Goal: Task Accomplishment & Management: Manage account settings

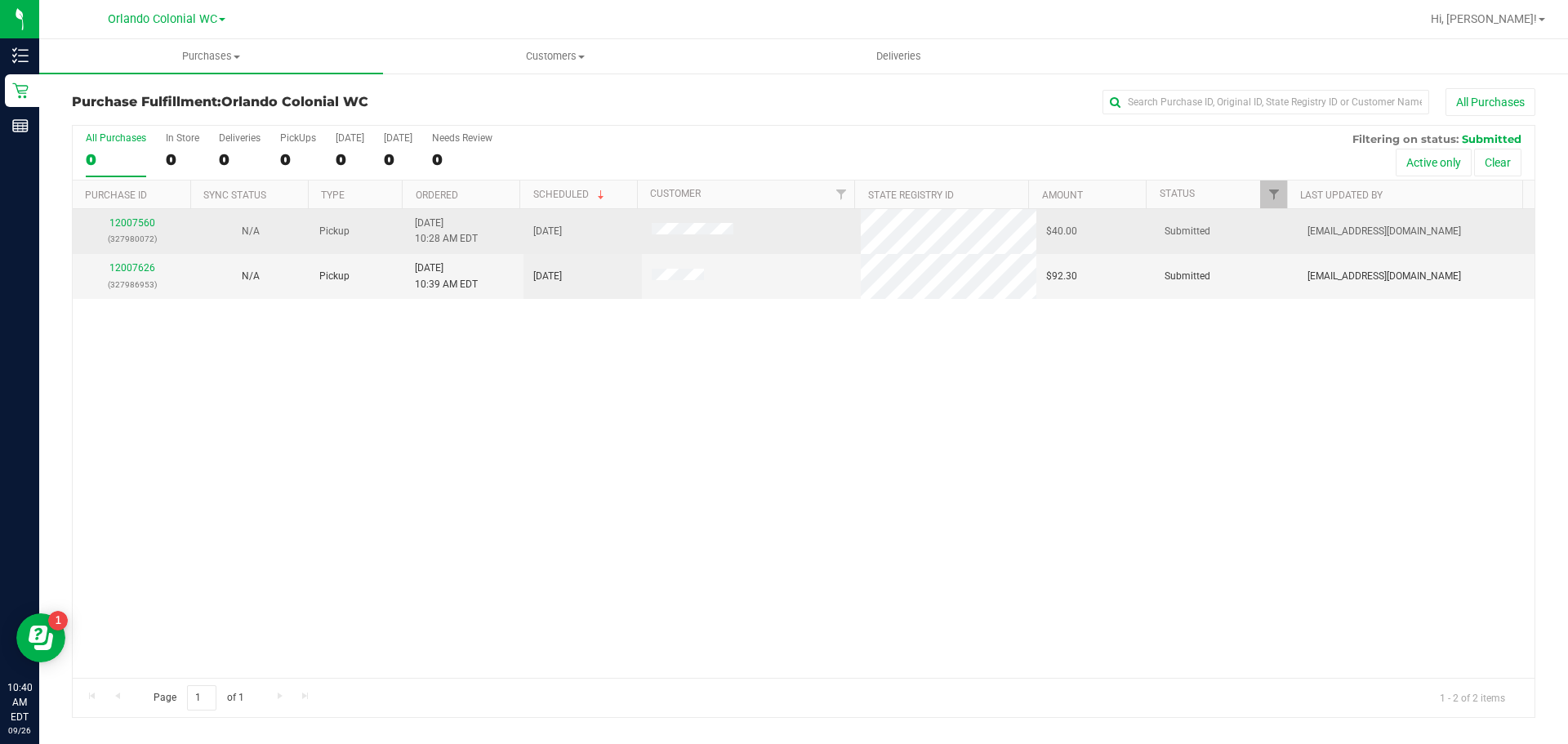
click at [168, 221] on div "12007560 (327980072)" at bounding box center [132, 231] width 98 height 31
click at [142, 220] on link "12007560" at bounding box center [133, 222] width 45 height 11
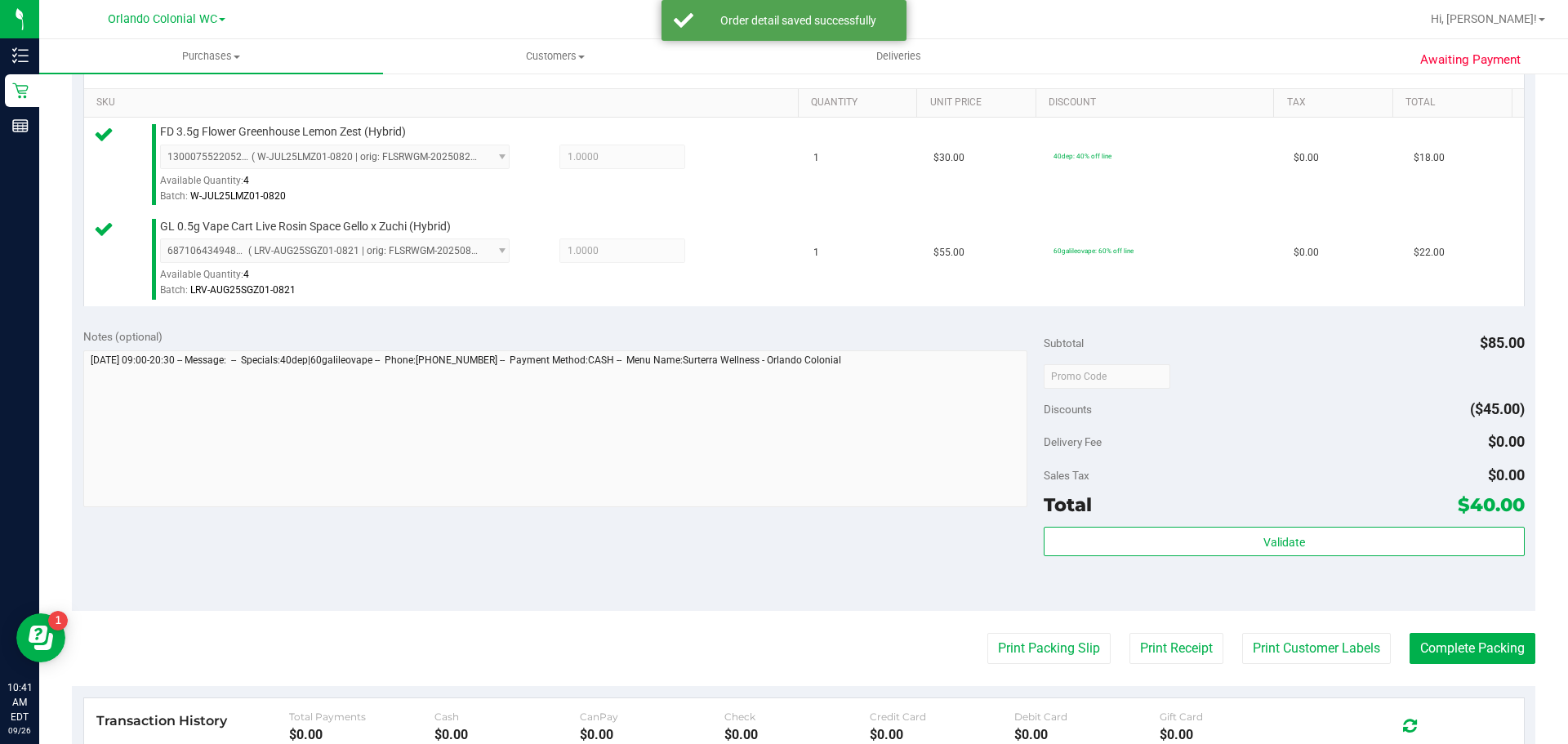
scroll to position [410, 0]
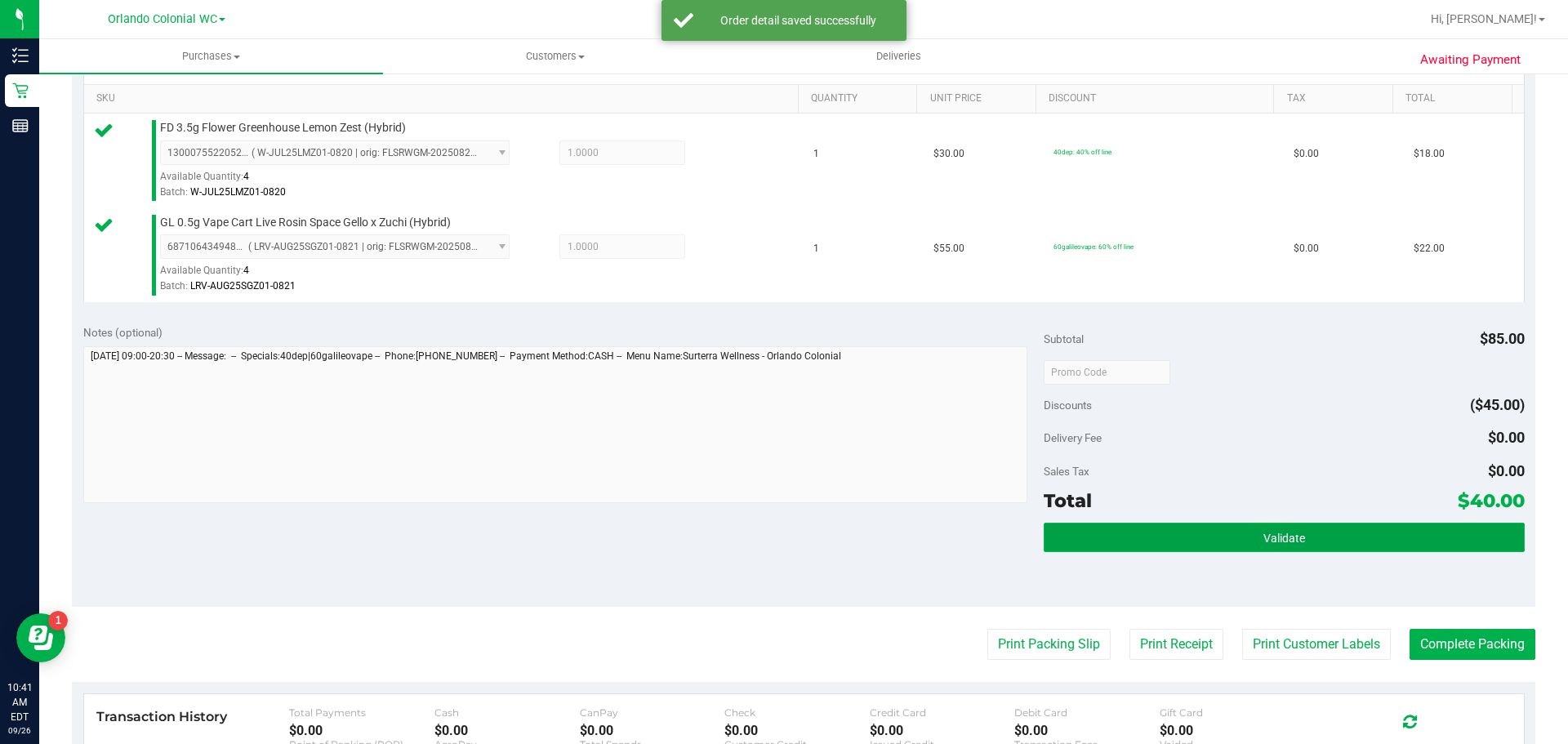
click at [1137, 540] on button "Validate" at bounding box center [1284, 537] width 480 height 29
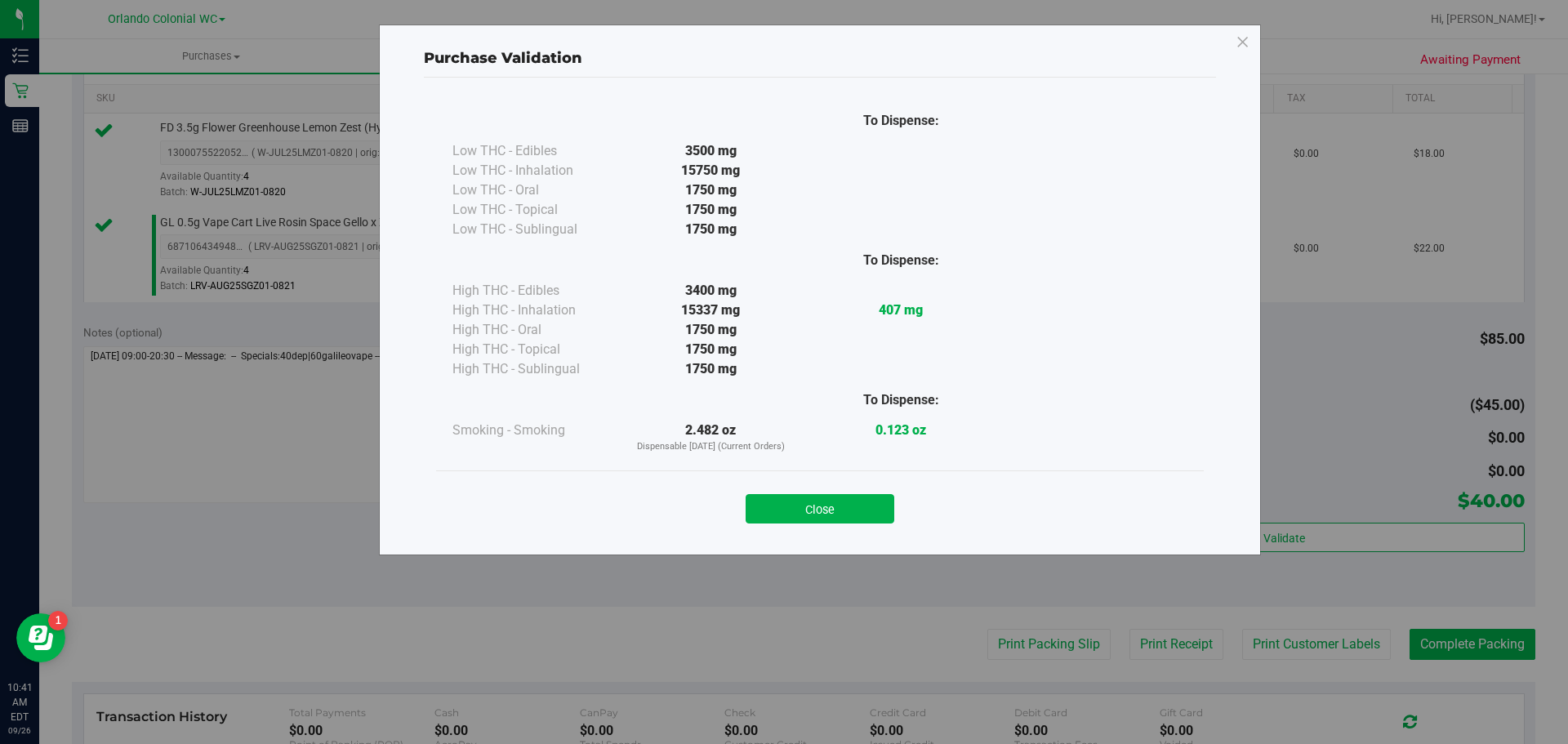
click at [872, 478] on div "Close" at bounding box center [820, 504] width 768 height 66
click at [1019, 647] on div "Purchase Validation To Dispense: Low THC - Edibles 3500 mg" at bounding box center [790, 372] width 1580 height 744
click at [850, 500] on button "Close" at bounding box center [820, 508] width 149 height 29
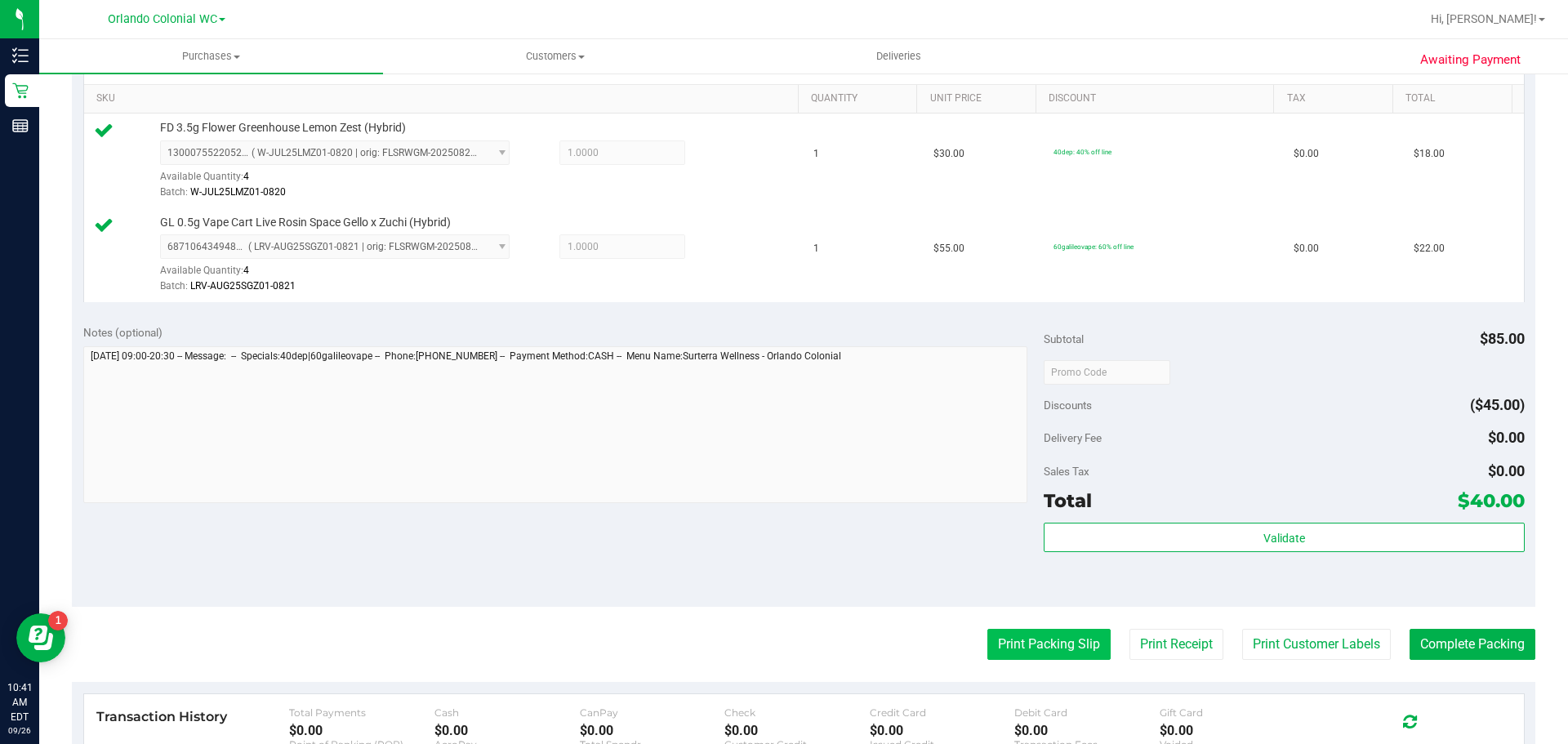
click at [1014, 639] on button "Print Packing Slip" at bounding box center [1049, 644] width 123 height 31
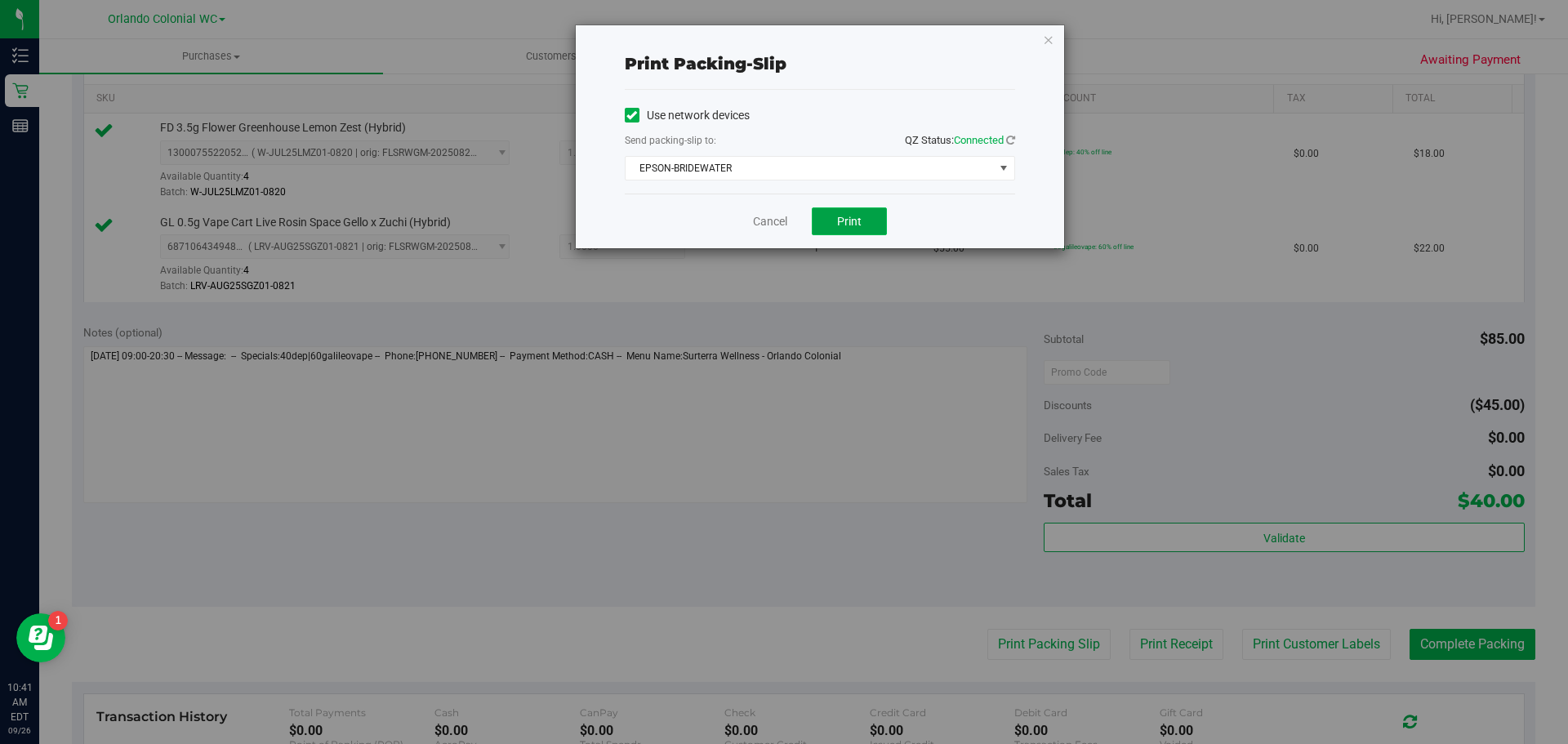
click at [858, 211] on button "Print" at bounding box center [849, 221] width 75 height 27
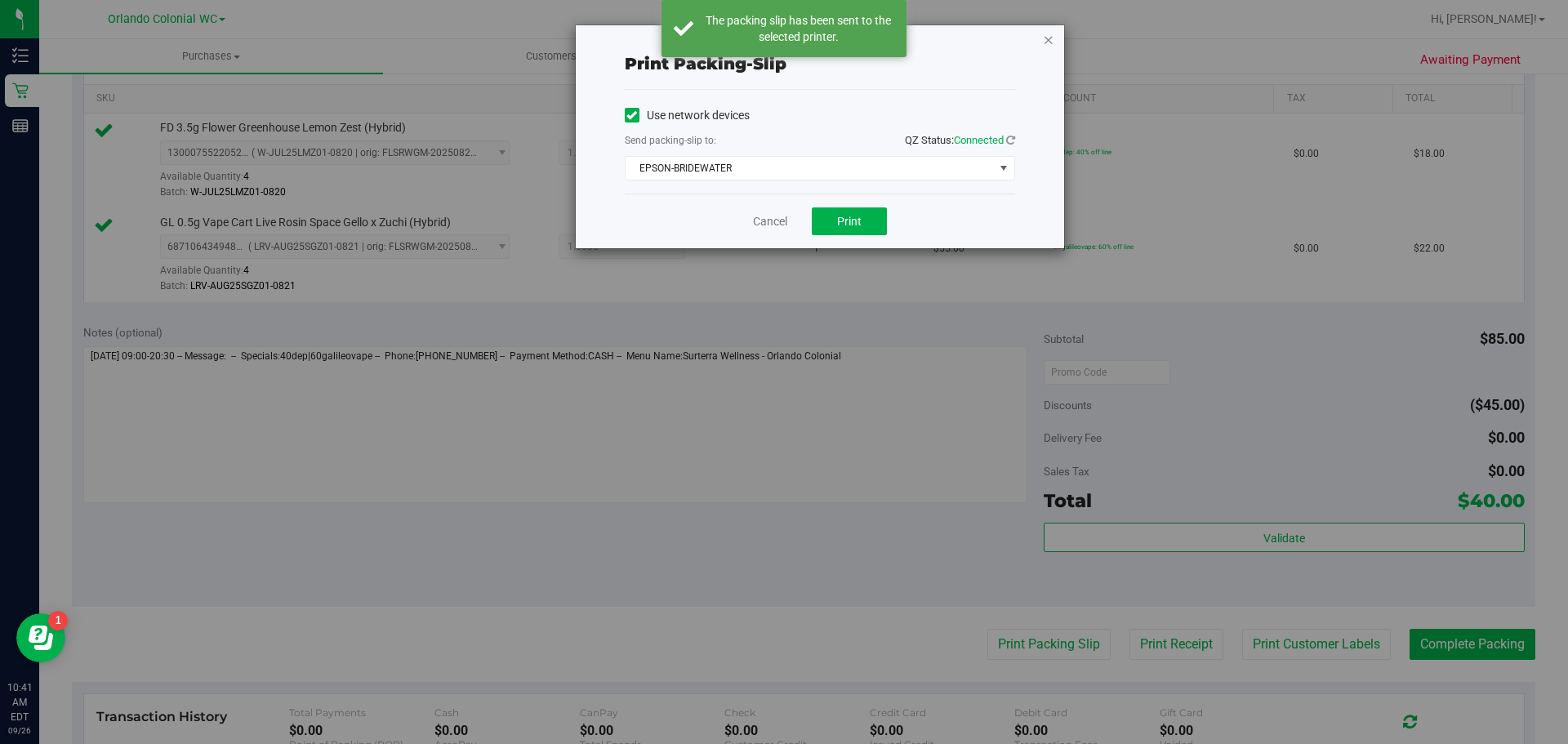
click at [1044, 39] on icon "button" at bounding box center [1049, 39] width 11 height 20
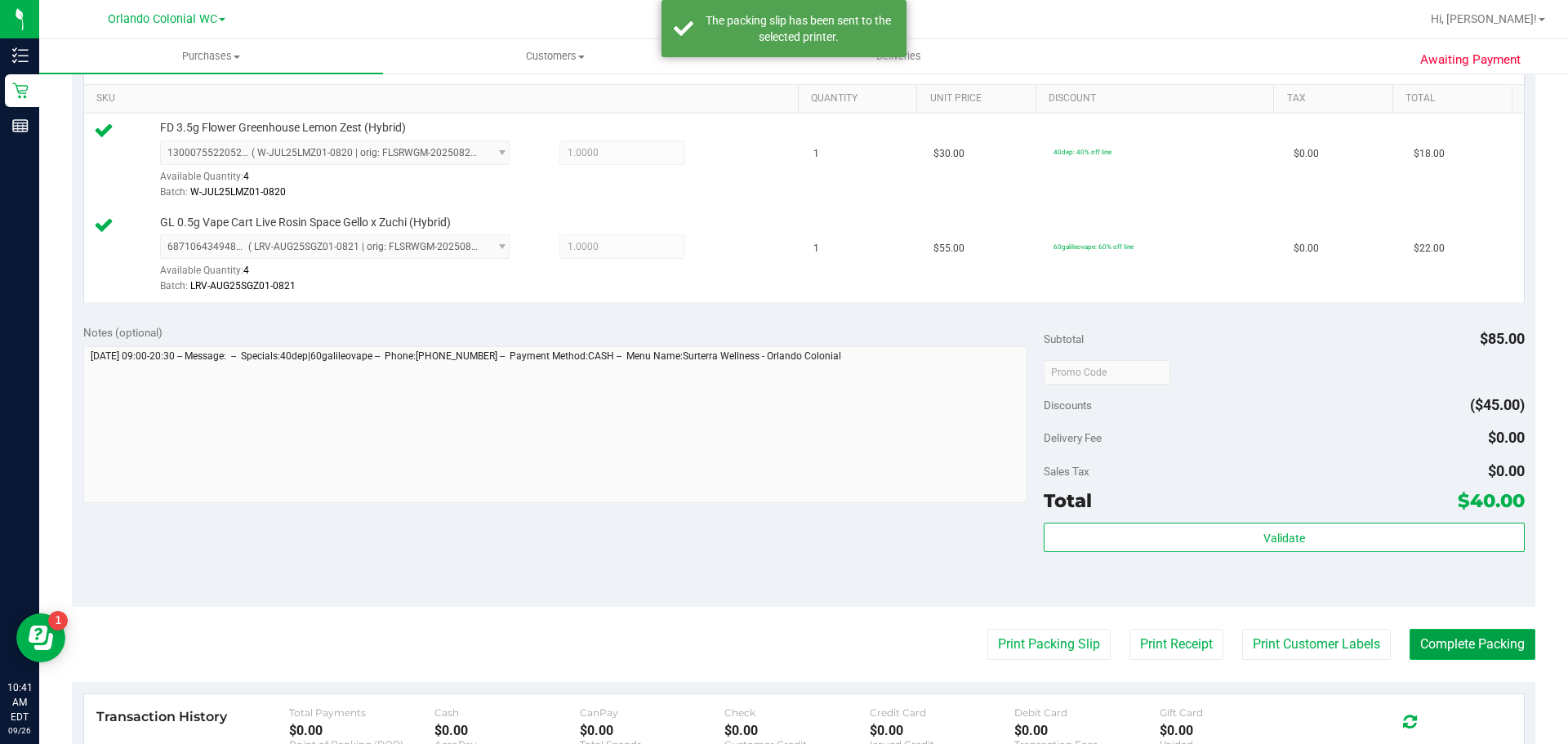
click at [1454, 636] on button "Complete Packing" at bounding box center [1472, 644] width 126 height 31
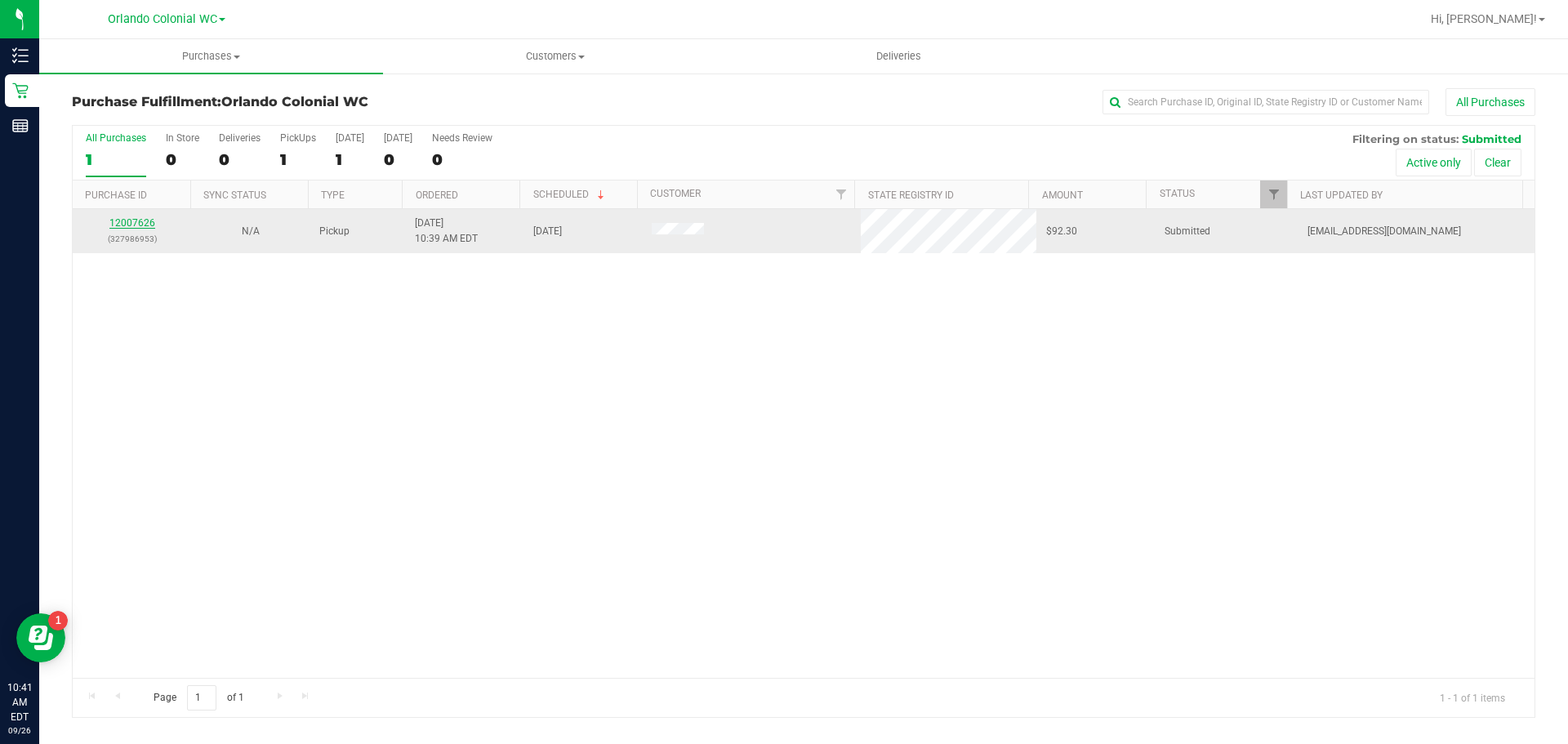
click at [128, 221] on link "12007626" at bounding box center [133, 222] width 45 height 11
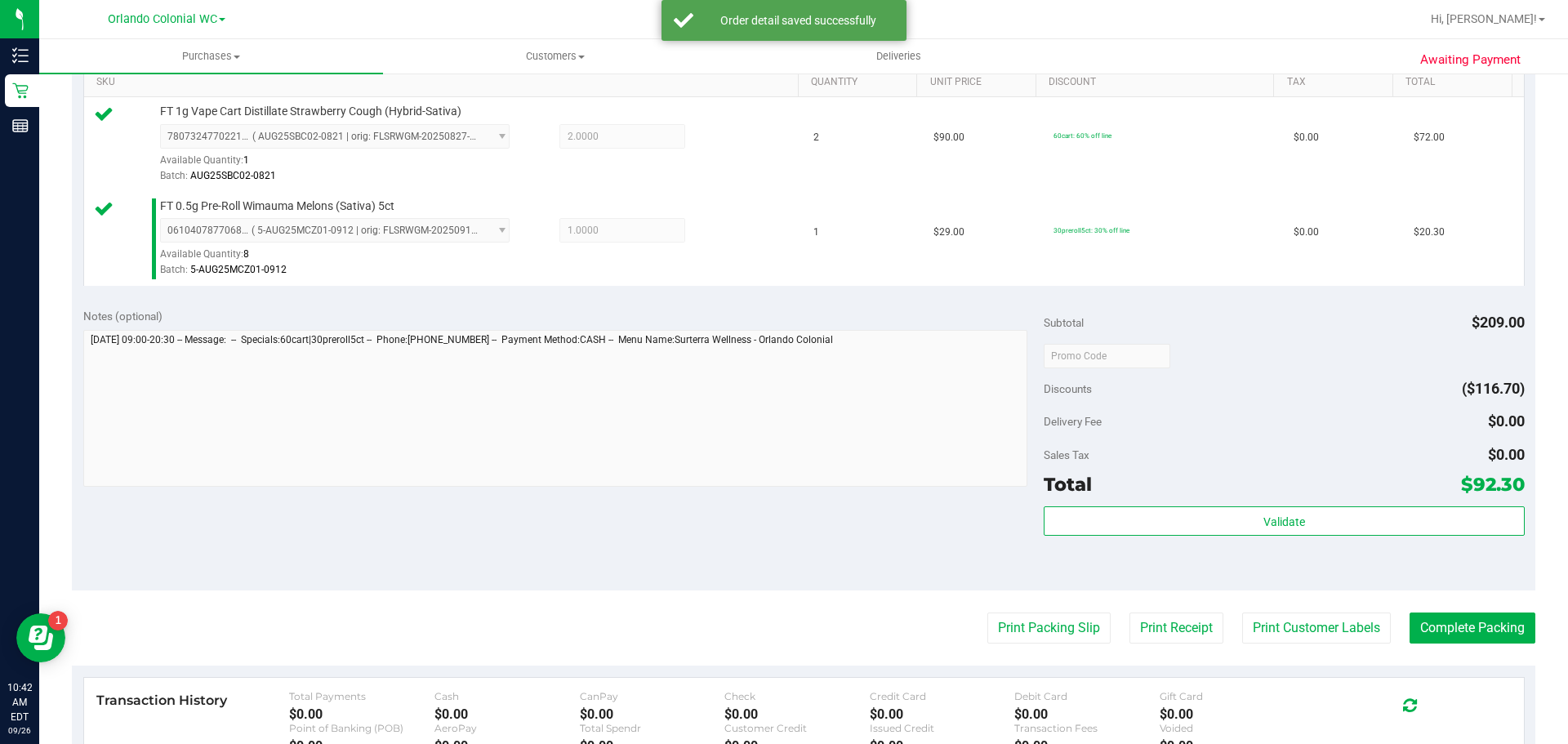
scroll to position [490, 0]
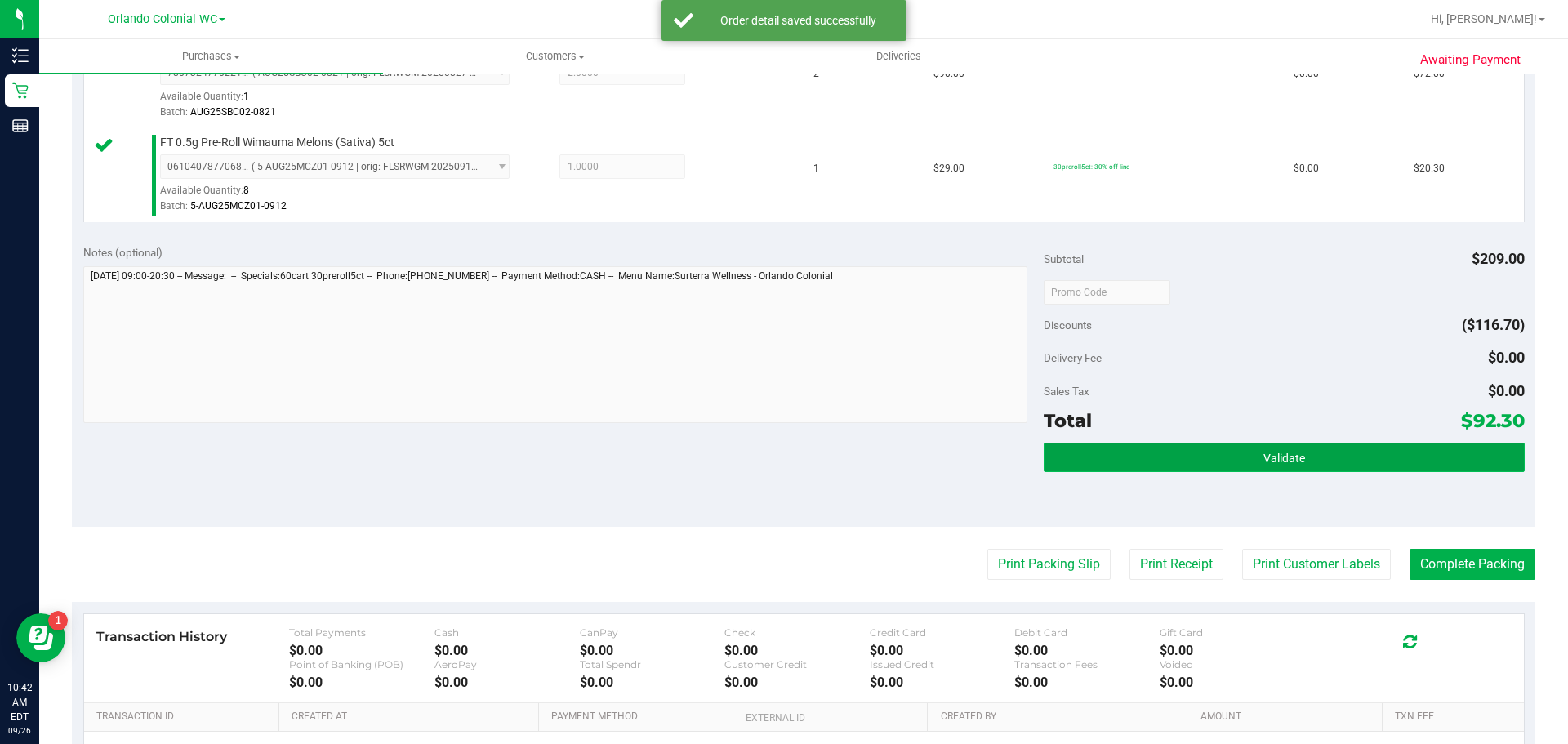
click at [1352, 452] on button "Validate" at bounding box center [1284, 457] width 480 height 29
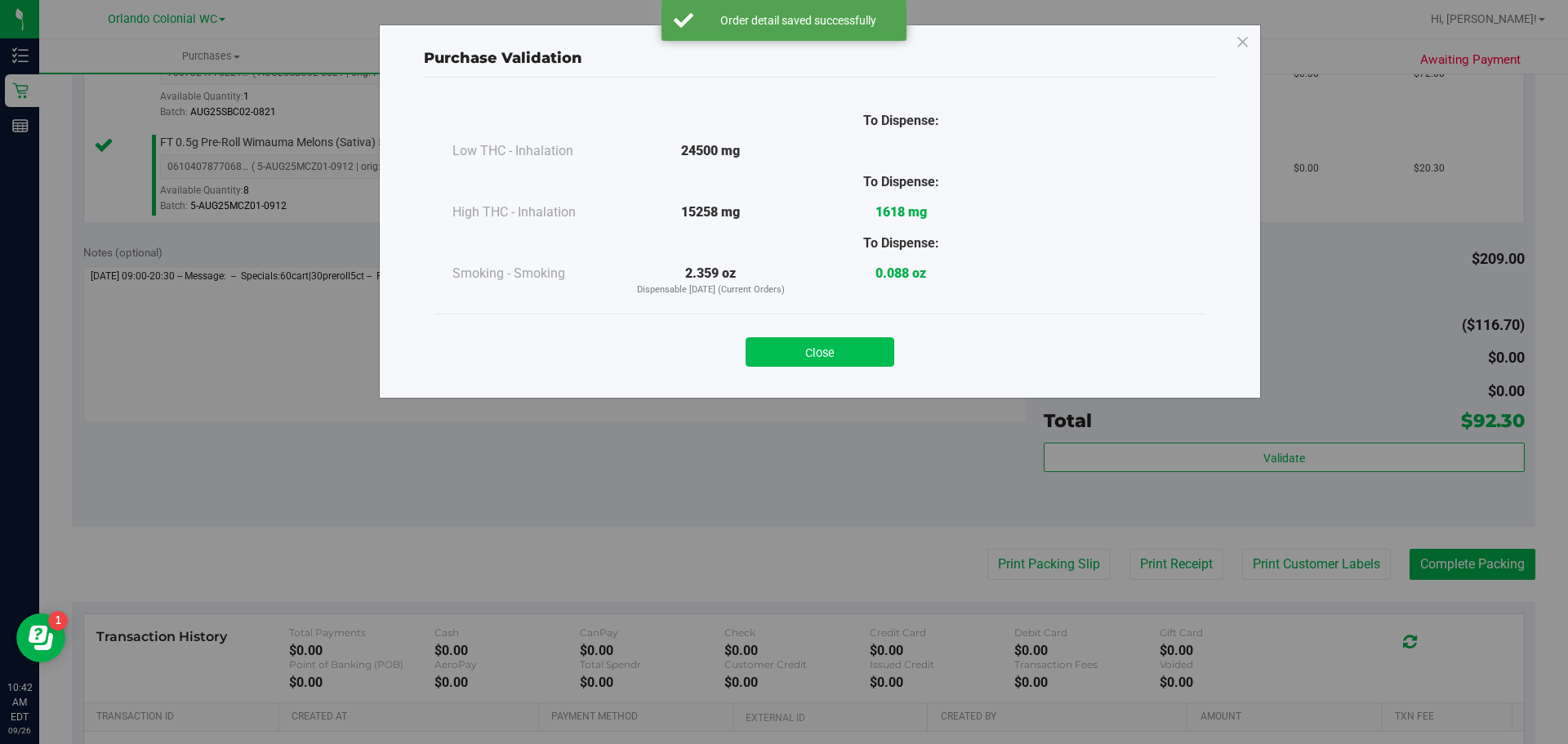
click at [808, 364] on button "Close" at bounding box center [820, 351] width 149 height 29
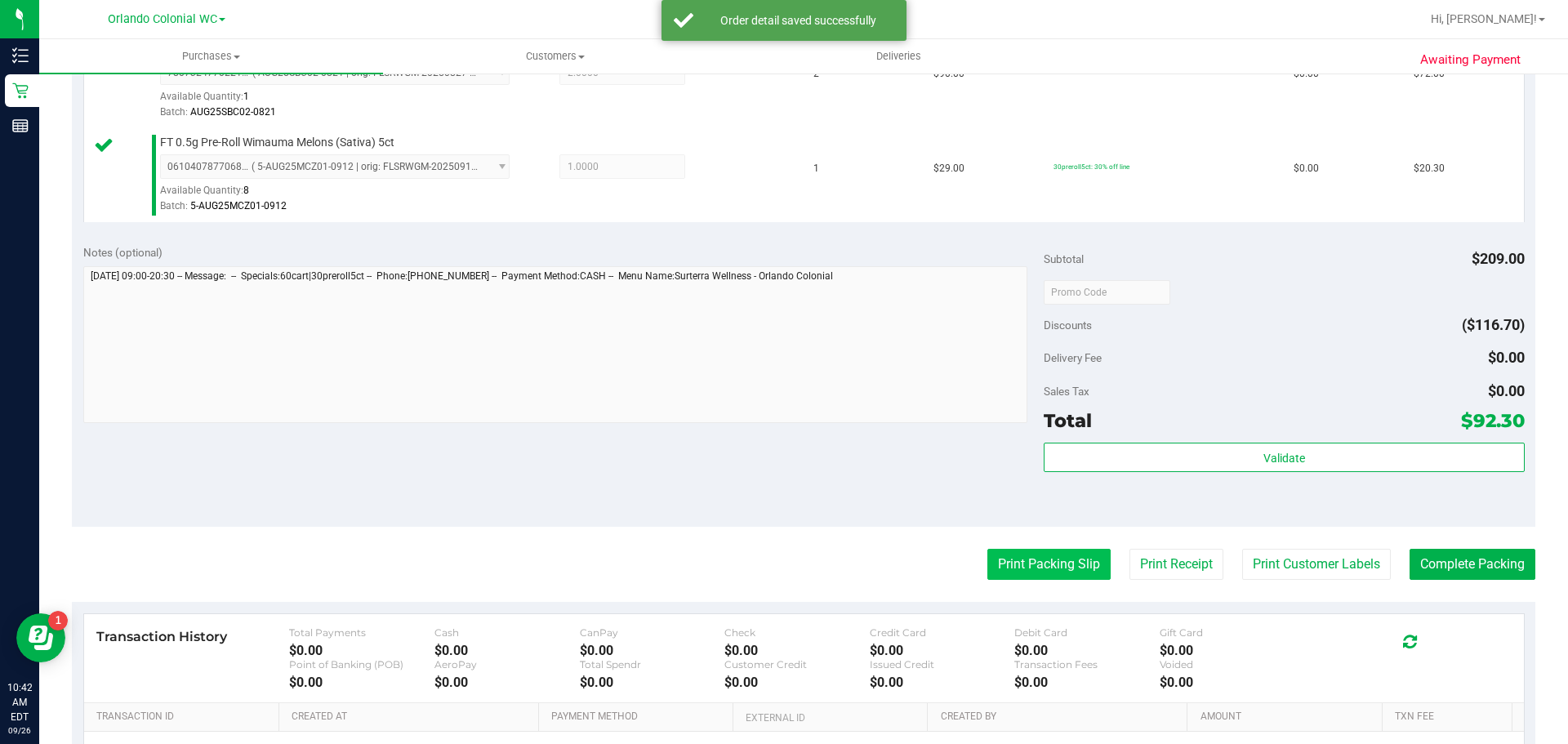
click at [1068, 574] on button "Print Packing Slip" at bounding box center [1049, 564] width 123 height 31
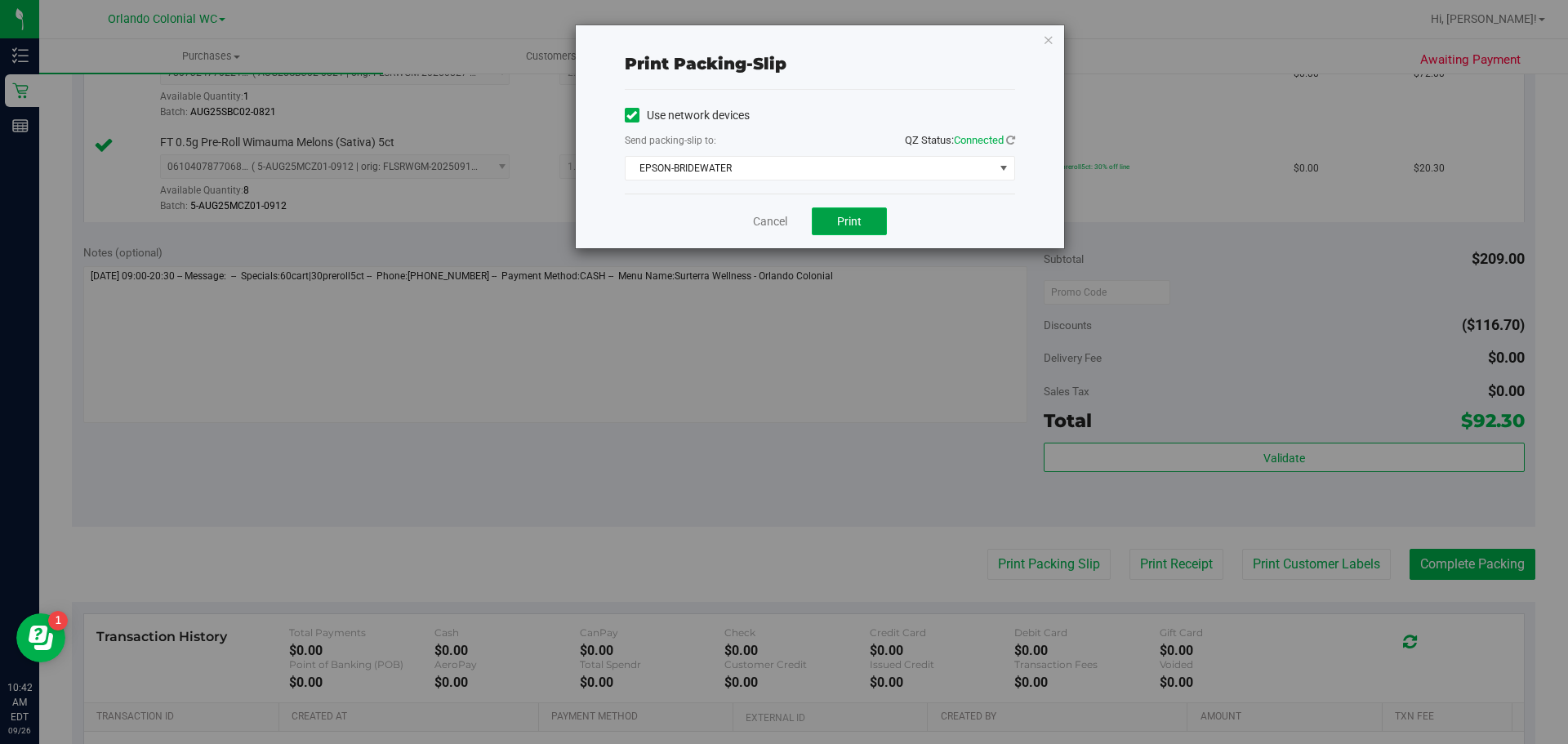
click at [845, 229] on button "Print" at bounding box center [849, 221] width 75 height 27
click at [1045, 46] on icon "button" at bounding box center [1049, 39] width 11 height 20
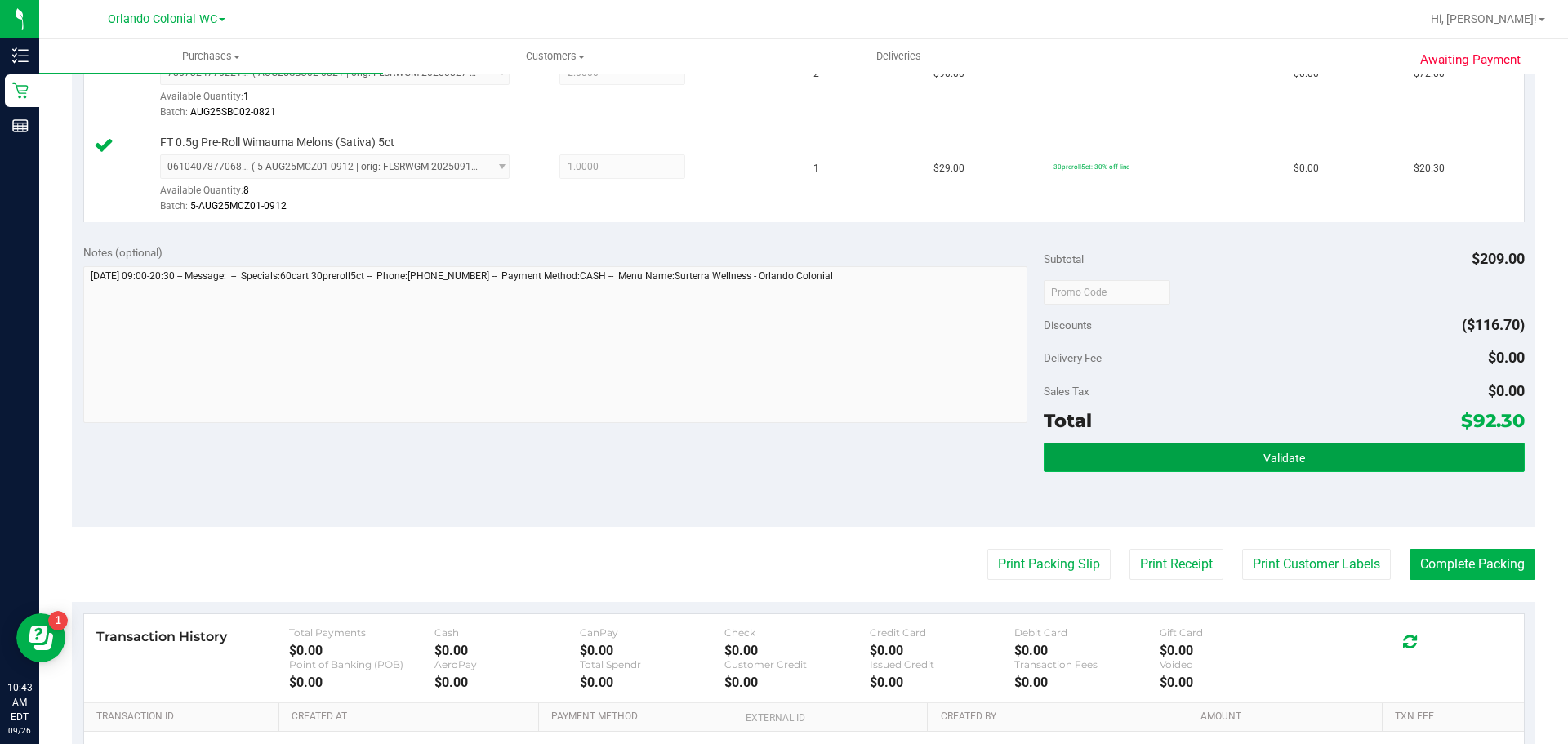
click at [1180, 468] on button "Validate" at bounding box center [1284, 457] width 480 height 29
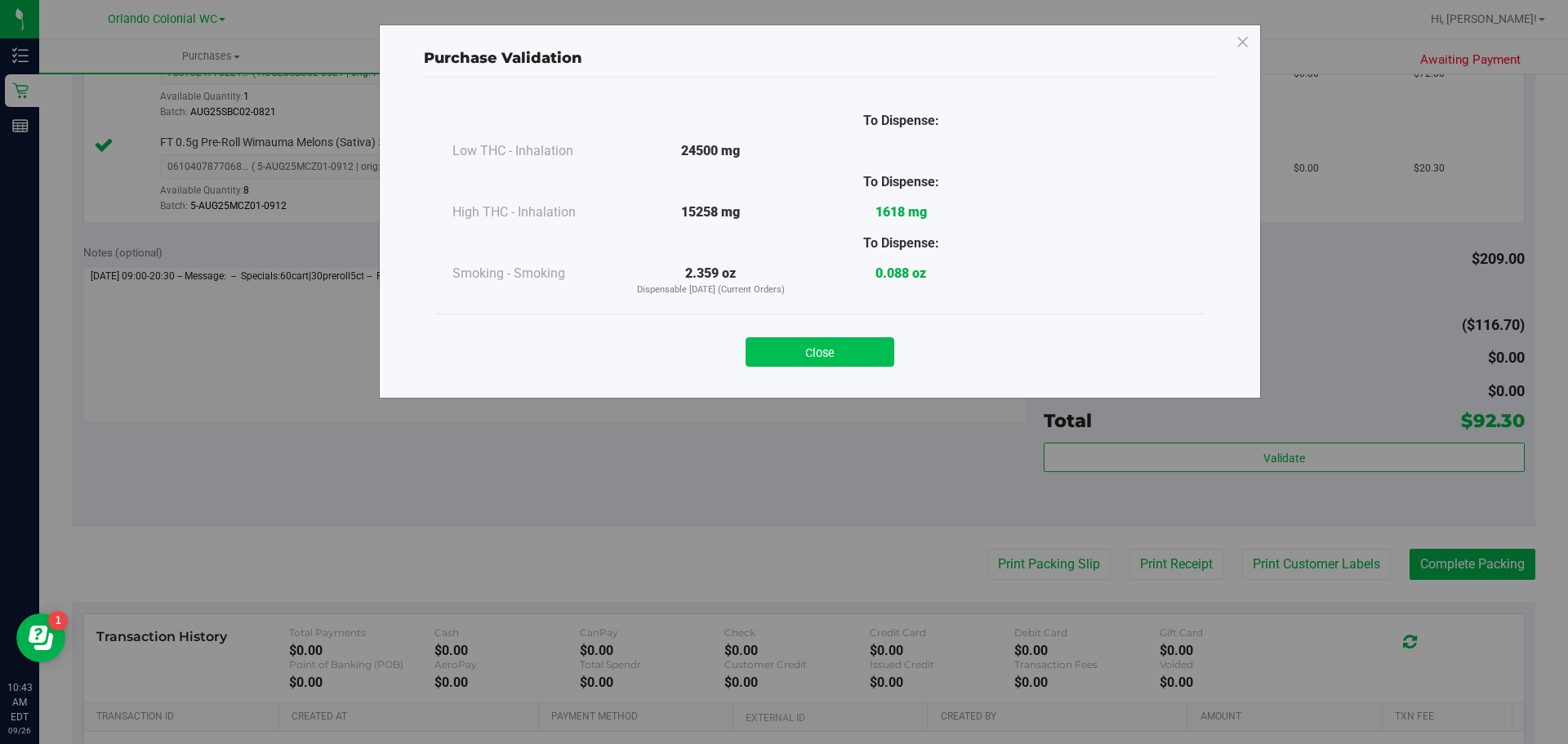
click at [815, 346] on button "Close" at bounding box center [820, 351] width 149 height 29
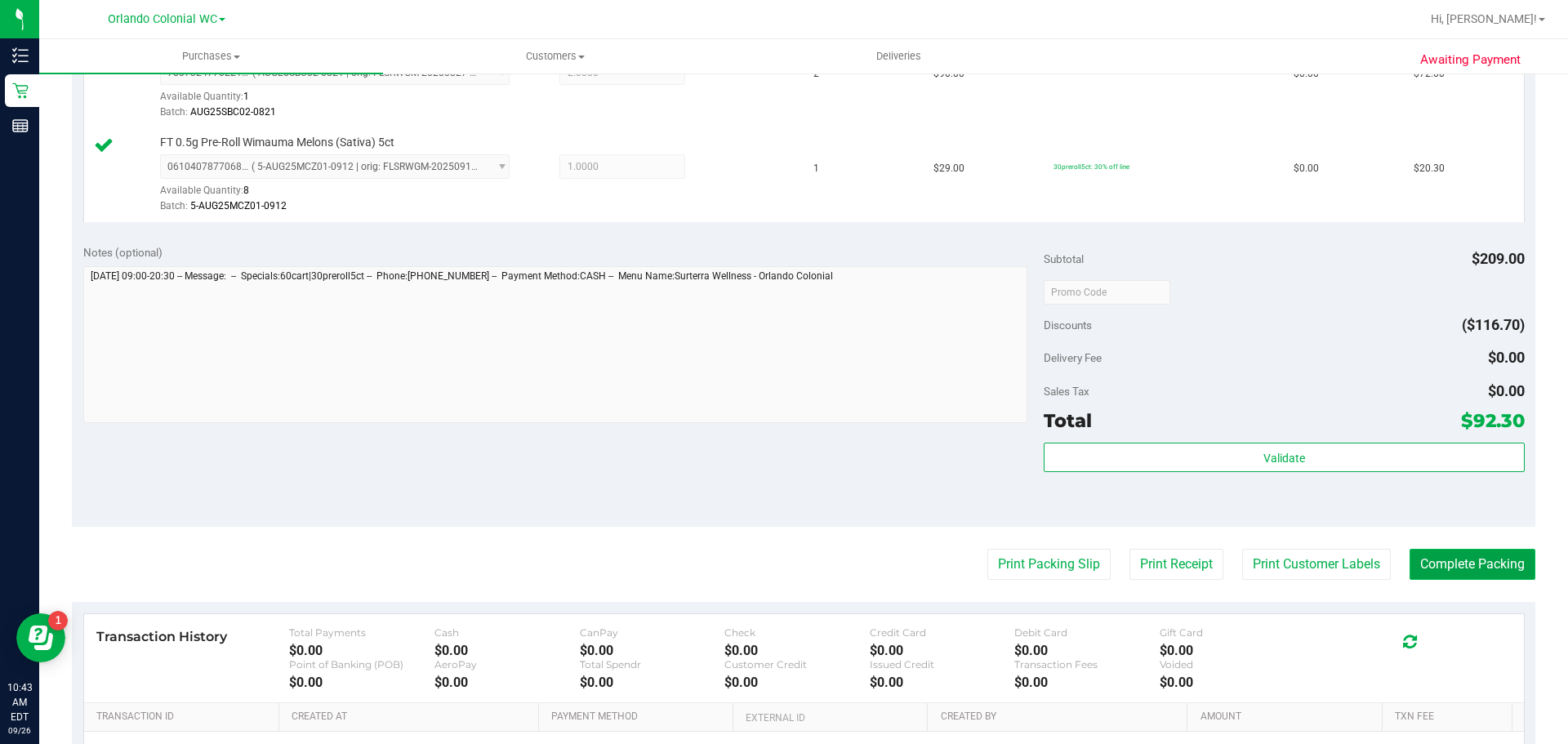
click at [1475, 563] on button "Complete Packing" at bounding box center [1472, 564] width 126 height 31
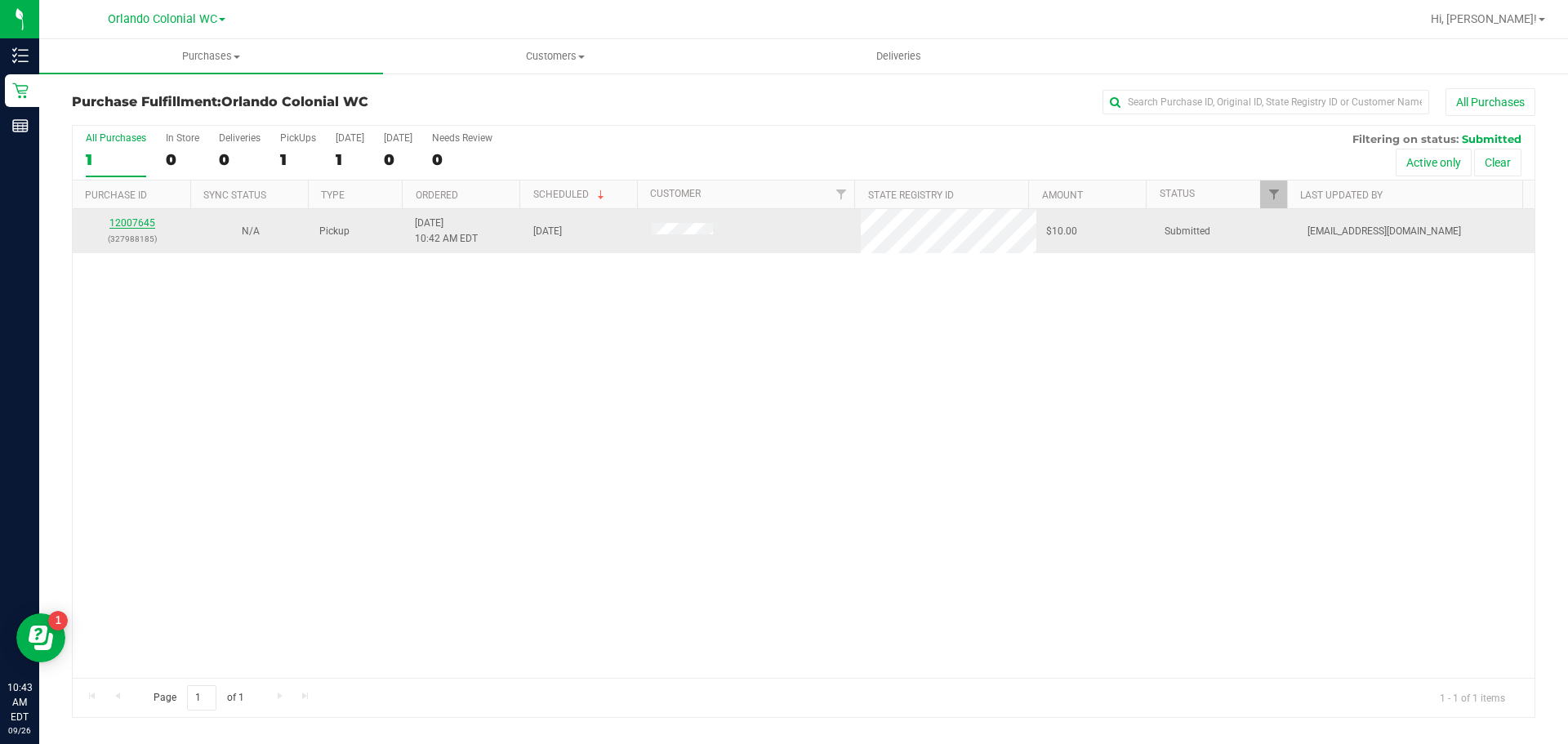
click at [136, 224] on link "12007645" at bounding box center [133, 222] width 45 height 11
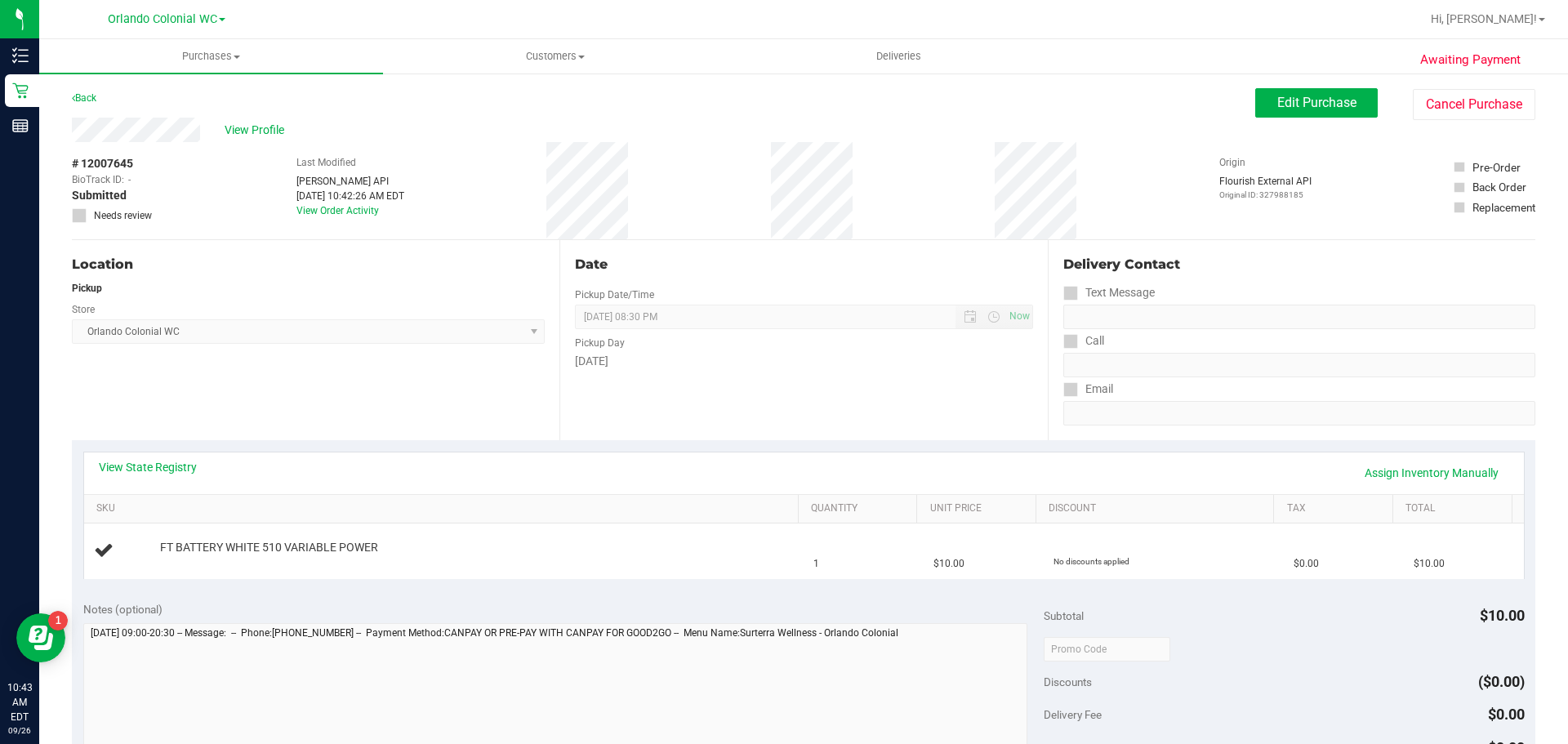
click at [950, 353] on div "[DATE]" at bounding box center [803, 362] width 457 height 17
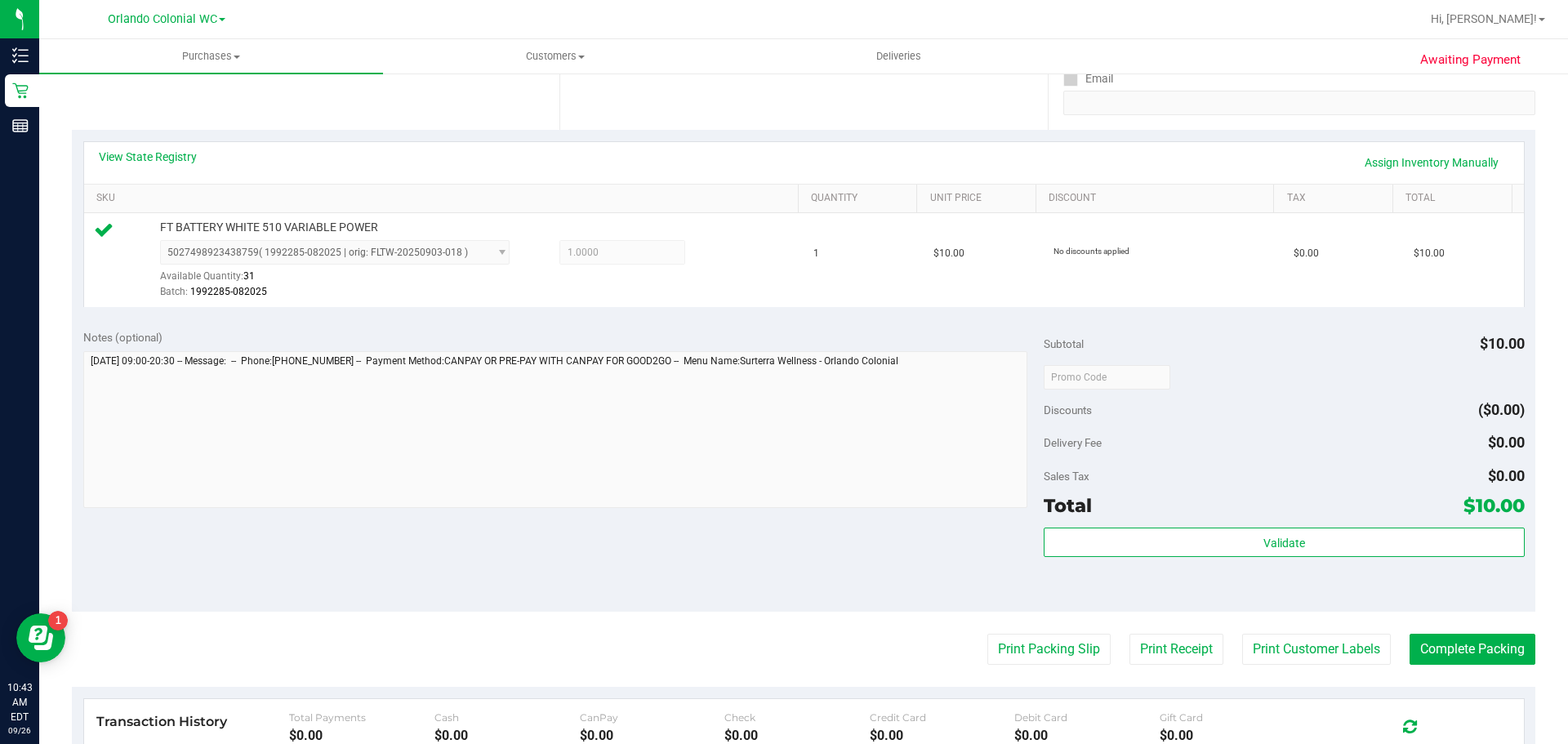
scroll to position [490, 0]
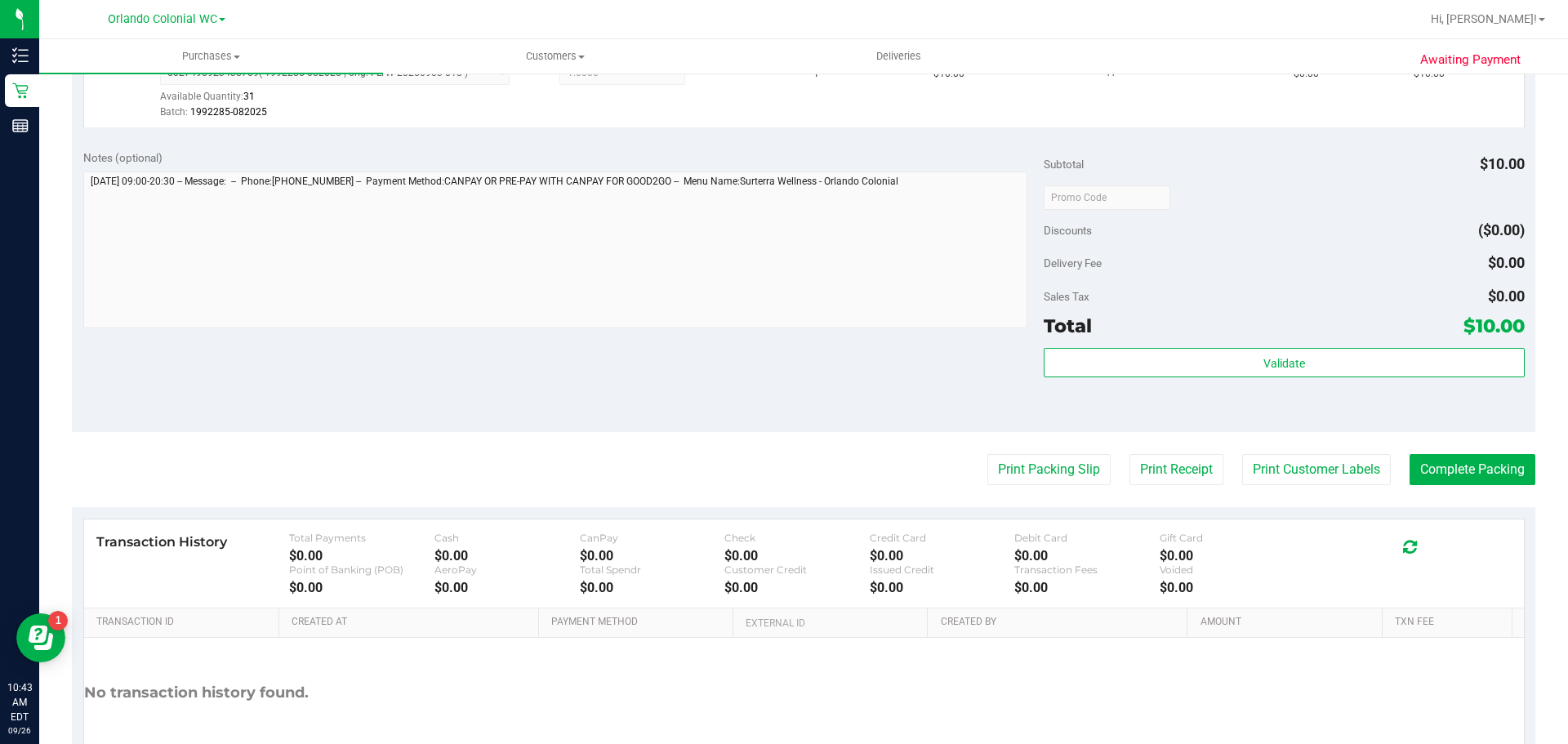
click at [1363, 342] on div "Subtotal $10.00 Discounts ($0.00) Delivery Fee $0.00 Sales Tax $0.00 Total $10.…" at bounding box center [1284, 285] width 480 height 272
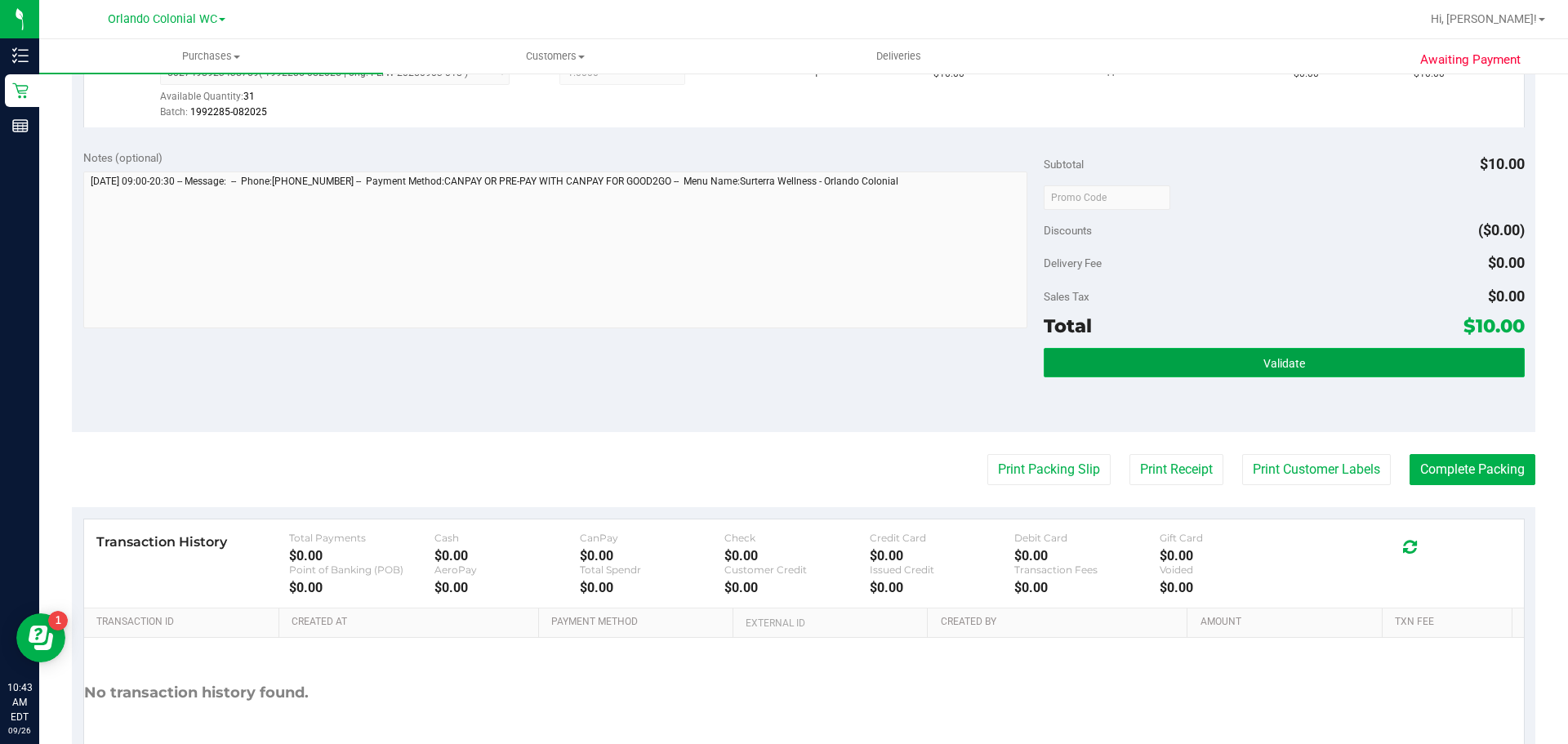
click at [1348, 360] on button "Validate" at bounding box center [1284, 363] width 480 height 29
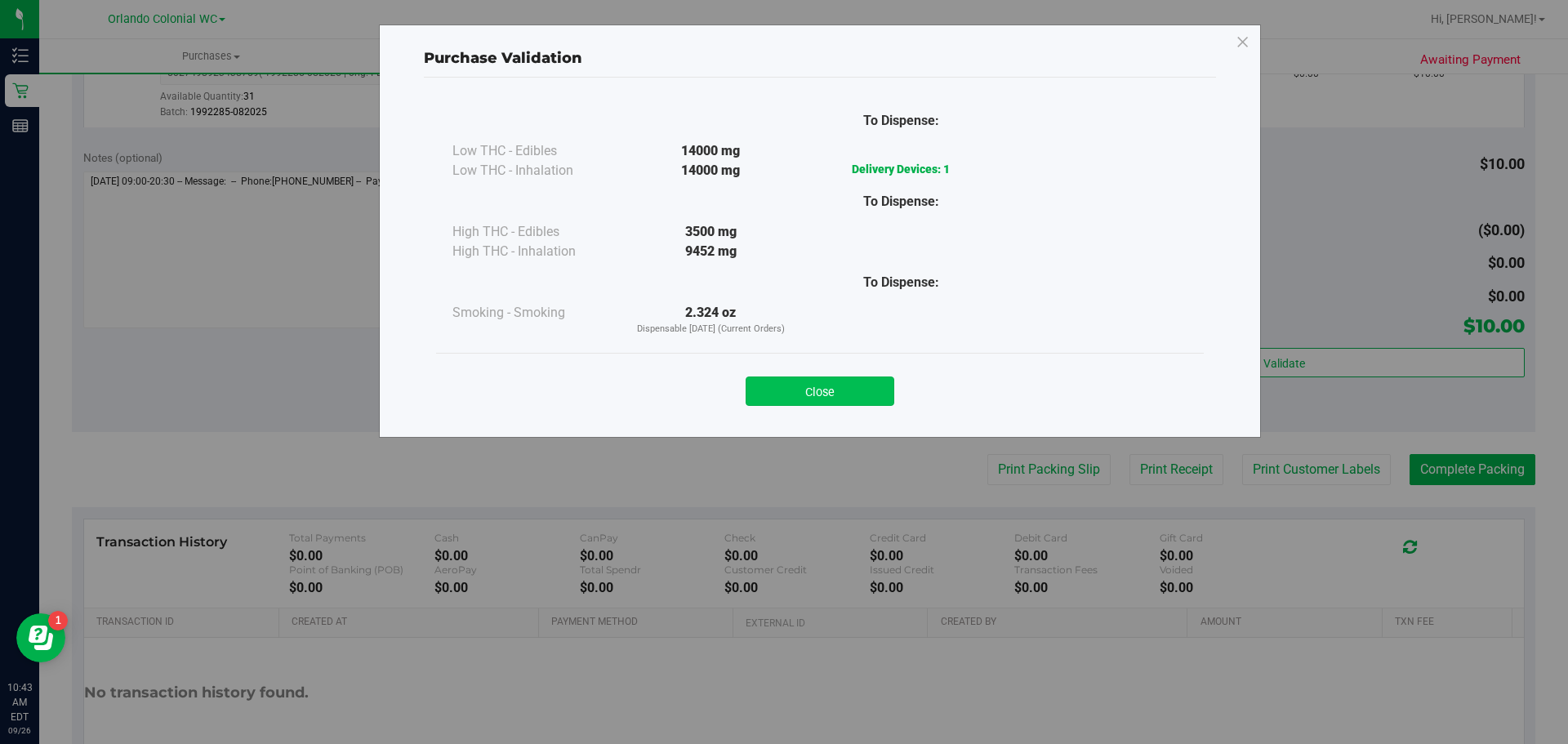
click at [810, 393] on button "Close" at bounding box center [820, 391] width 149 height 29
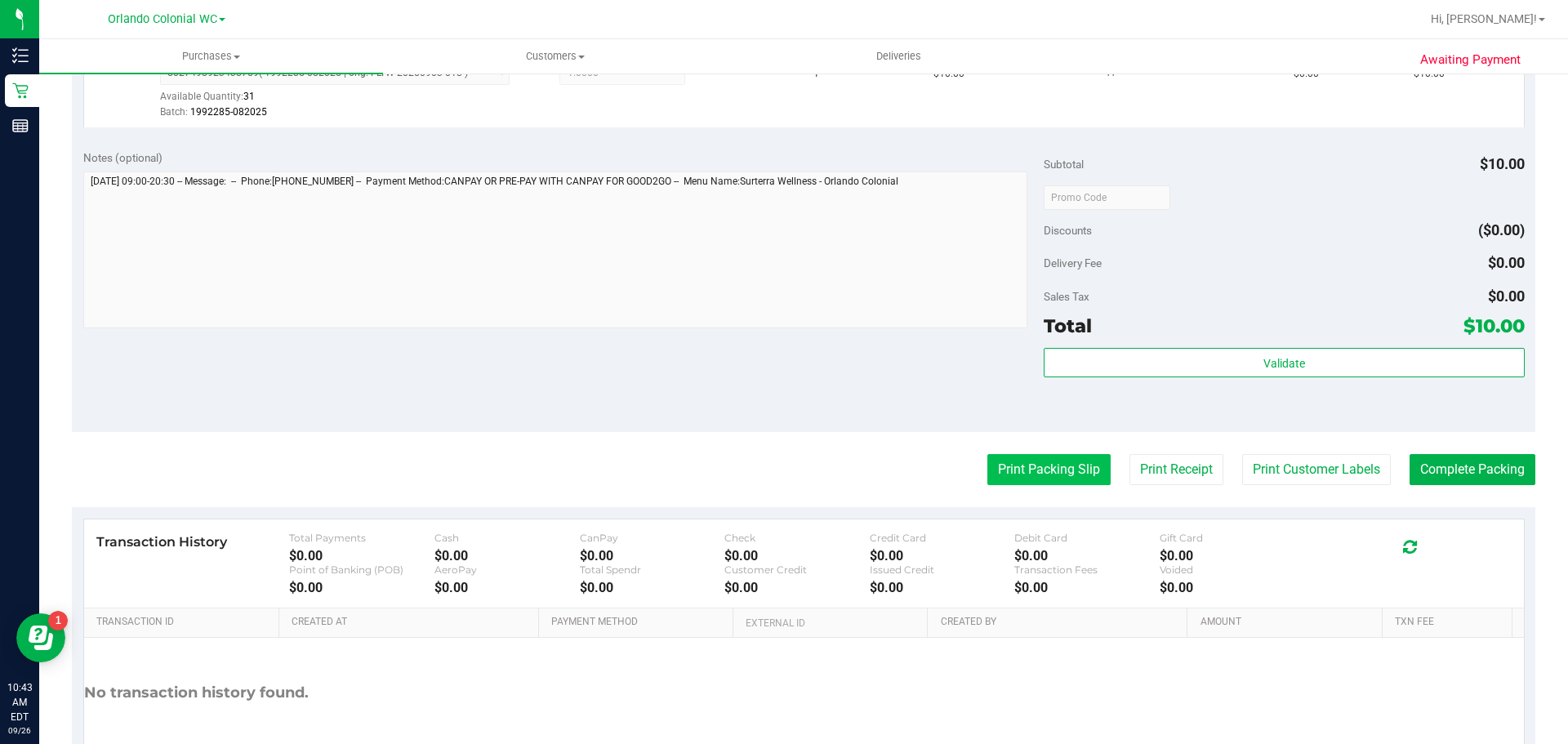
click at [1038, 470] on button "Print Packing Slip" at bounding box center [1049, 469] width 123 height 31
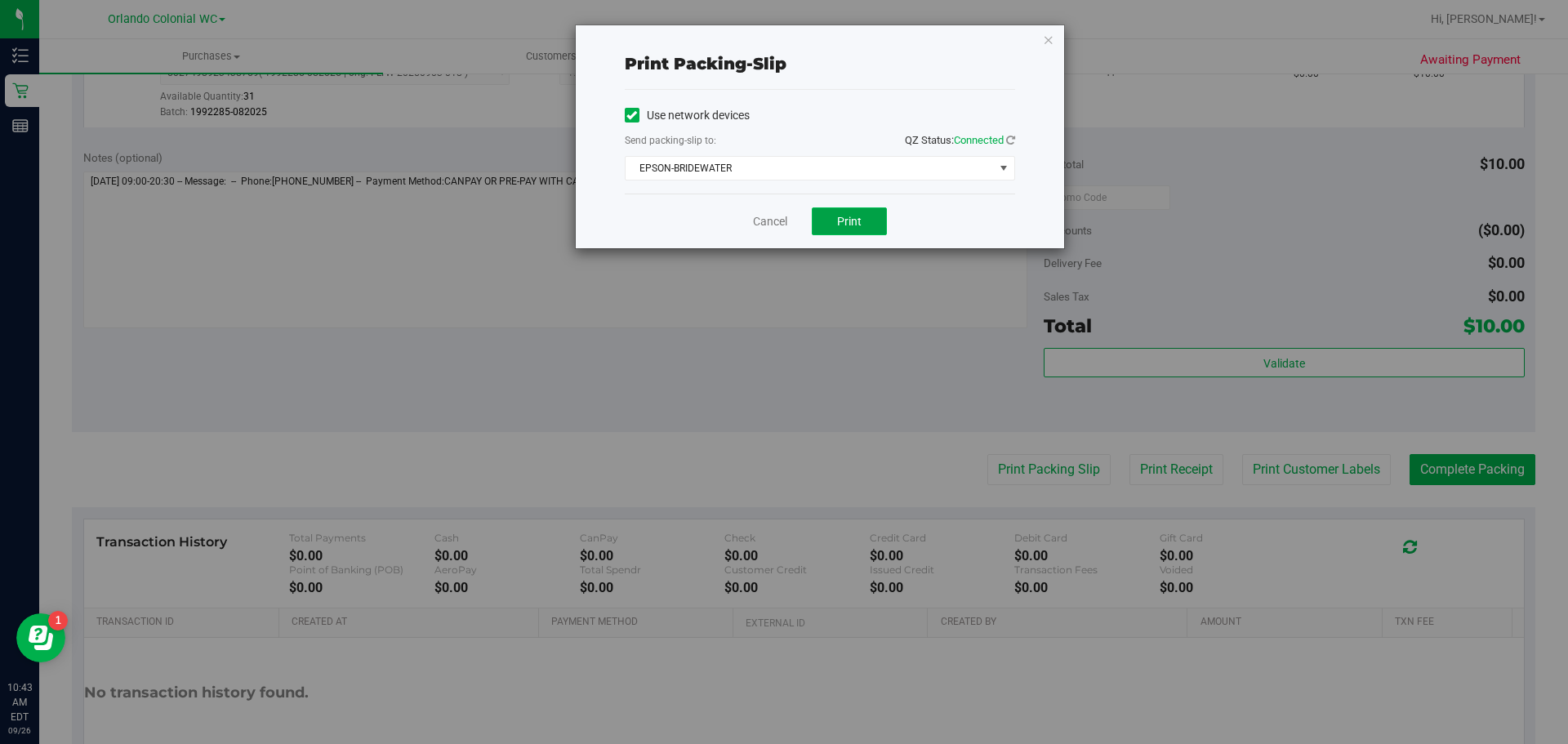
click at [854, 224] on span "Print" at bounding box center [849, 221] width 25 height 13
drag, startPoint x: 1039, startPoint y: 44, endPoint x: 1053, endPoint y: 47, distance: 14.3
click at [1043, 45] on div "Print packing-slip Use network devices Send packing-slip to: QZ Status: Connect…" at bounding box center [820, 137] width 489 height 223
click at [1053, 47] on icon "button" at bounding box center [1049, 39] width 11 height 20
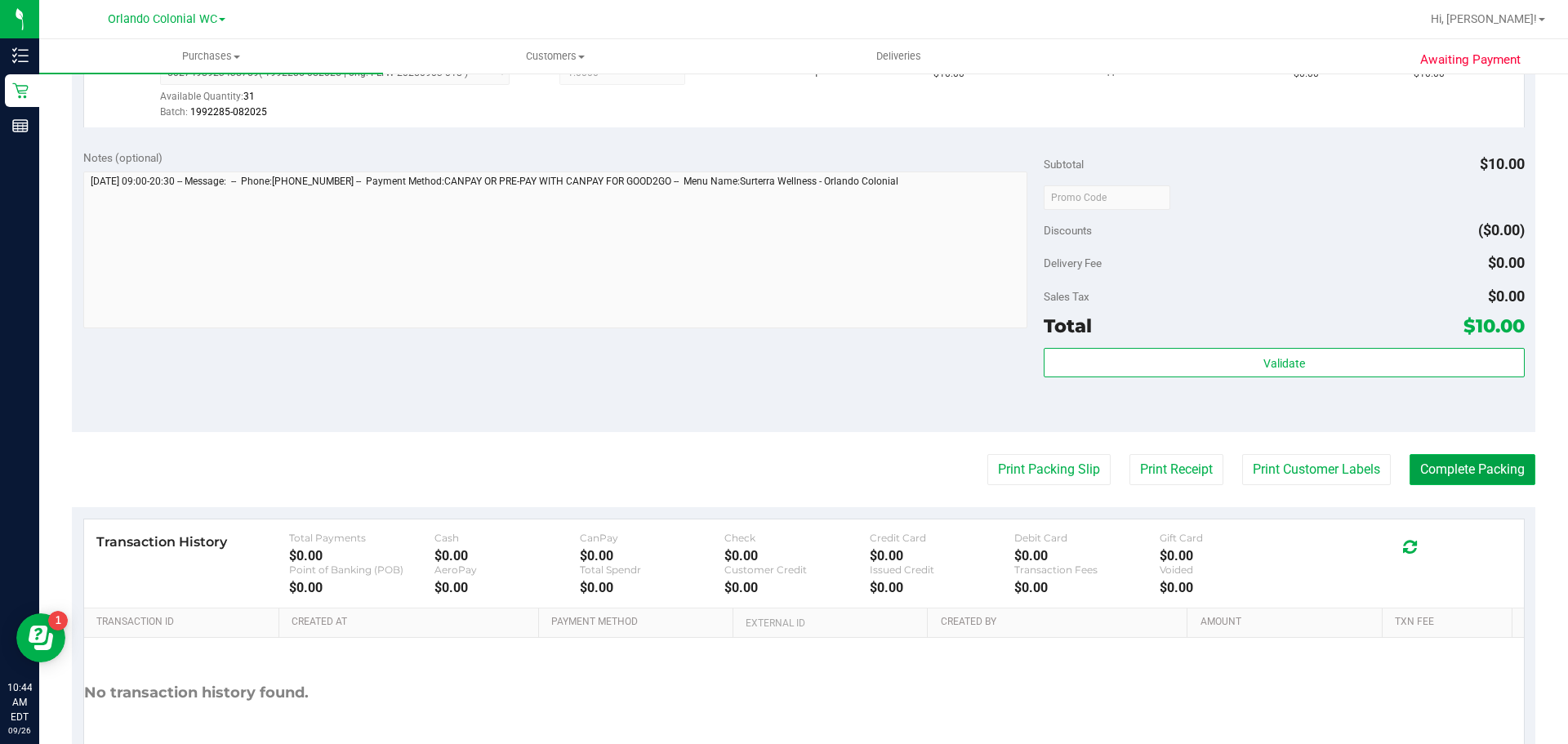
click at [1481, 470] on button "Complete Packing" at bounding box center [1472, 469] width 126 height 31
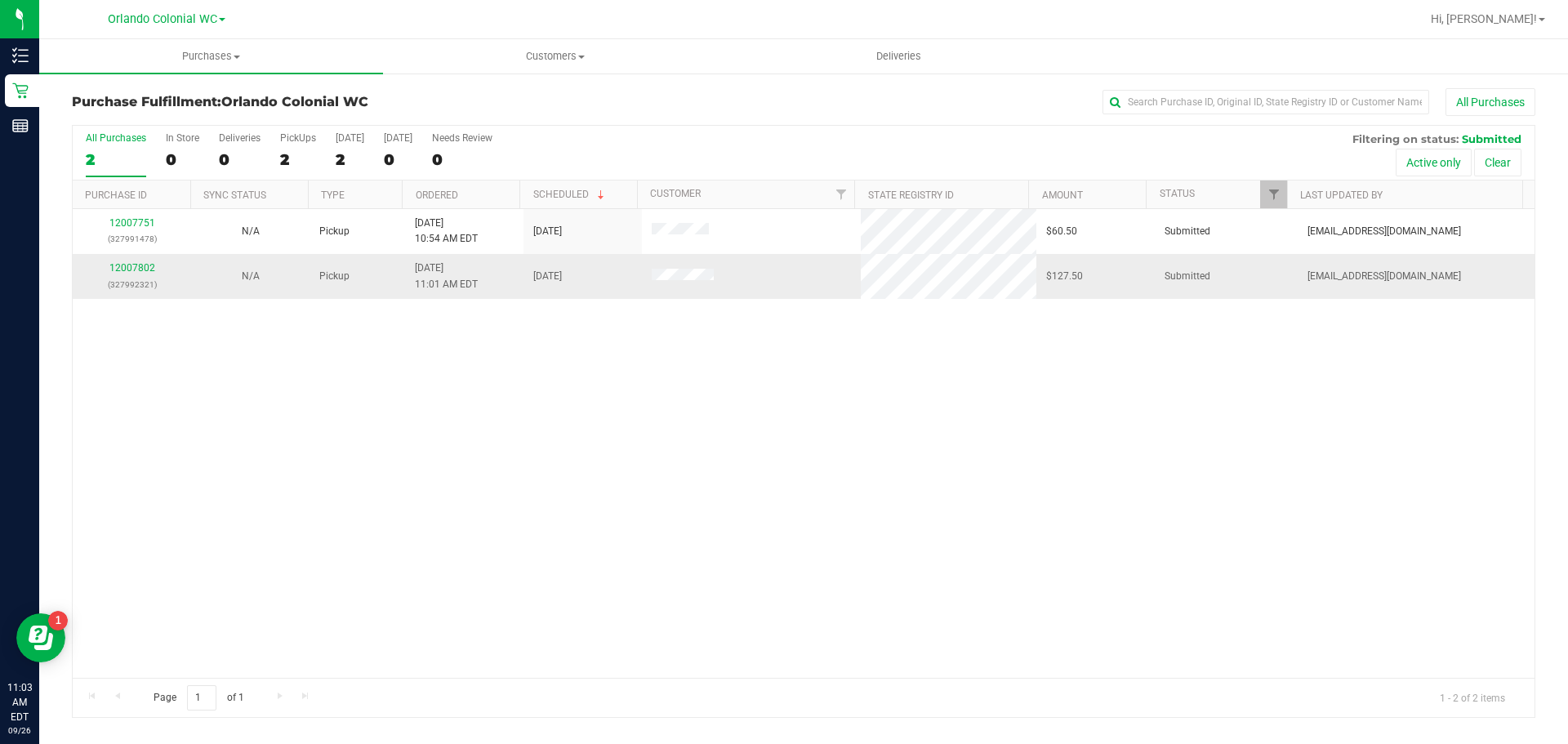
click at [134, 278] on p "(327992321)" at bounding box center [132, 284] width 98 height 15
click at [128, 261] on div "12007802 (327992321)" at bounding box center [132, 275] width 98 height 31
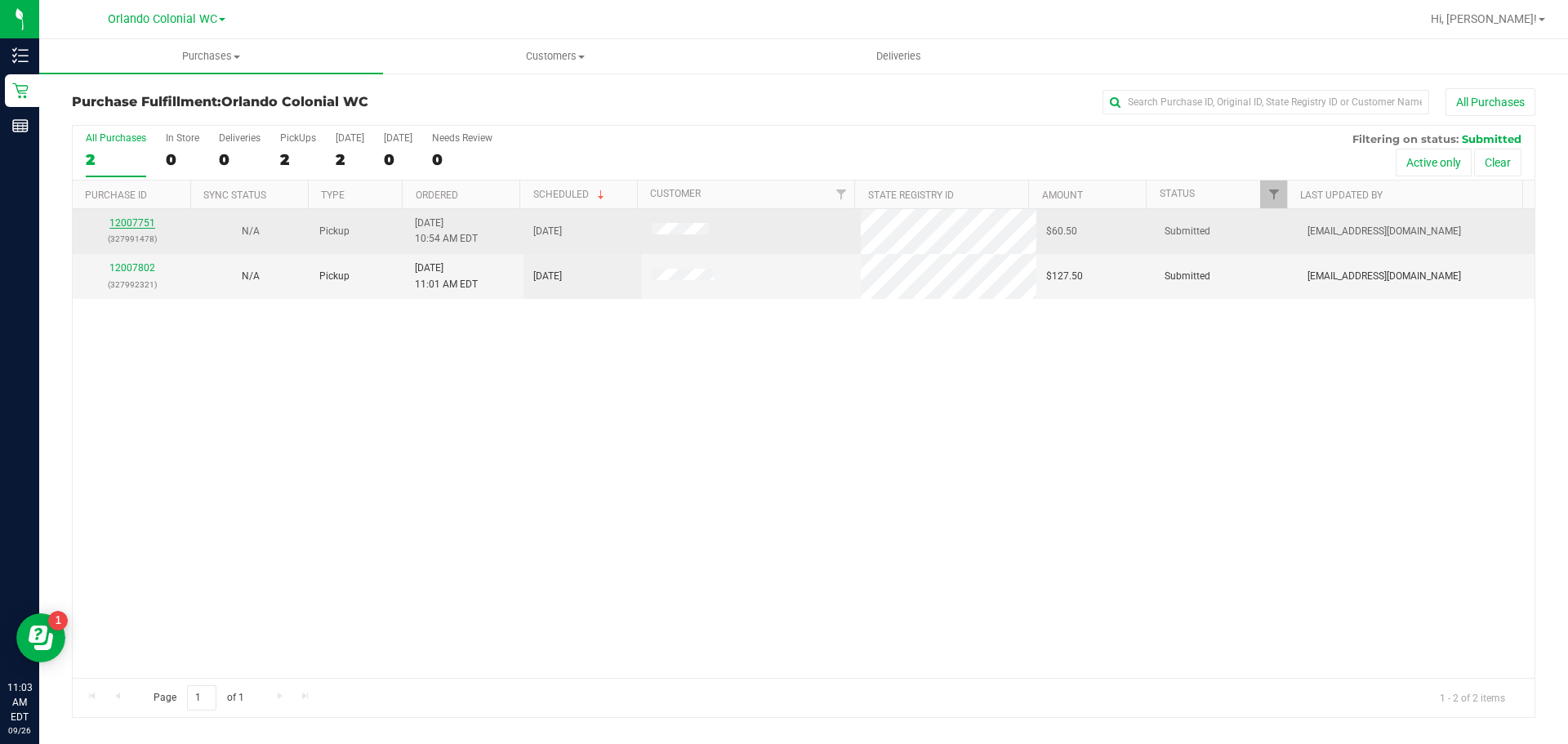
click at [134, 220] on link "12007751" at bounding box center [133, 222] width 45 height 11
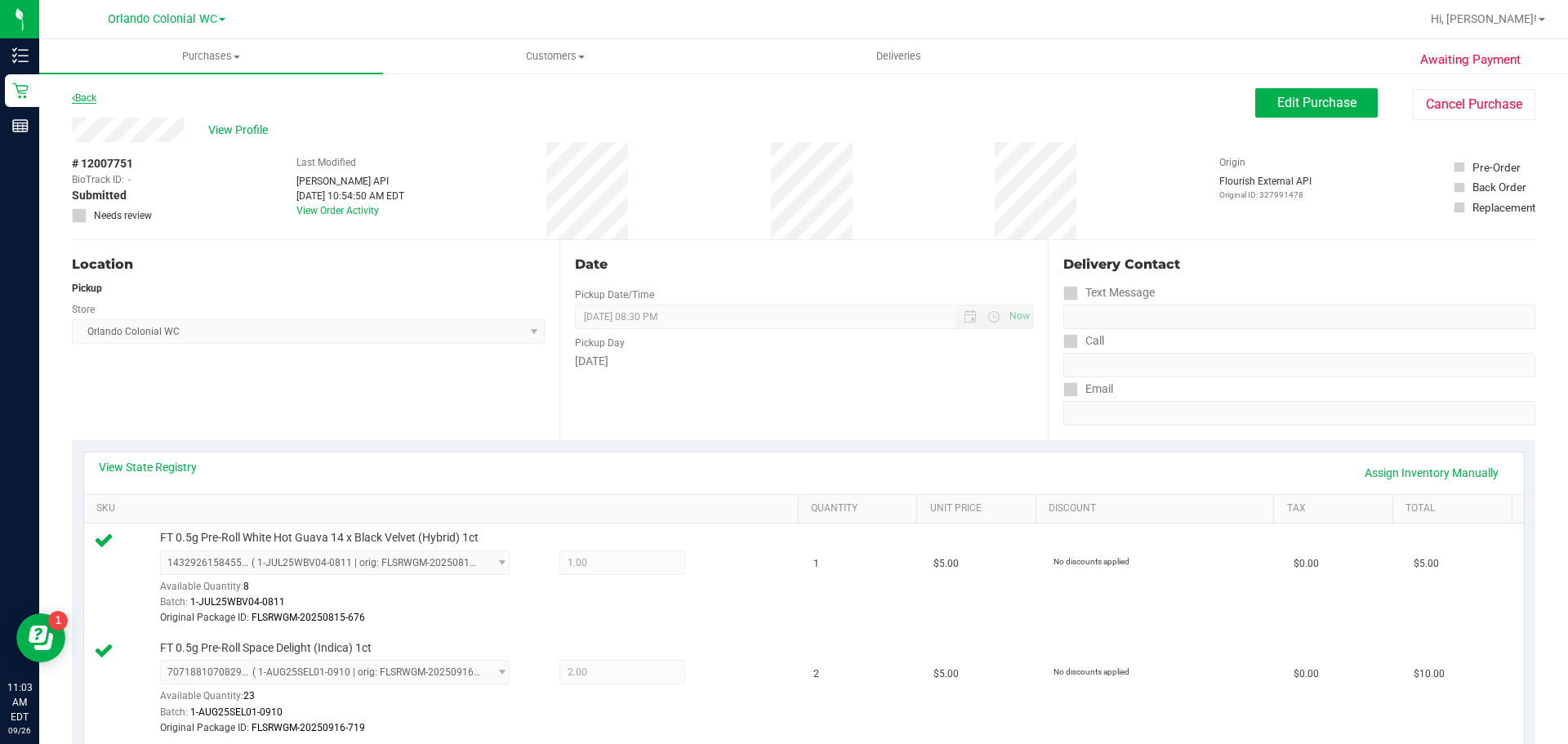
click at [80, 93] on link "Back" at bounding box center [84, 97] width 25 height 11
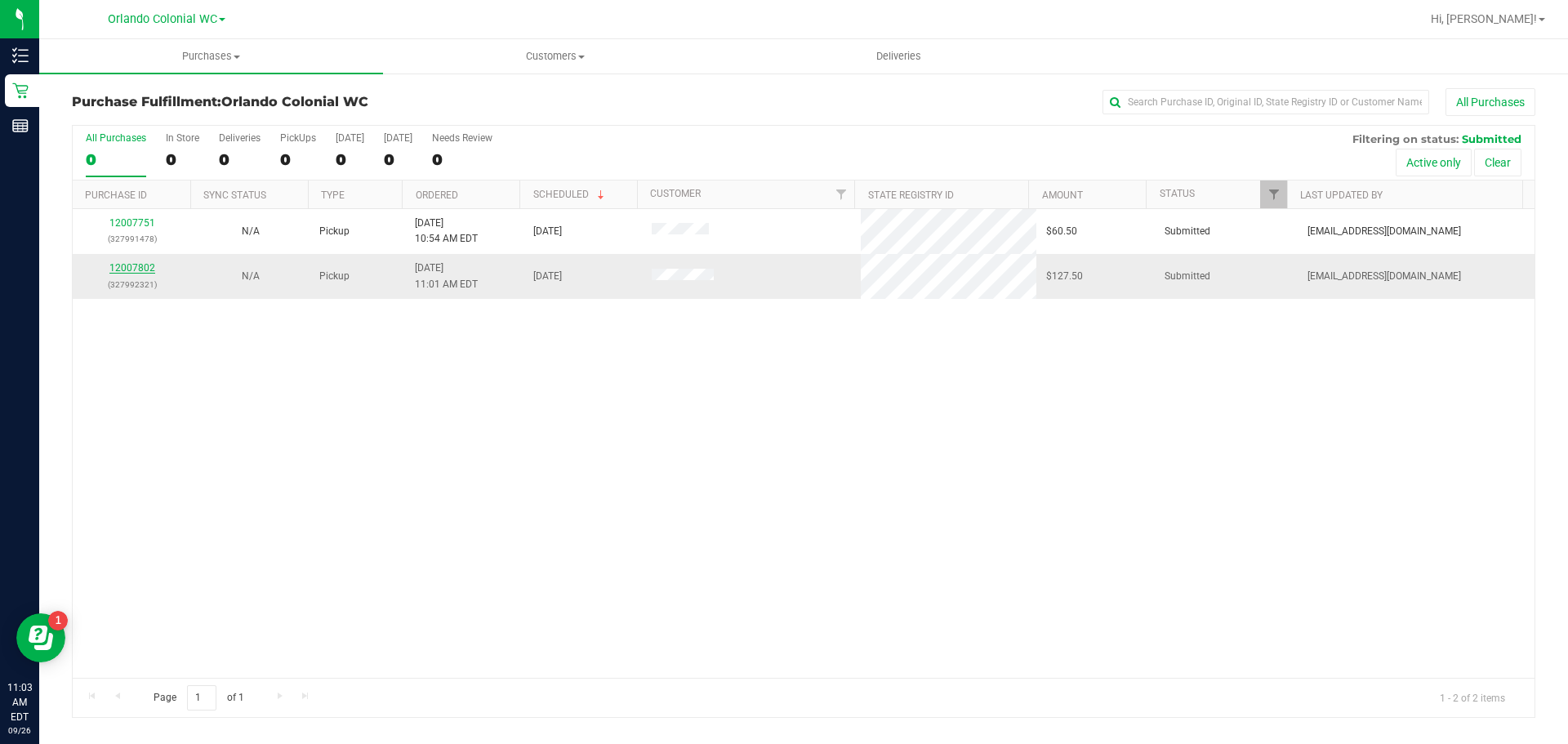
click at [131, 266] on link "12007802" at bounding box center [133, 268] width 45 height 11
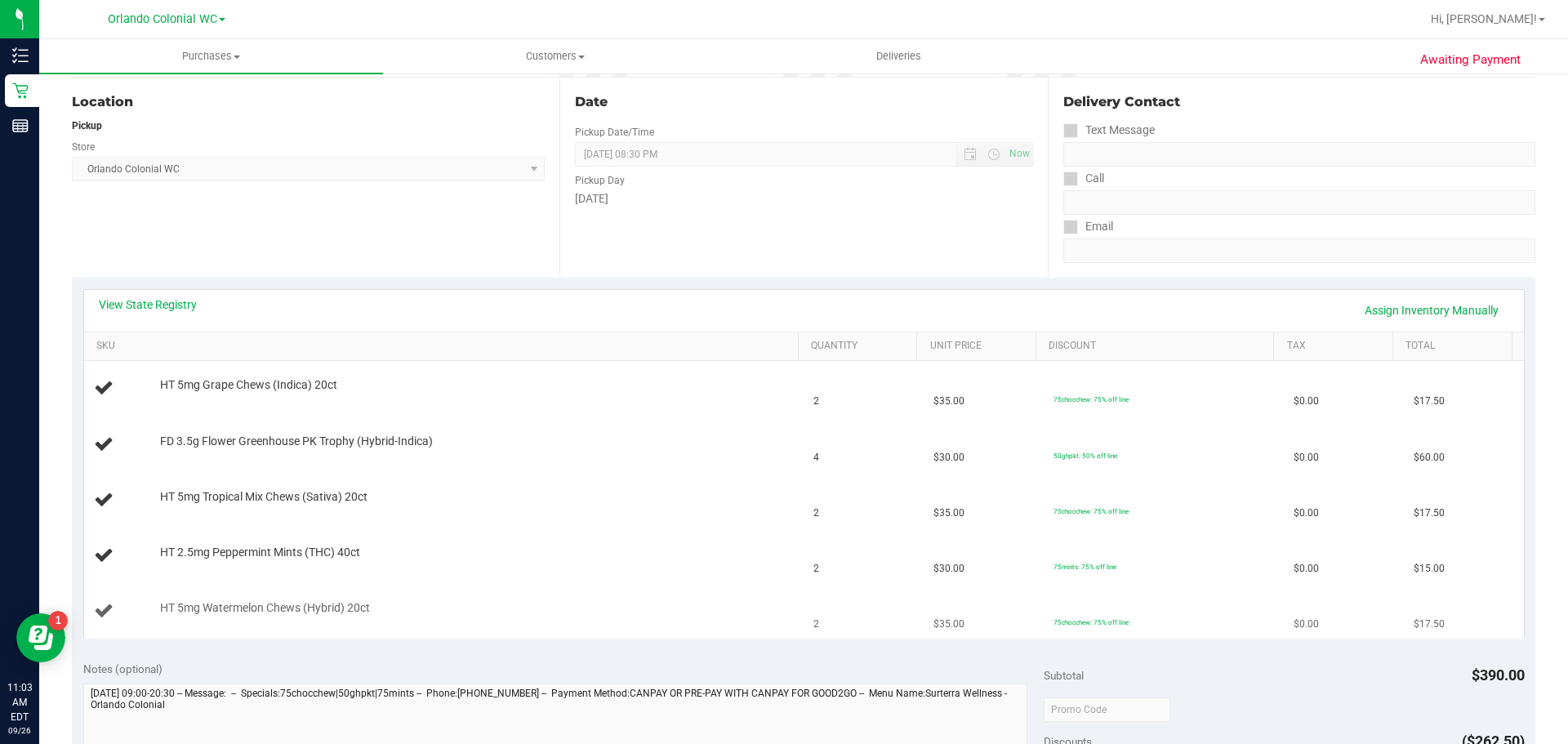
scroll to position [164, 0]
click at [184, 306] on link "View State Registry" at bounding box center [148, 303] width 98 height 16
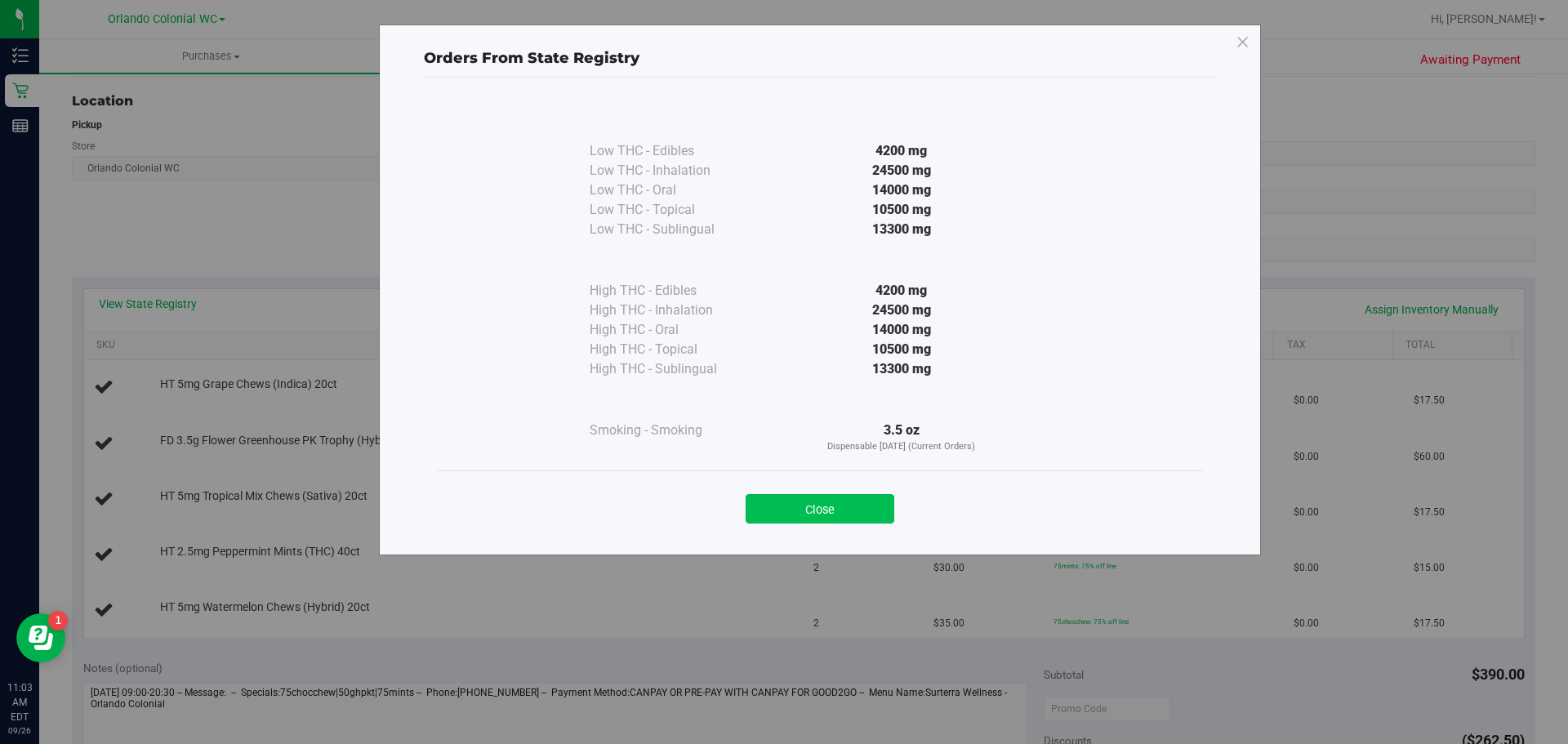
click at [854, 514] on button "Close" at bounding box center [820, 508] width 149 height 29
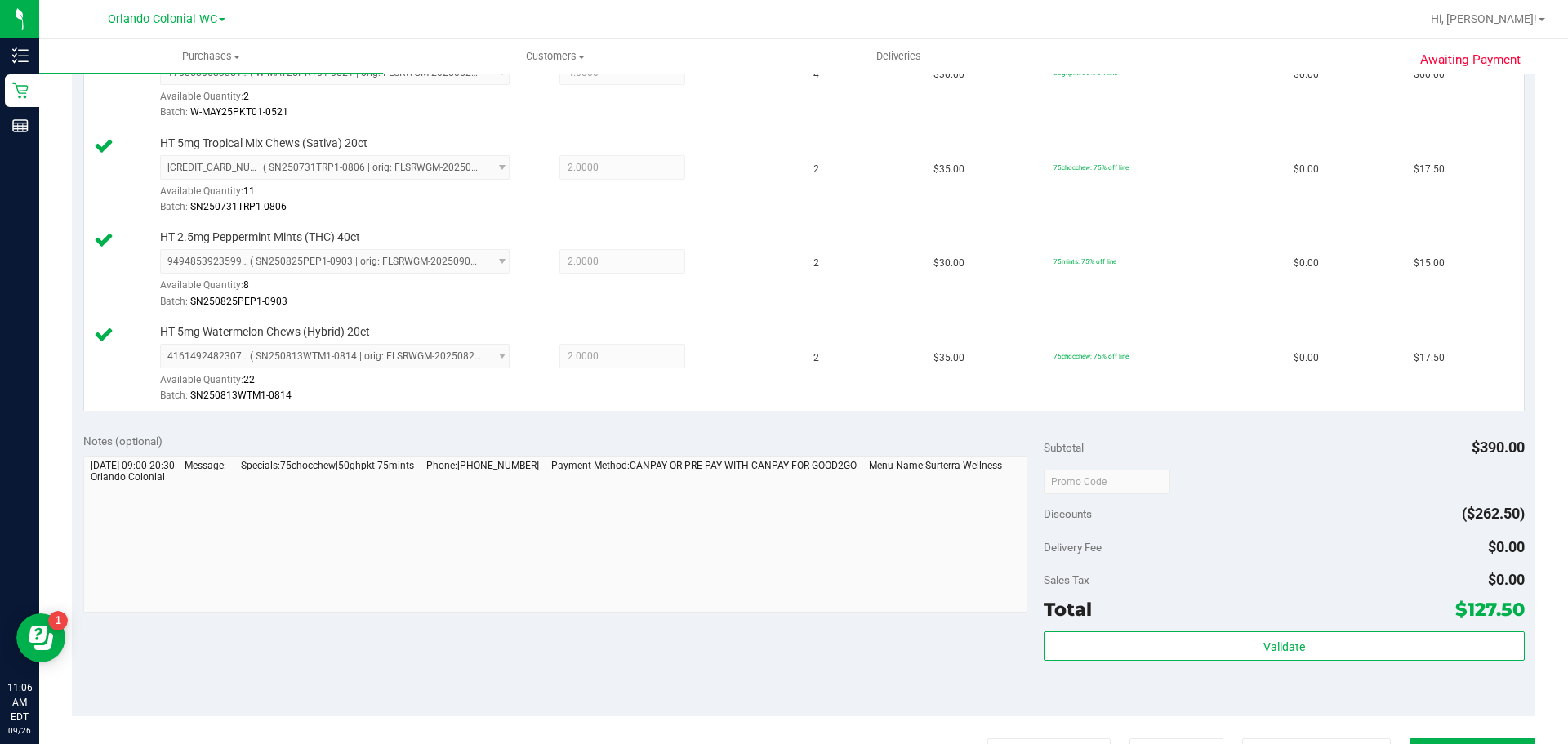
scroll to position [653, 0]
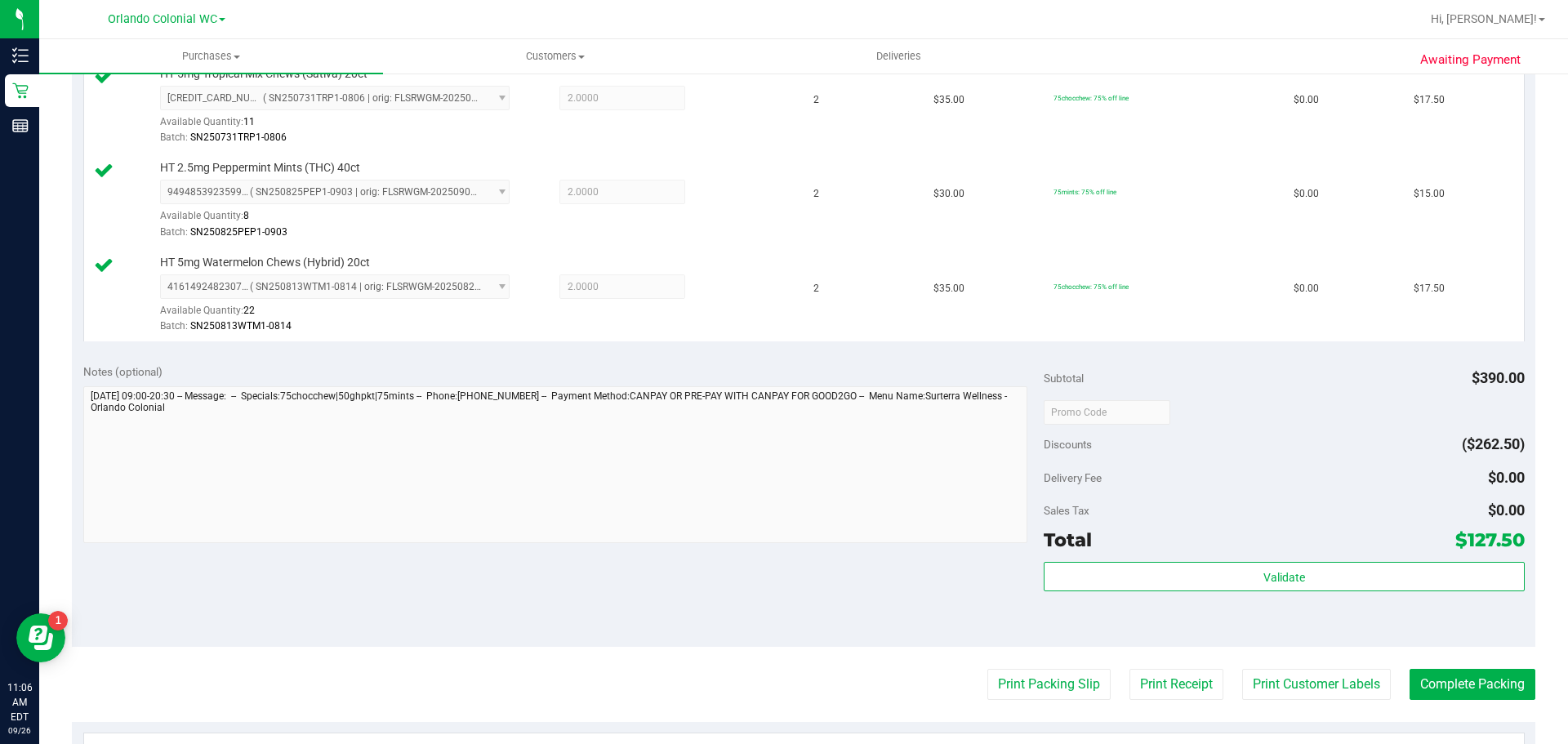
click at [1241, 592] on div "Validate" at bounding box center [1284, 577] width 480 height 31
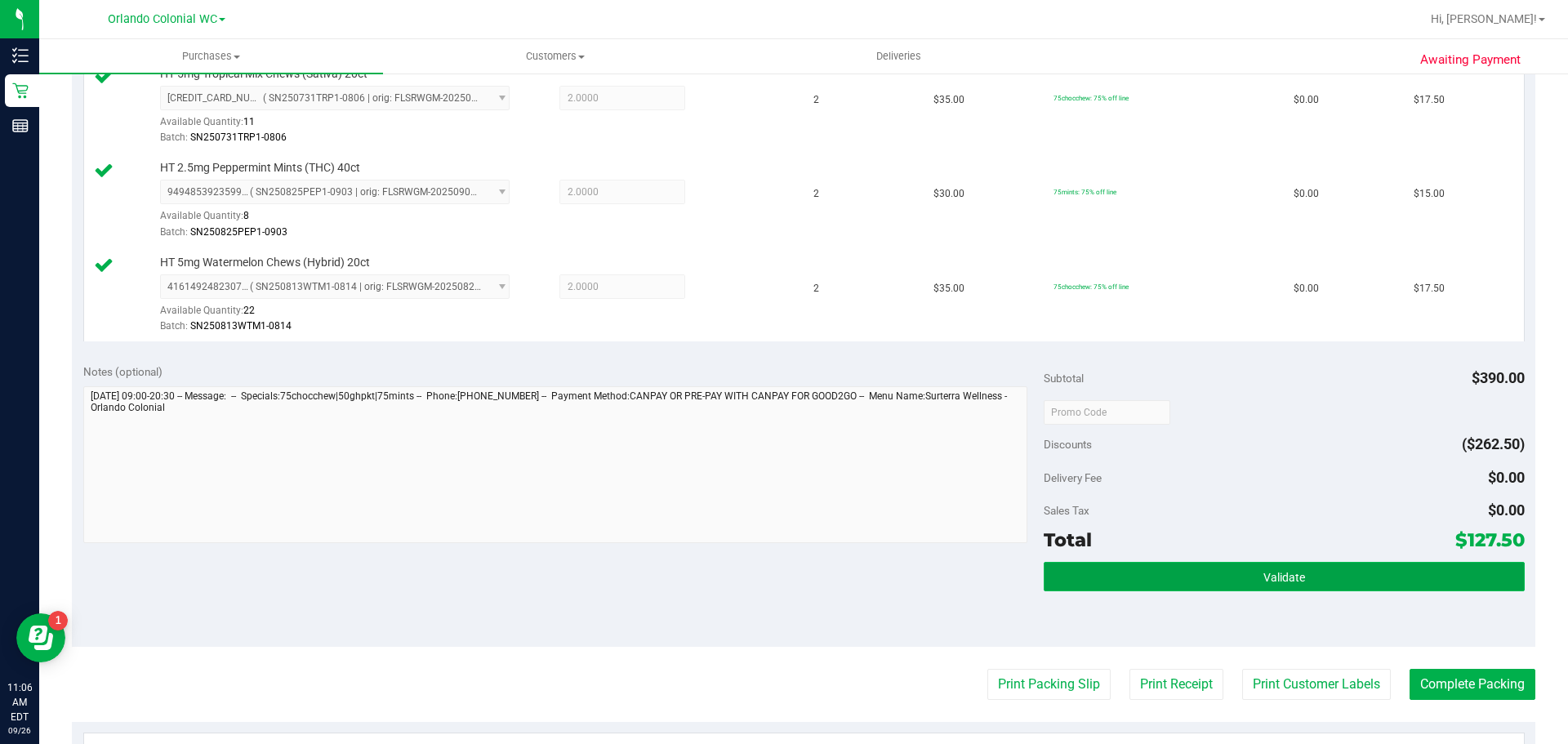
click at [1241, 585] on button "Validate" at bounding box center [1284, 576] width 480 height 29
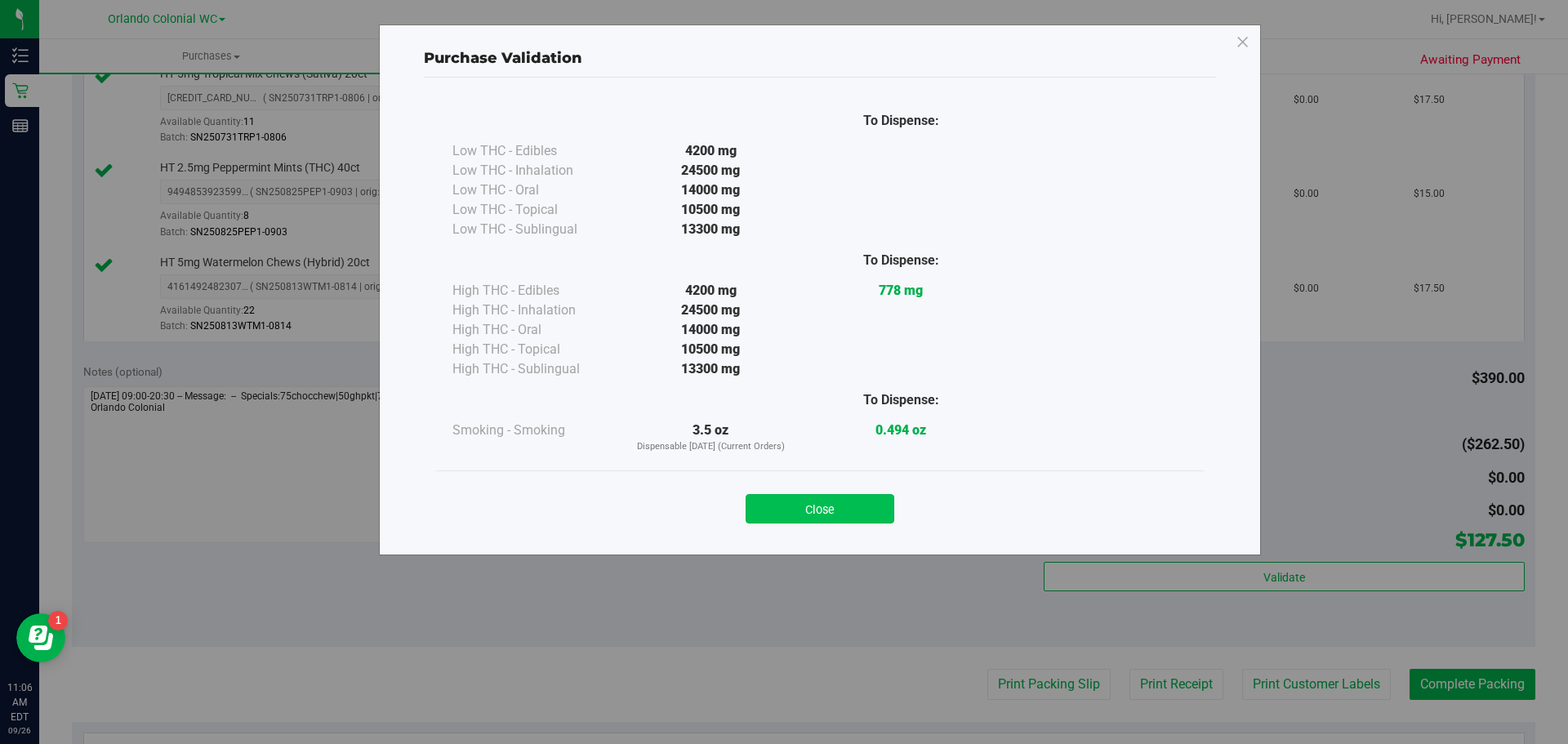
click at [816, 503] on button "Close" at bounding box center [820, 508] width 149 height 29
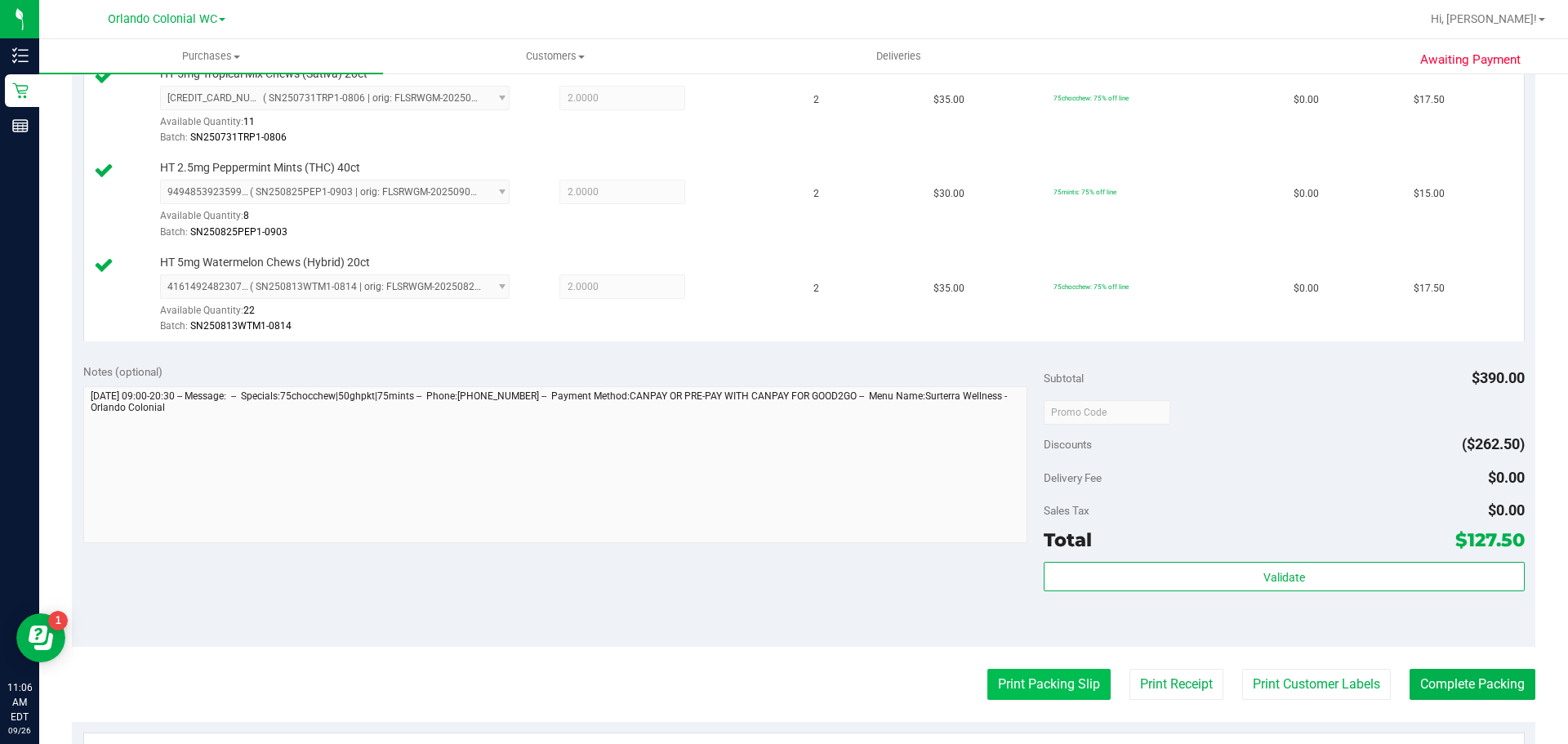
click at [1075, 683] on button "Print Packing Slip" at bounding box center [1049, 684] width 123 height 31
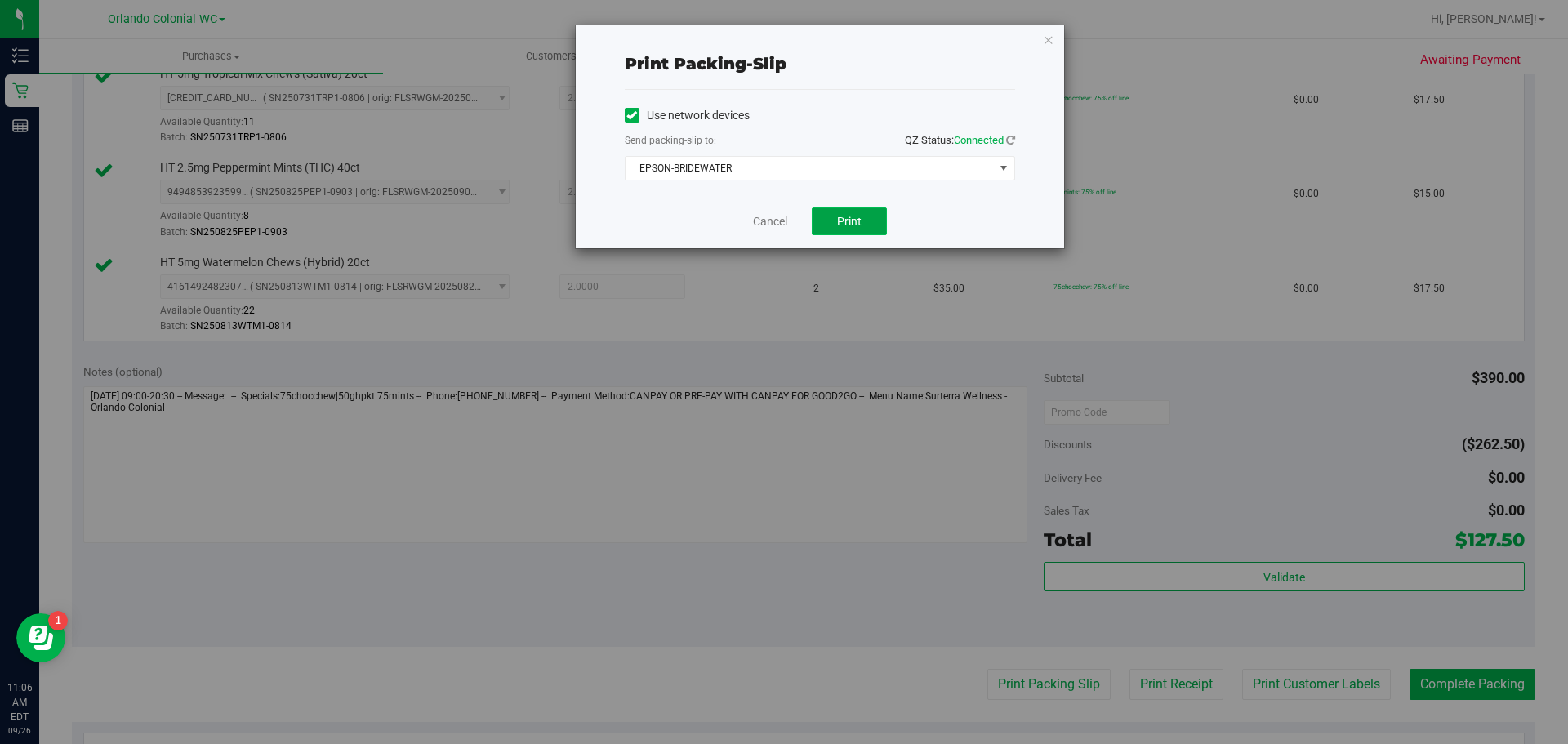
click at [886, 219] on button "Print" at bounding box center [849, 221] width 75 height 27
click at [1044, 44] on icon "button" at bounding box center [1049, 39] width 11 height 20
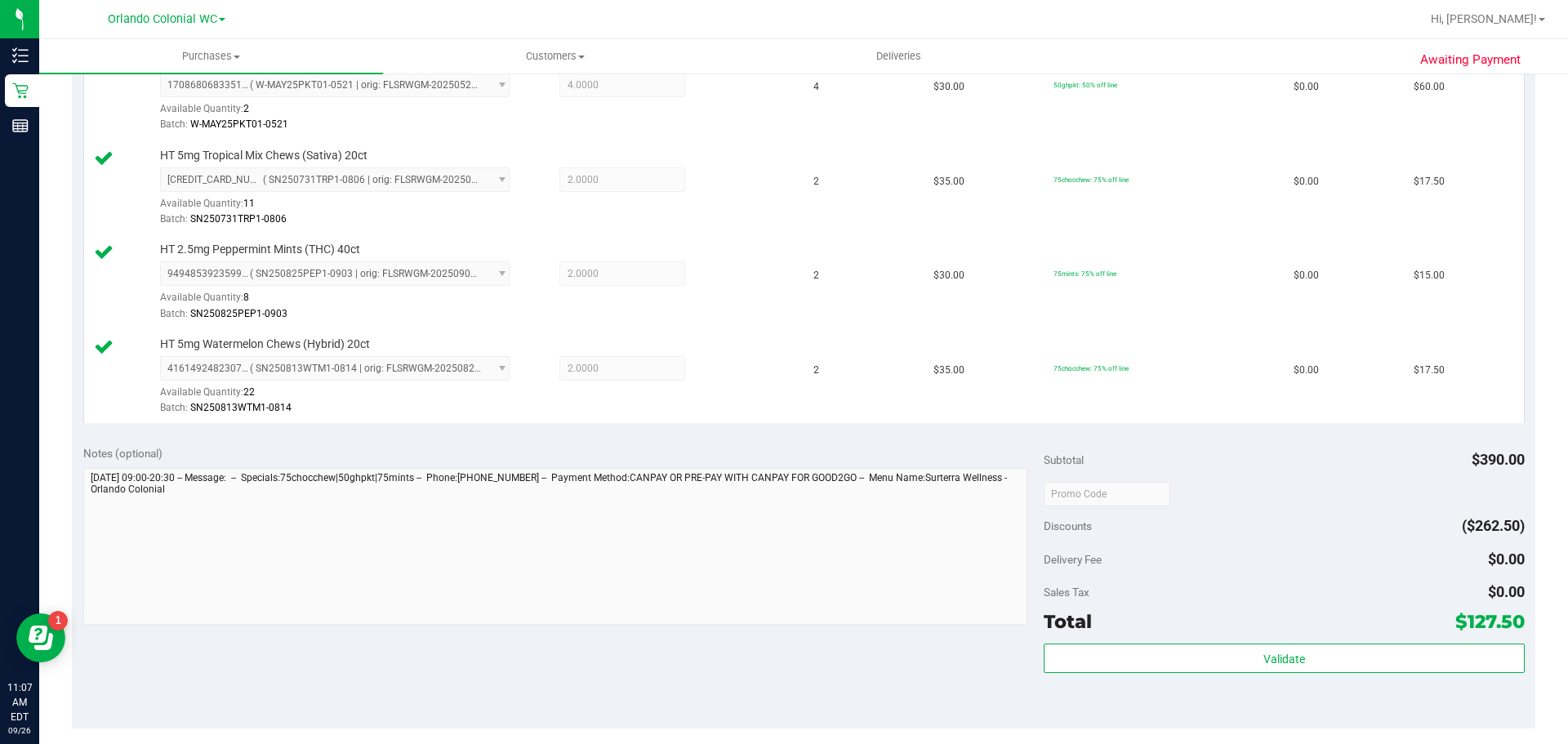
scroll to position [817, 0]
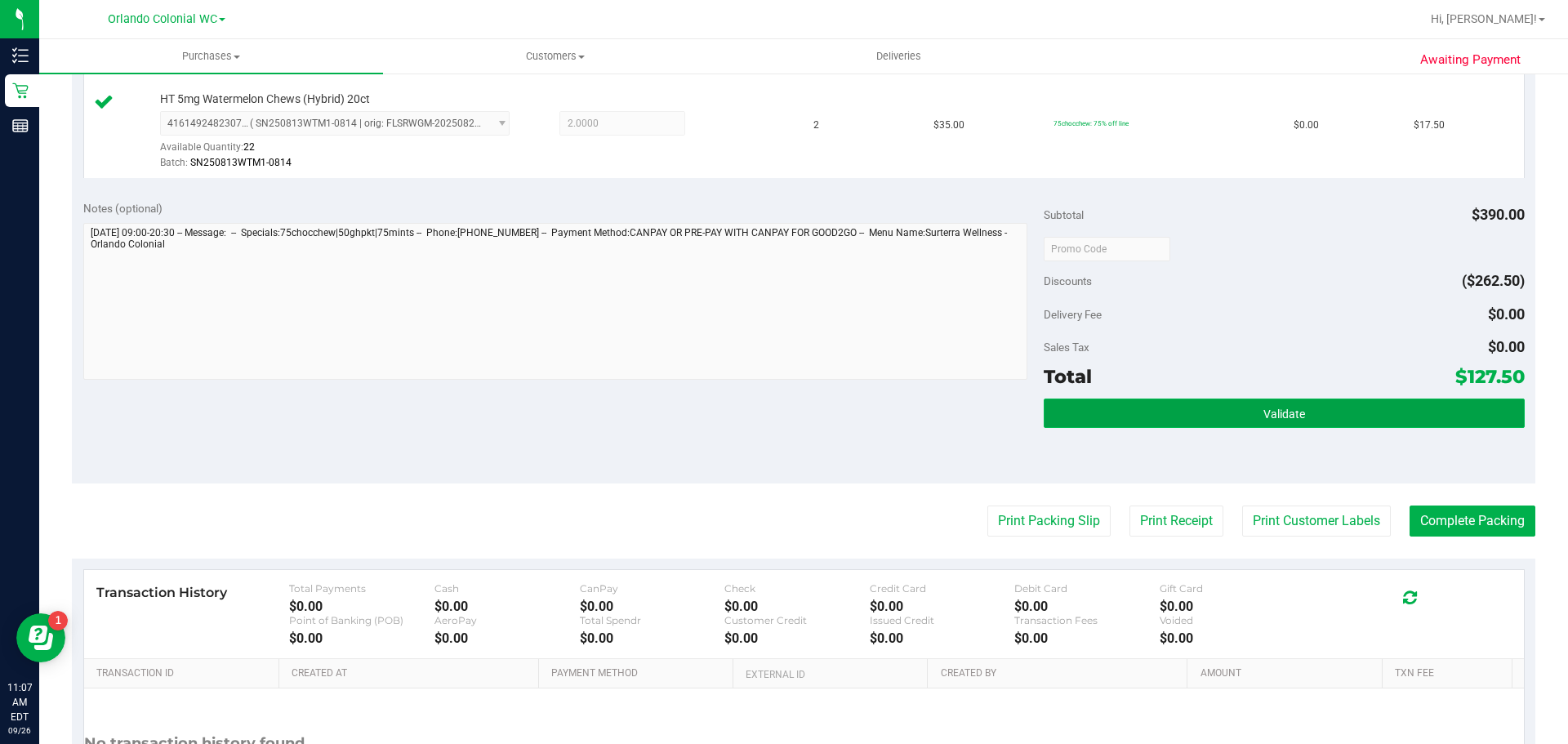
click at [1356, 414] on button "Validate" at bounding box center [1284, 413] width 480 height 29
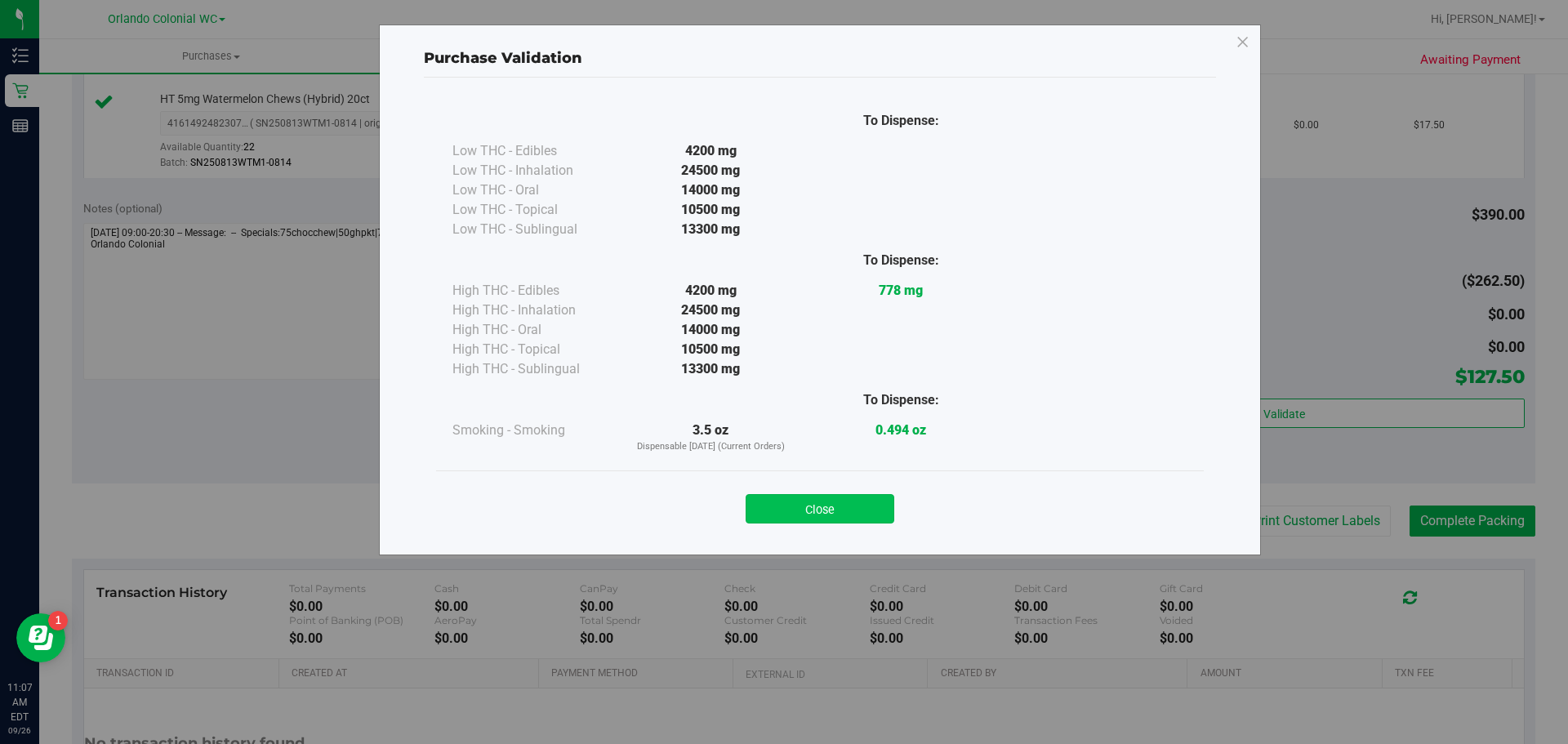
click at [830, 515] on button "Close" at bounding box center [820, 508] width 149 height 29
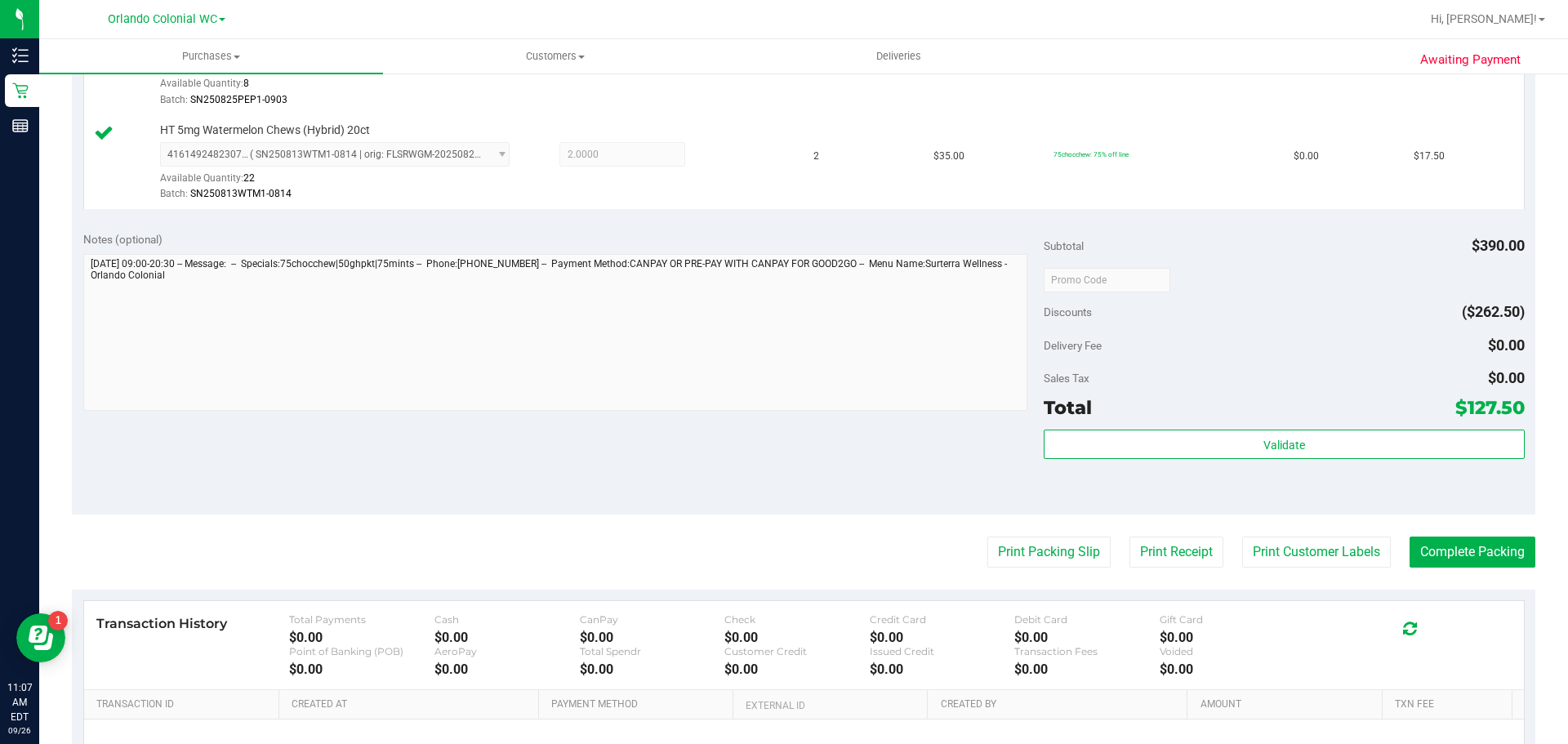
scroll to position [888, 0]
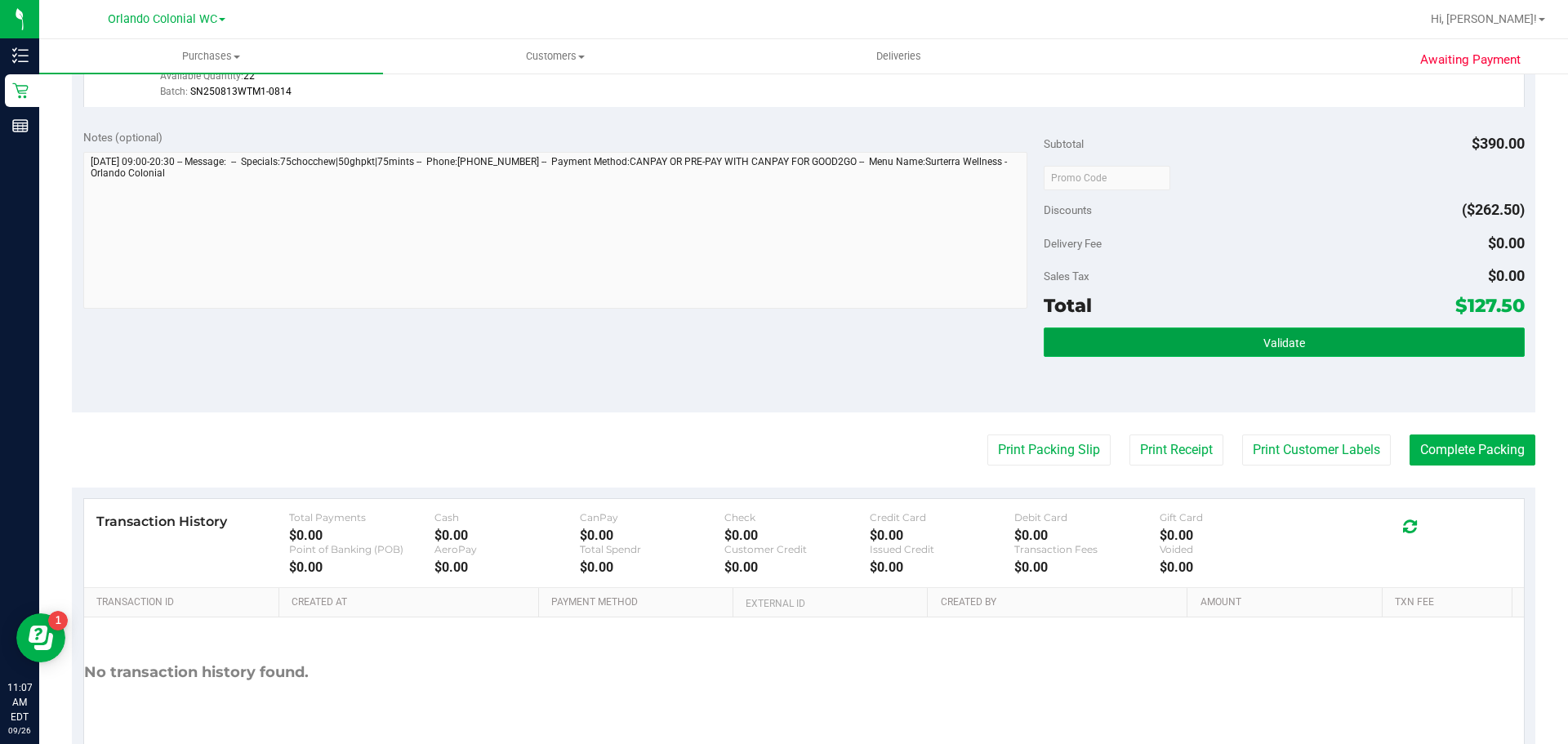
drag, startPoint x: 1381, startPoint y: 354, endPoint x: 1364, endPoint y: 354, distance: 17.0
click at [1378, 354] on button "Validate" at bounding box center [1284, 342] width 480 height 29
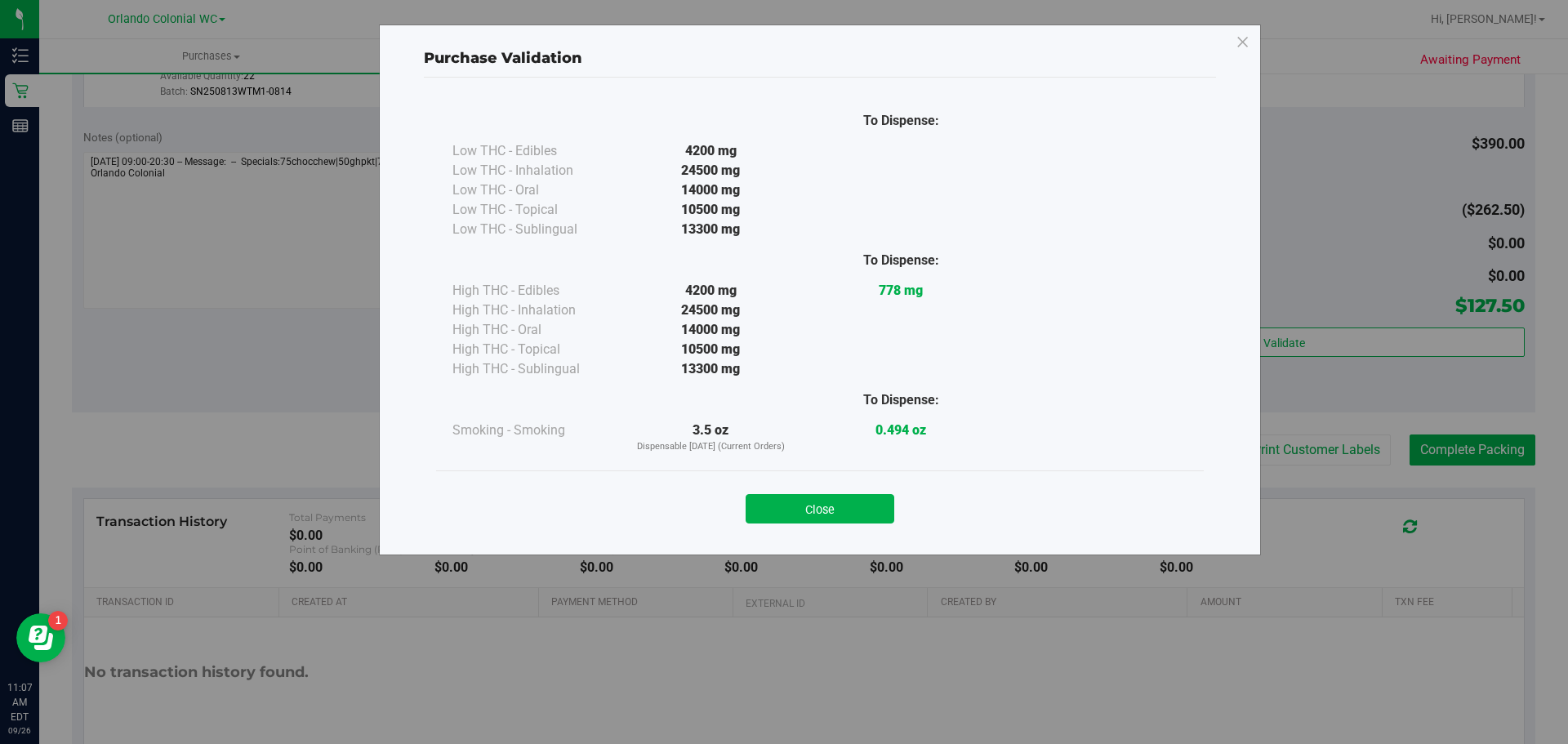
click at [830, 514] on button "Close" at bounding box center [820, 508] width 149 height 29
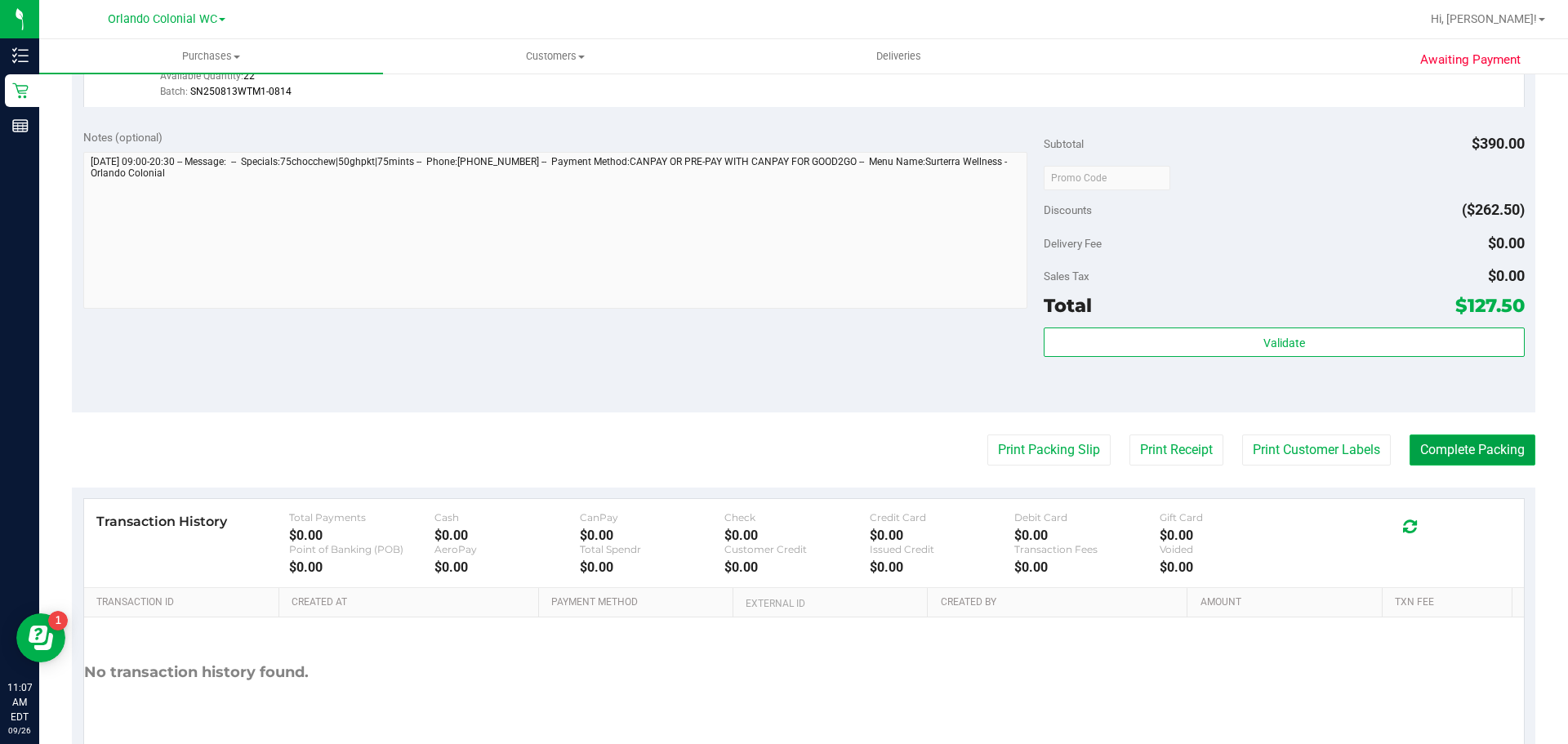
click at [1461, 458] on button "Complete Packing" at bounding box center [1472, 450] width 126 height 31
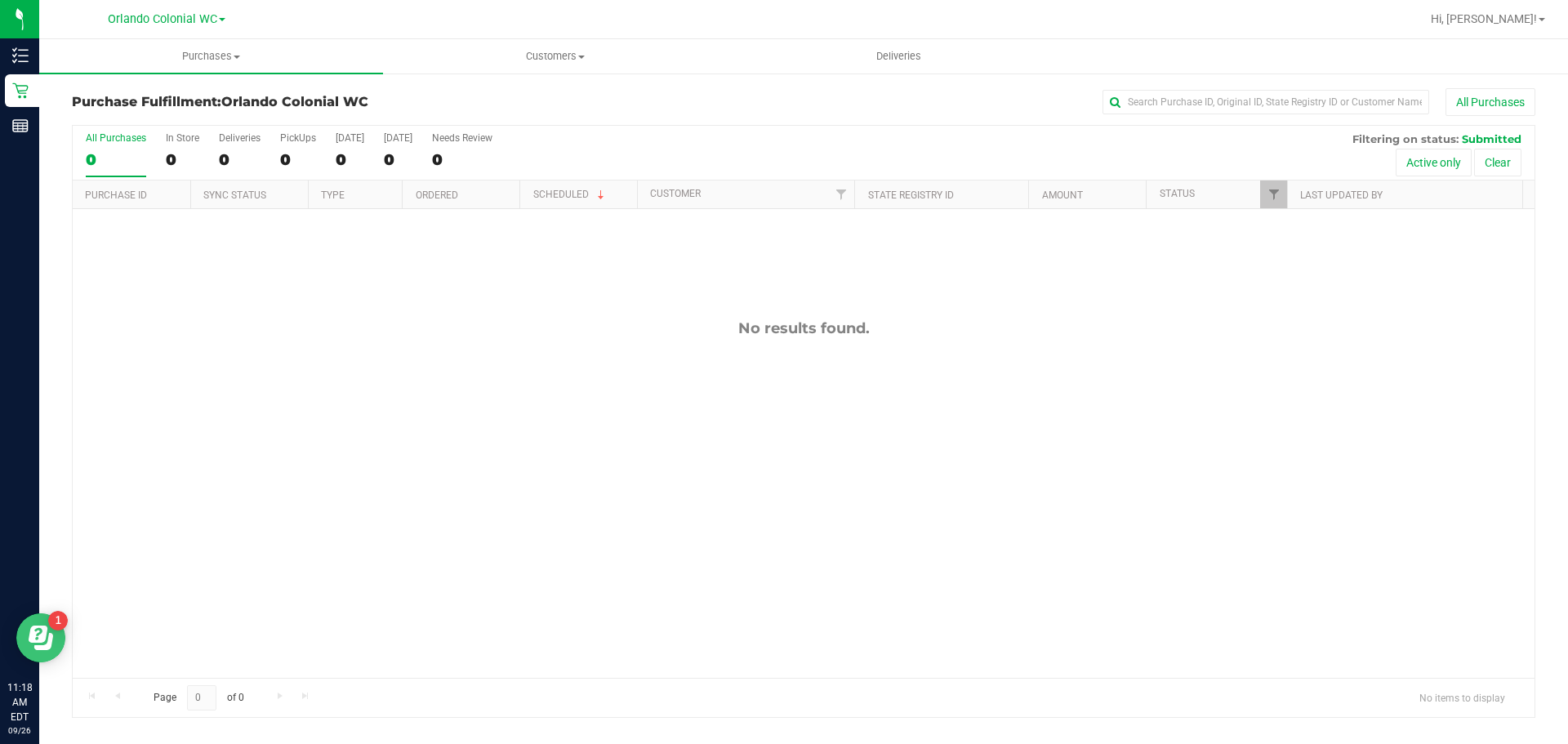
click at [31, 629] on icon "Open Resource Center" at bounding box center [38, 634] width 19 height 17
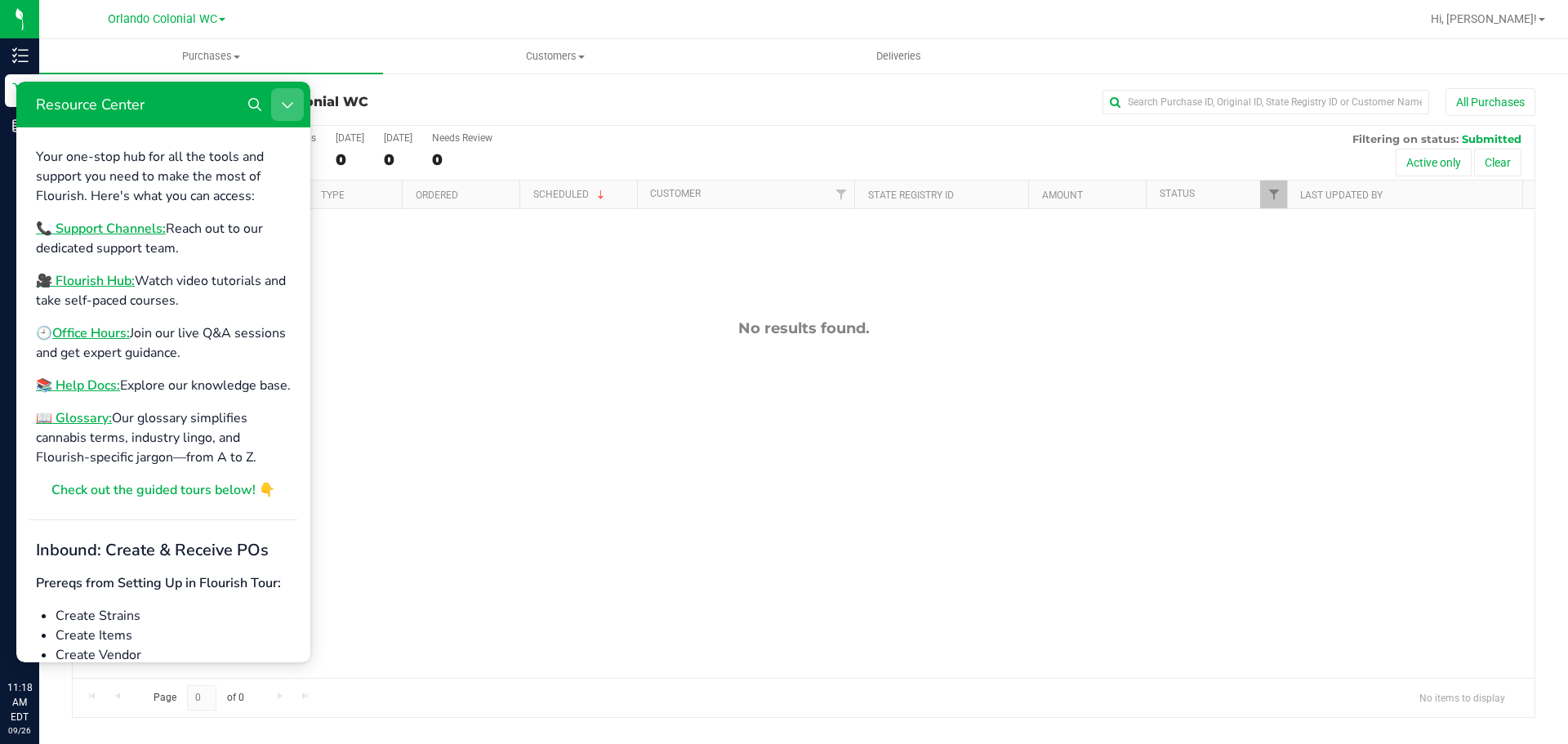
click at [289, 104] on icon "Close Resource Center" at bounding box center [288, 105] width 13 height 13
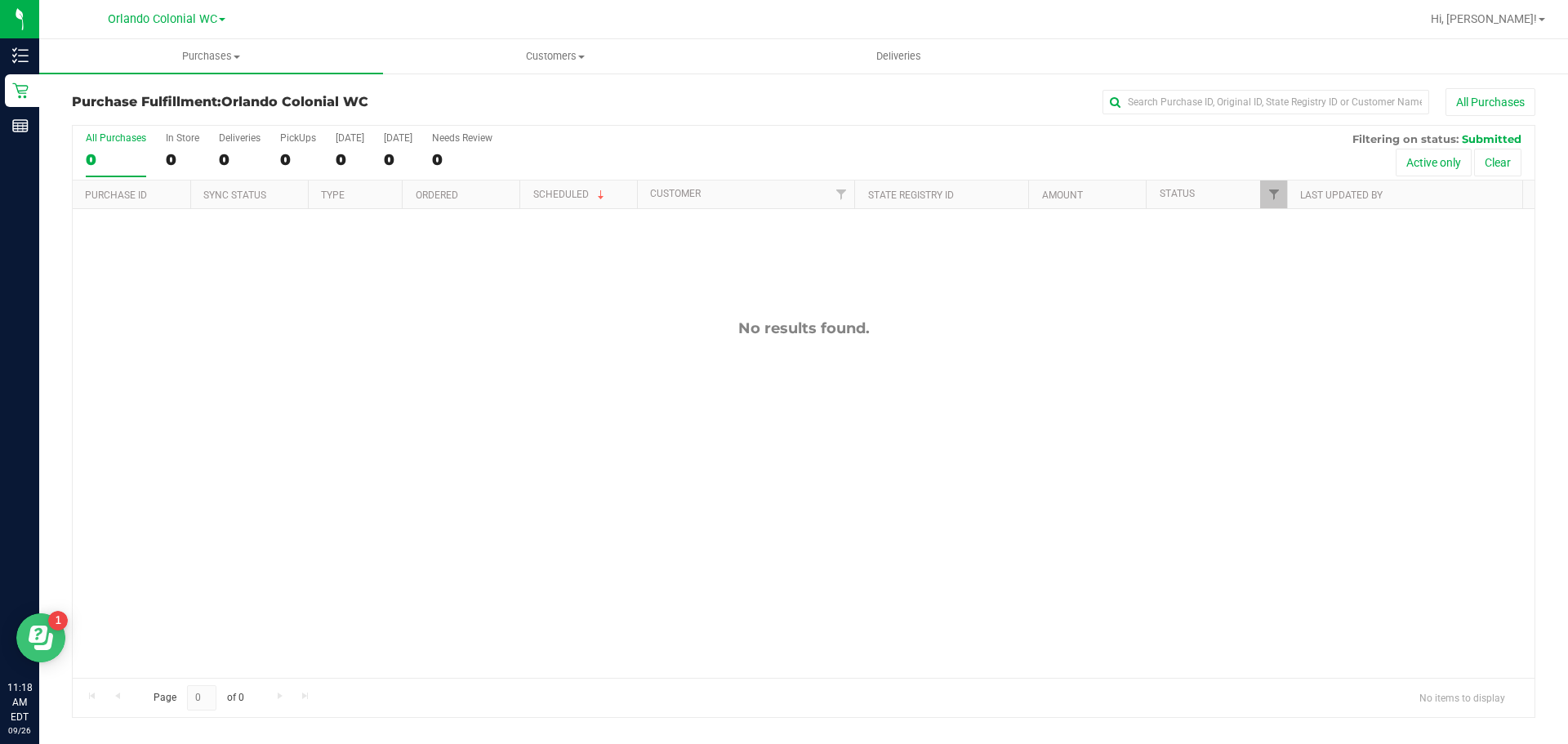
click at [62, 635] on button "Open Resource Center" at bounding box center [41, 638] width 49 height 49
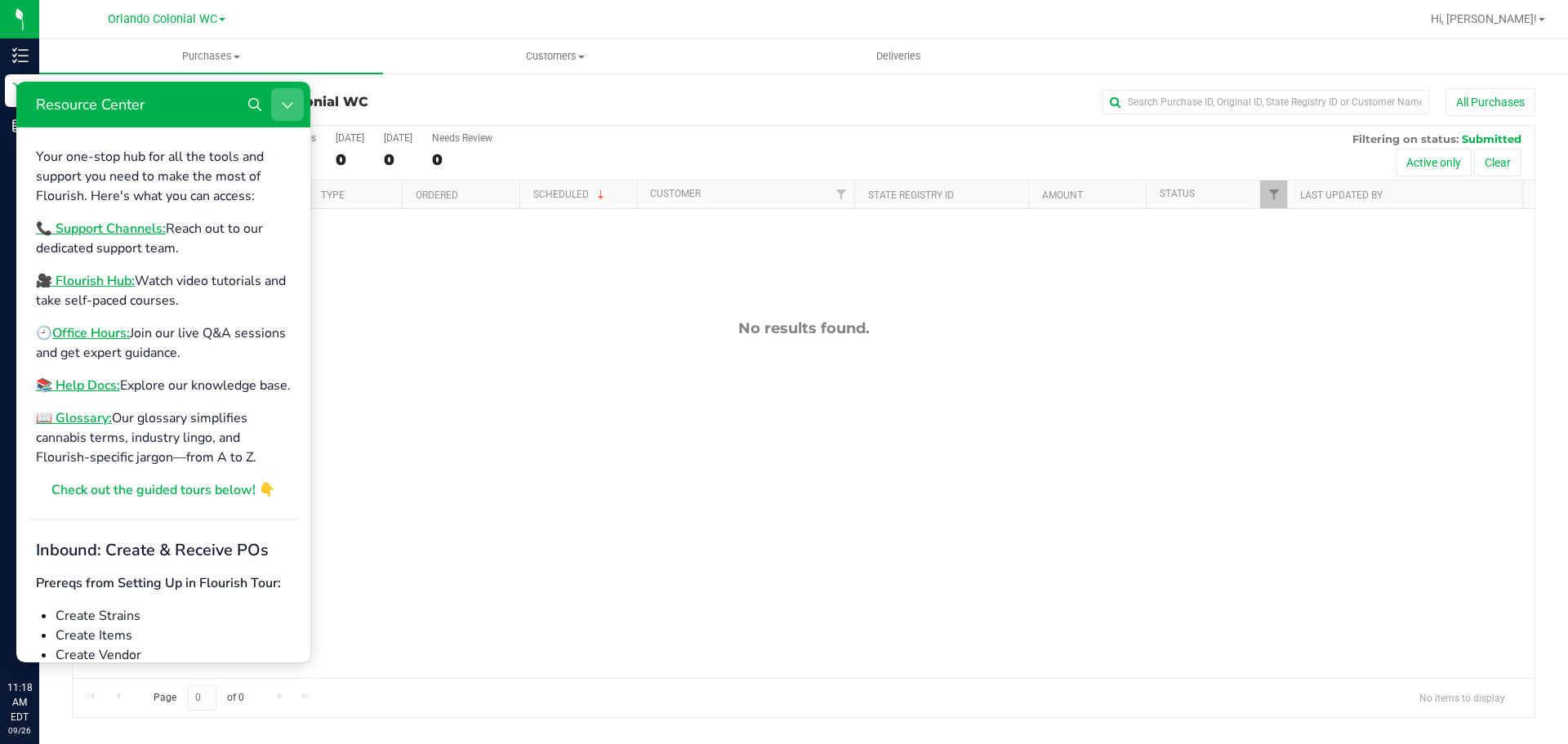
click at [296, 111] on button "Close Resource Center" at bounding box center [287, 104] width 33 height 33
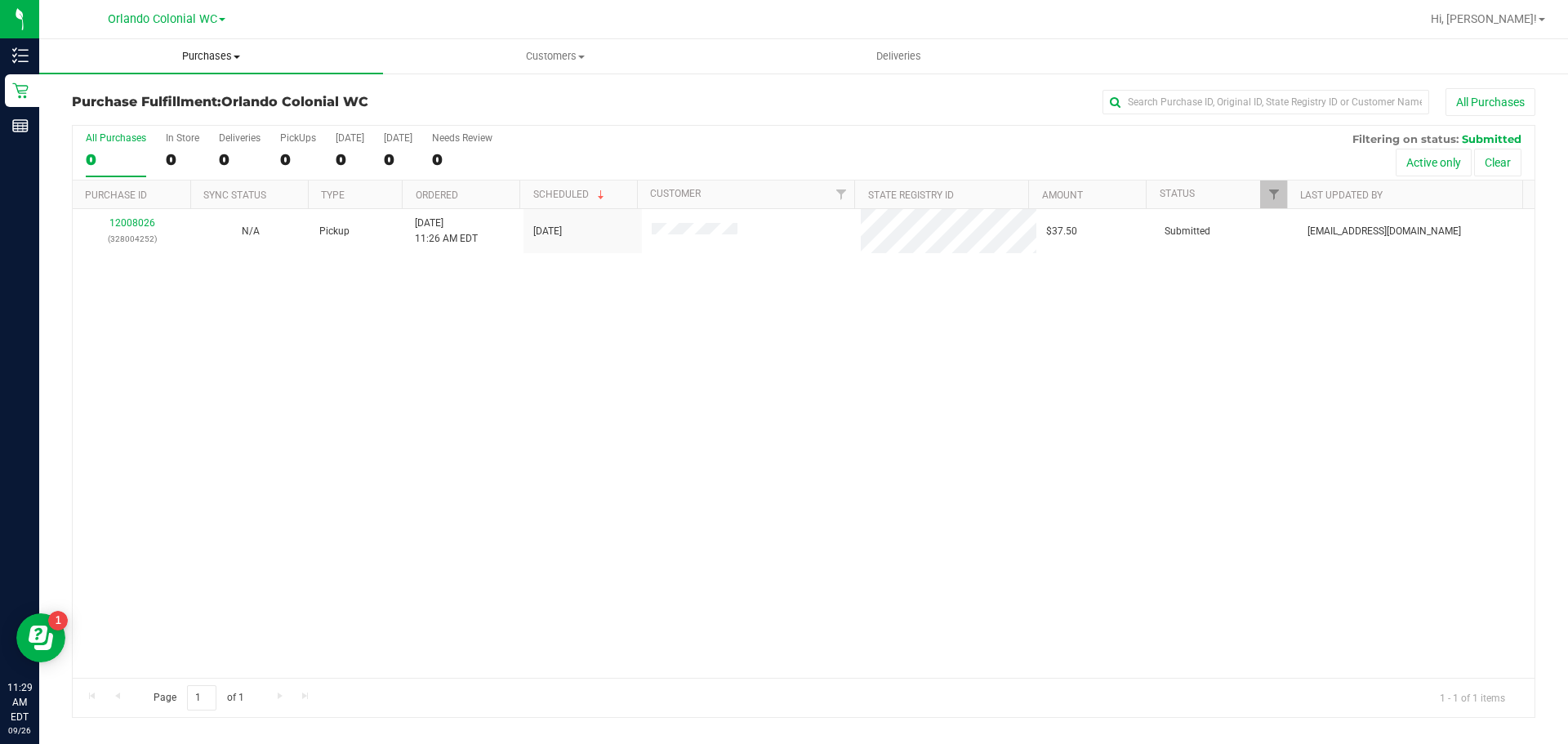
click at [239, 58] on span at bounding box center [237, 57] width 7 height 3
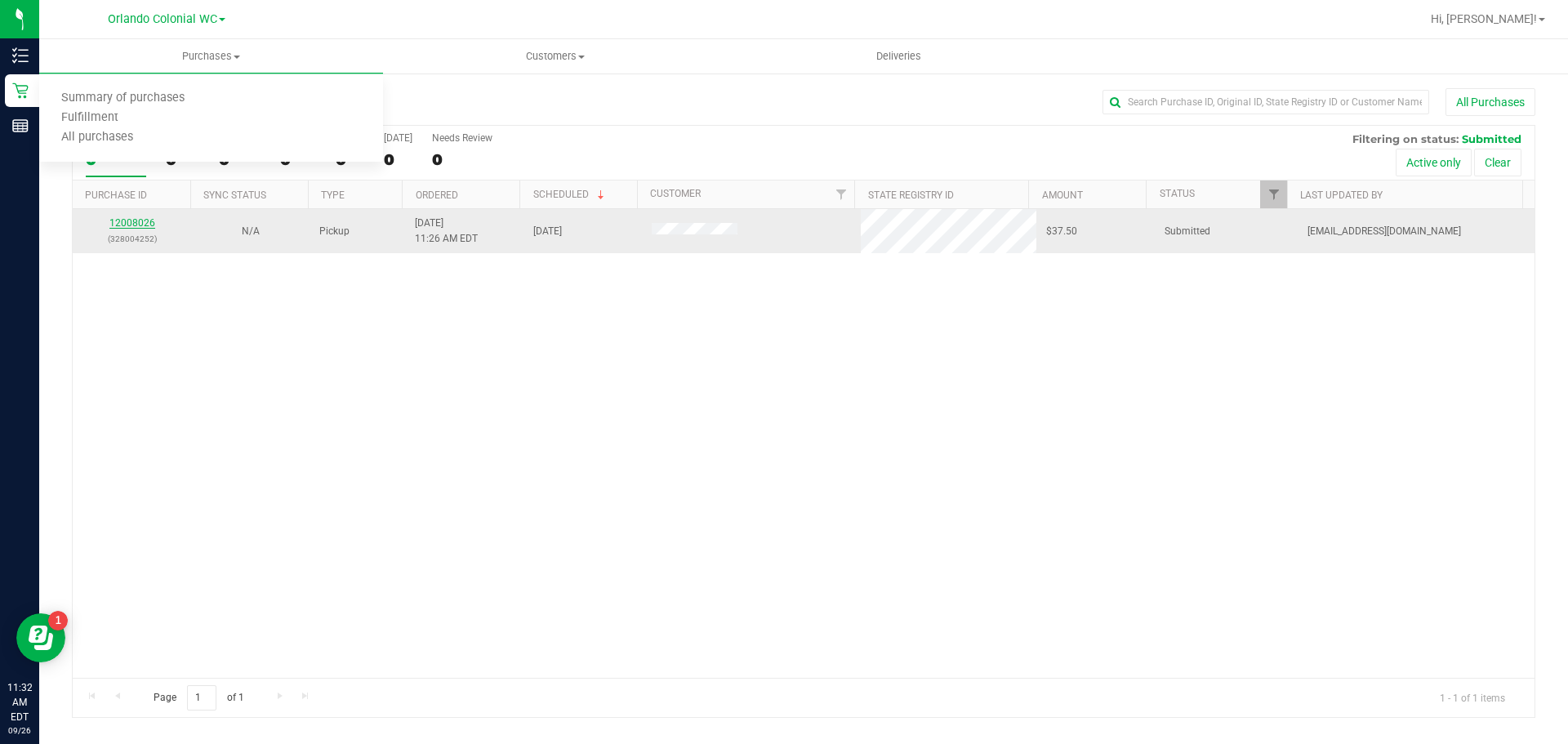
click at [128, 218] on link "12008026" at bounding box center [133, 222] width 45 height 11
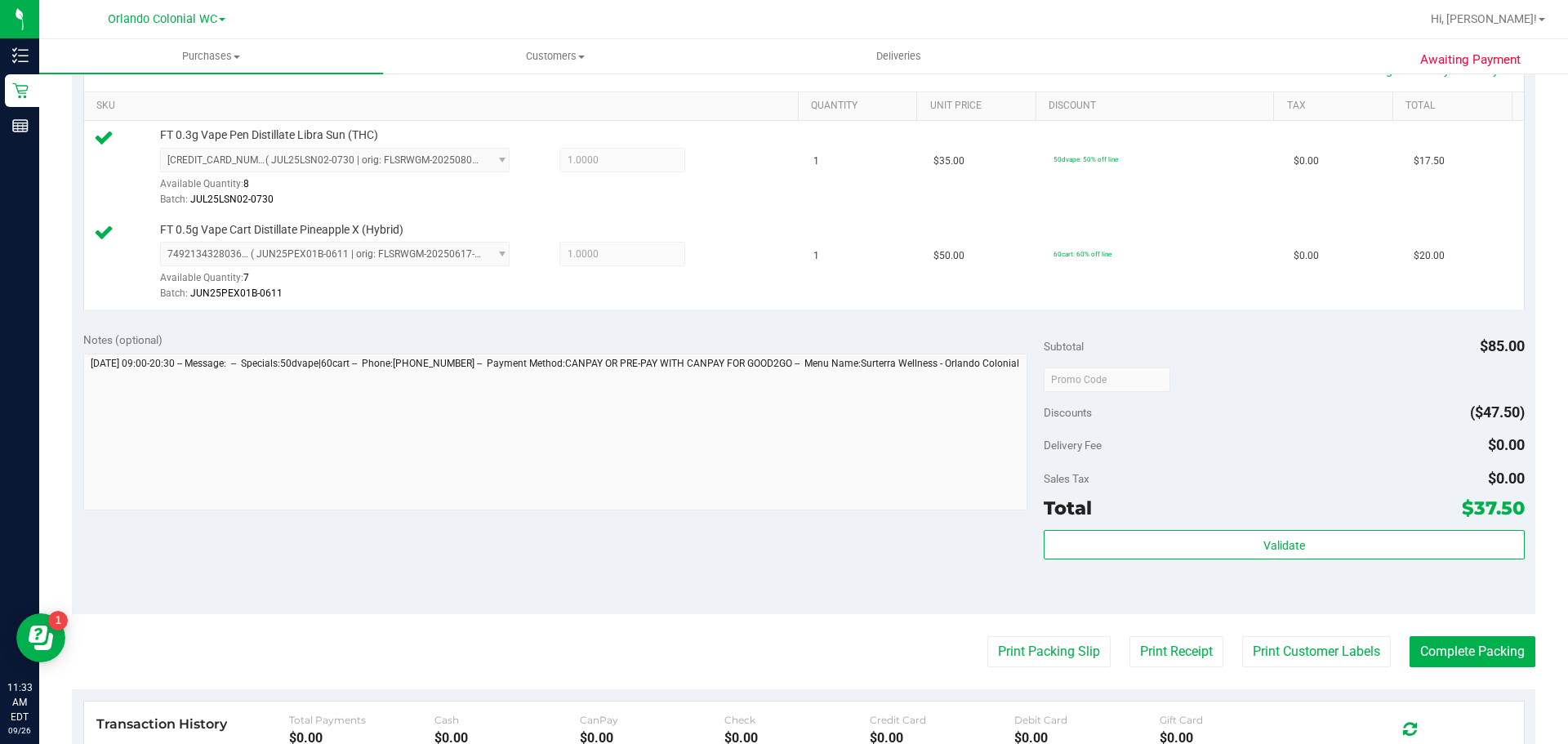
scroll to position [411, 0]
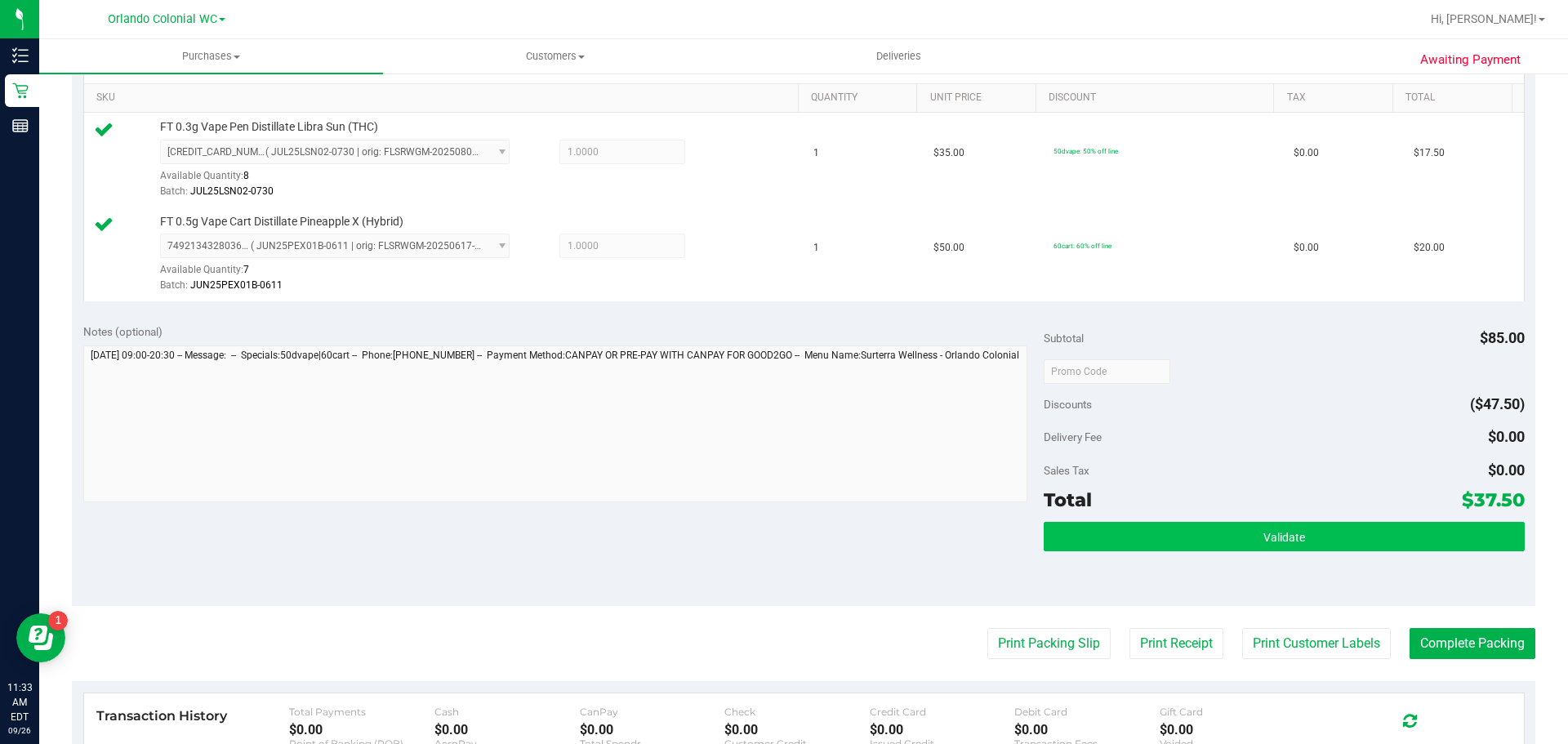
click at [1220, 526] on button "Validate" at bounding box center [1284, 536] width 480 height 29
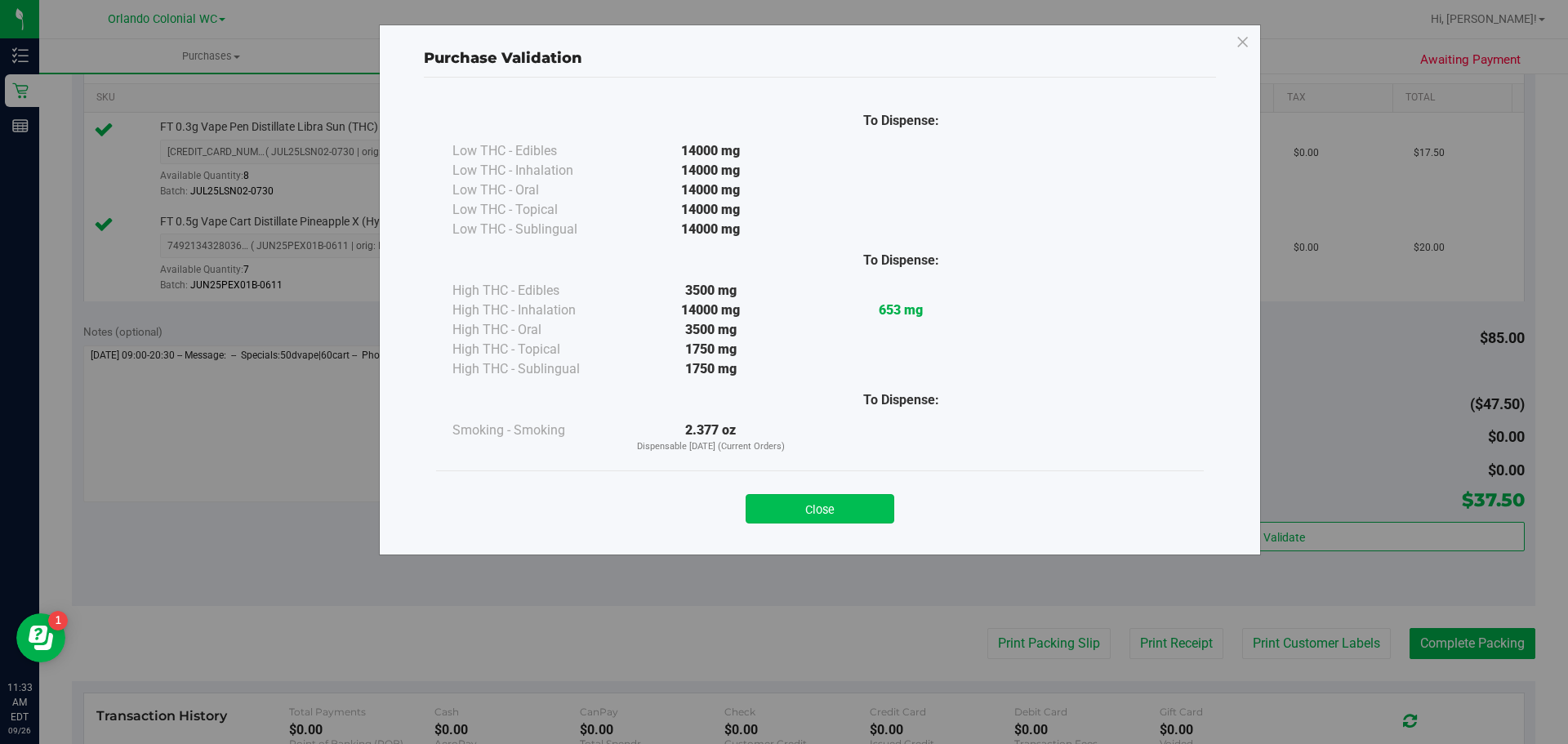
click at [863, 504] on button "Close" at bounding box center [820, 508] width 149 height 29
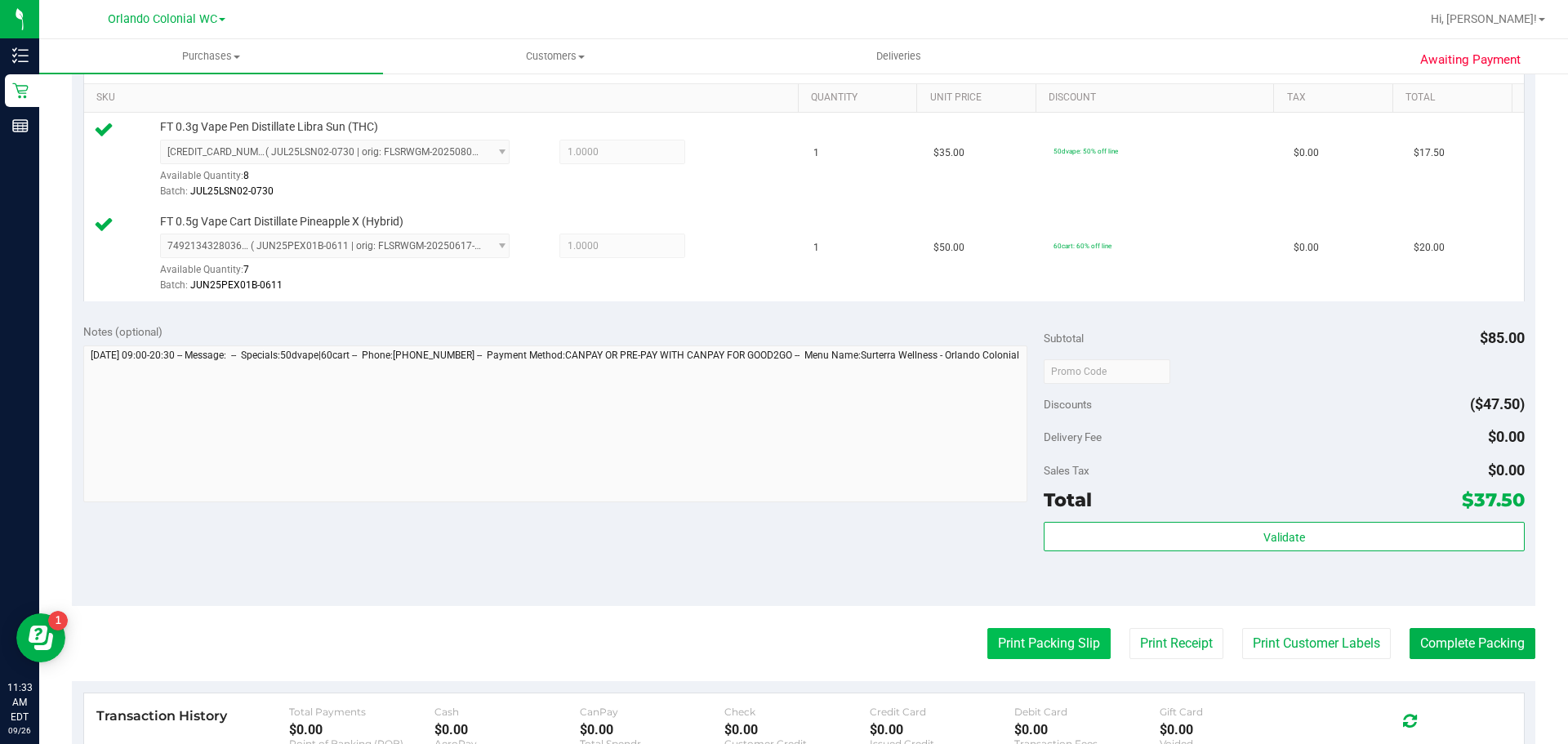
click at [1026, 641] on button "Print Packing Slip" at bounding box center [1049, 643] width 123 height 31
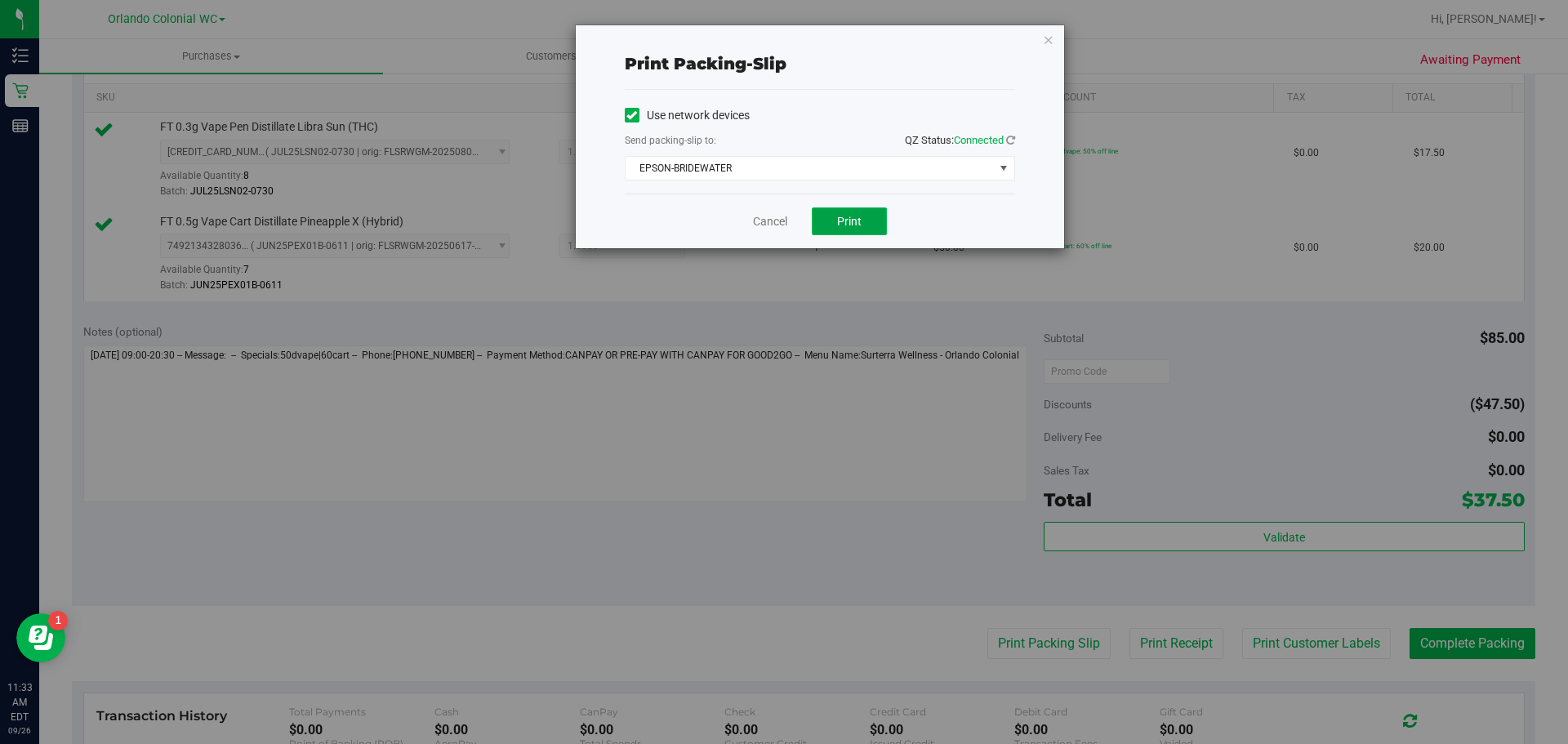
click at [857, 211] on button "Print" at bounding box center [849, 221] width 75 height 27
click at [1016, 63] on div "Print packing-slip Use network devices Send packing-slip to: QZ Status: Connect…" at bounding box center [820, 137] width 489 height 223
click at [1048, 46] on icon "button" at bounding box center [1049, 39] width 11 height 20
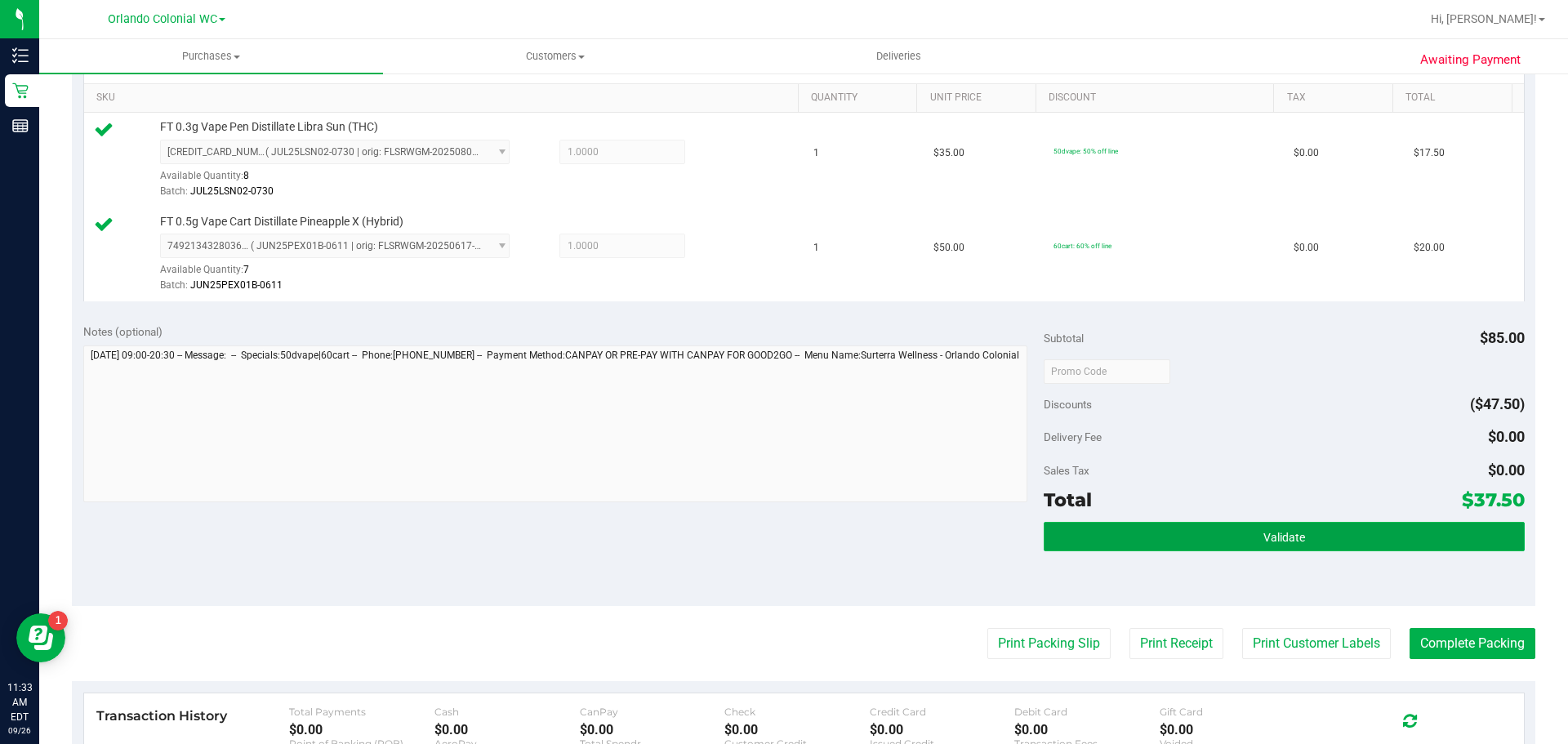
click at [1223, 544] on button "Validate" at bounding box center [1284, 536] width 480 height 29
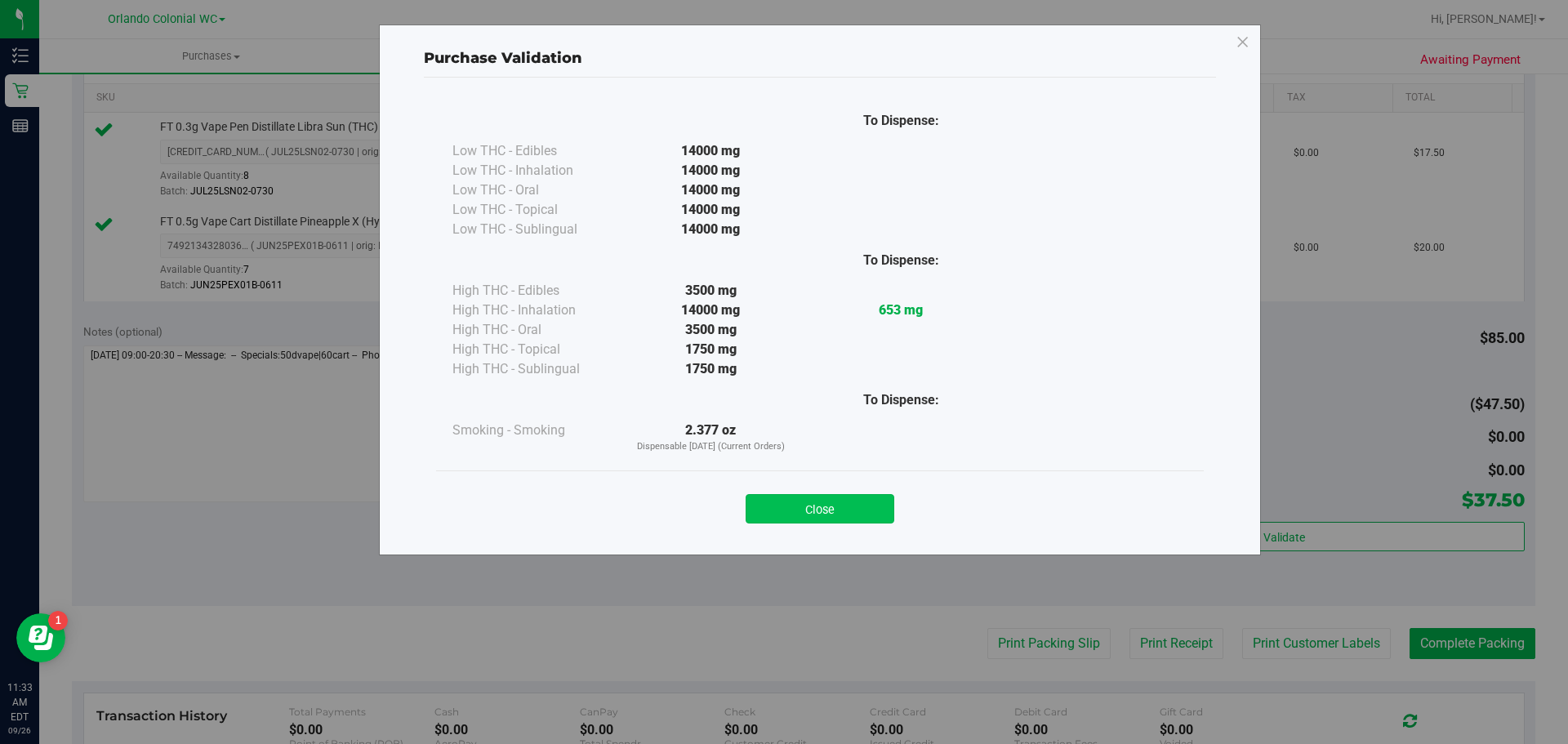
click at [845, 518] on button "Close" at bounding box center [820, 508] width 149 height 29
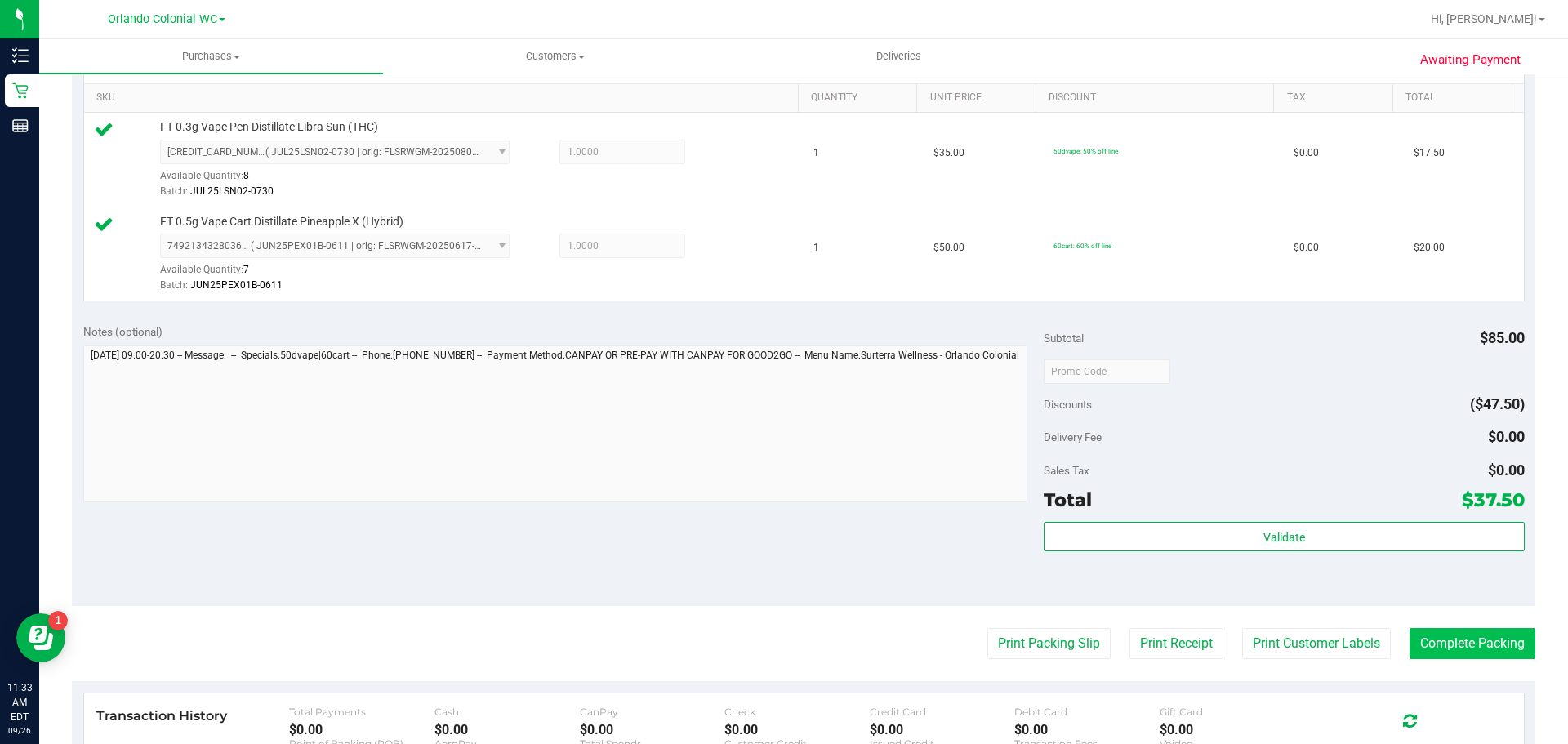
click at [1437, 649] on button "Complete Packing" at bounding box center [1472, 643] width 126 height 31
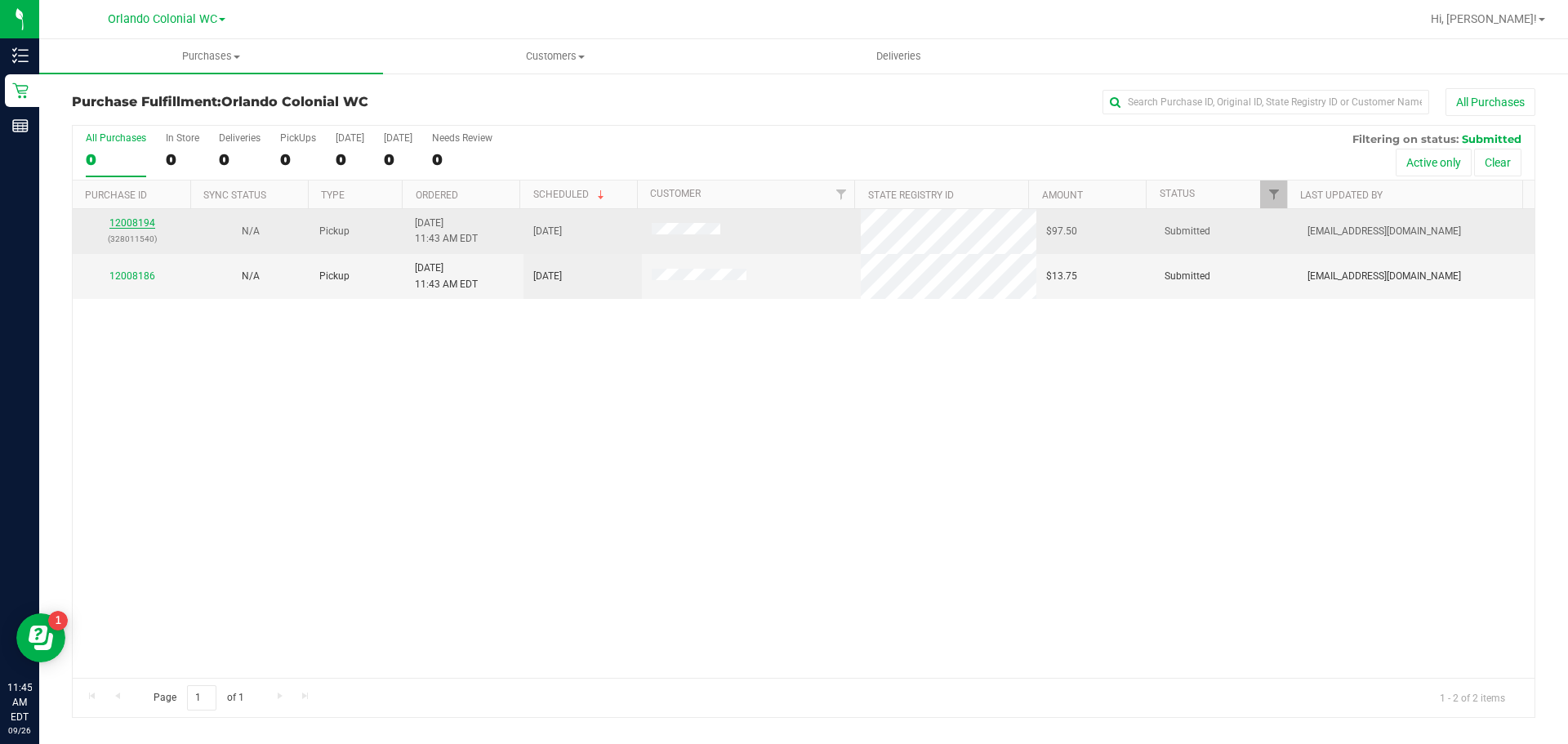
click at [128, 223] on link "12008194" at bounding box center [133, 222] width 45 height 11
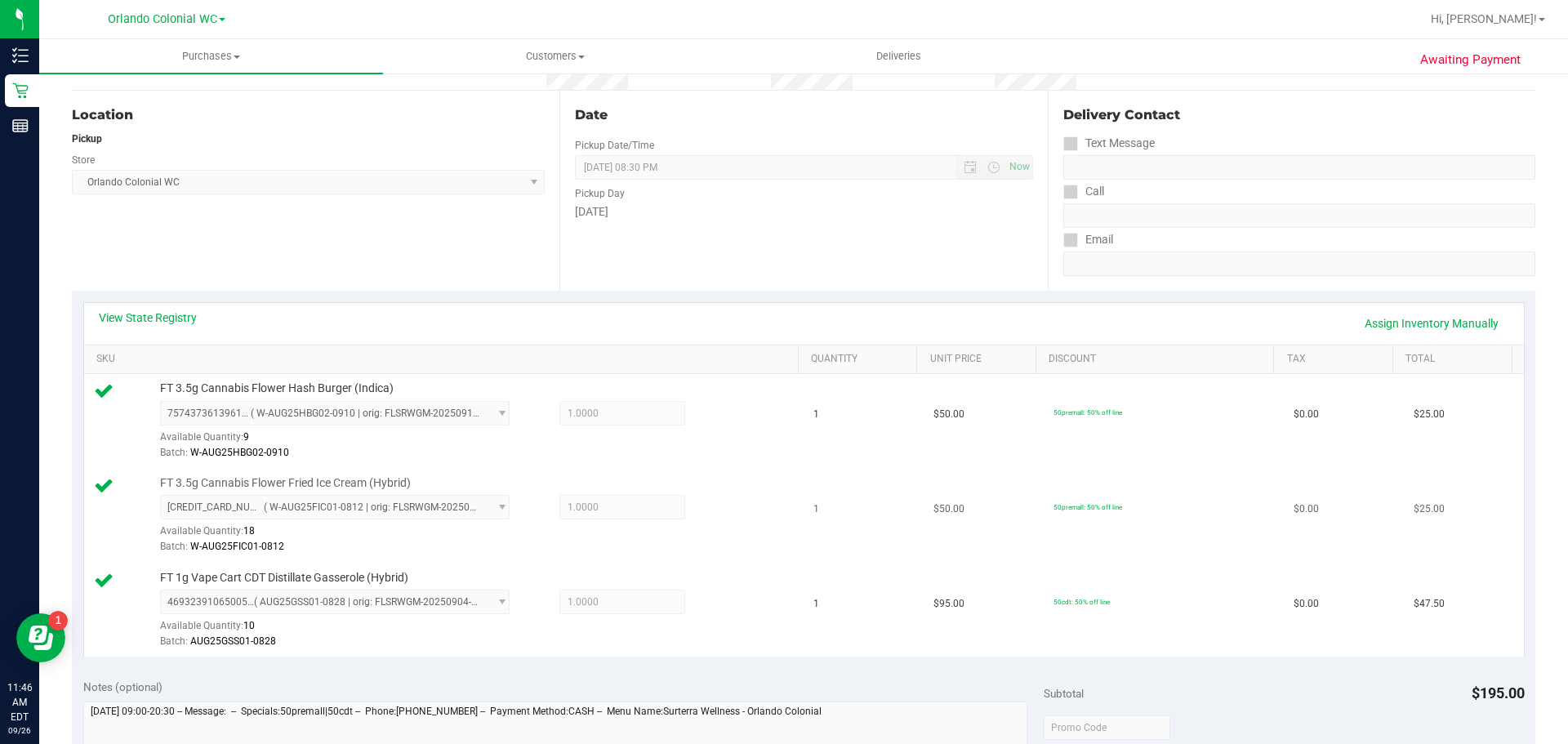
scroll to position [408, 0]
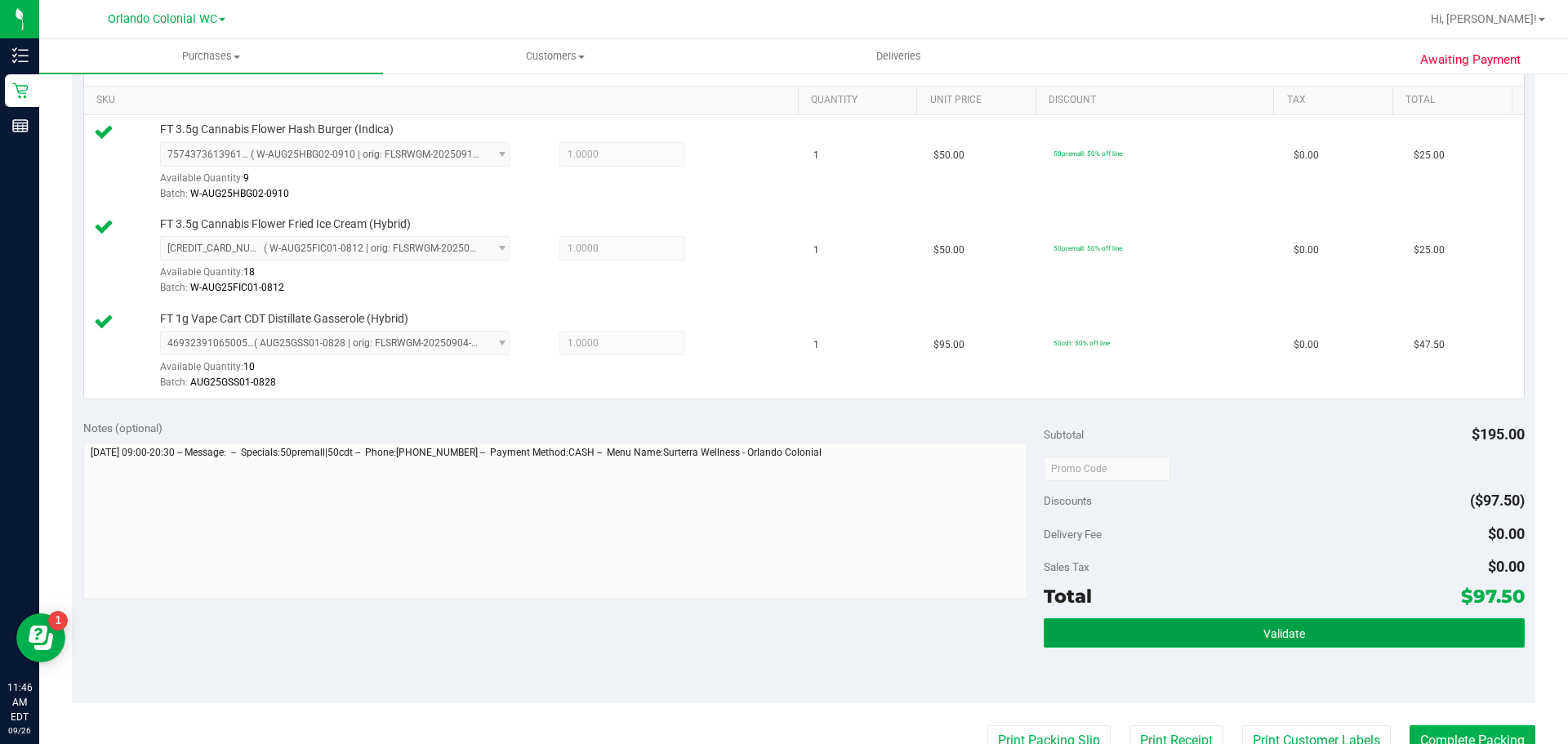
drag, startPoint x: 1240, startPoint y: 628, endPoint x: 1229, endPoint y: 621, distance: 13.0
click at [1240, 628] on button "Validate" at bounding box center [1284, 632] width 480 height 29
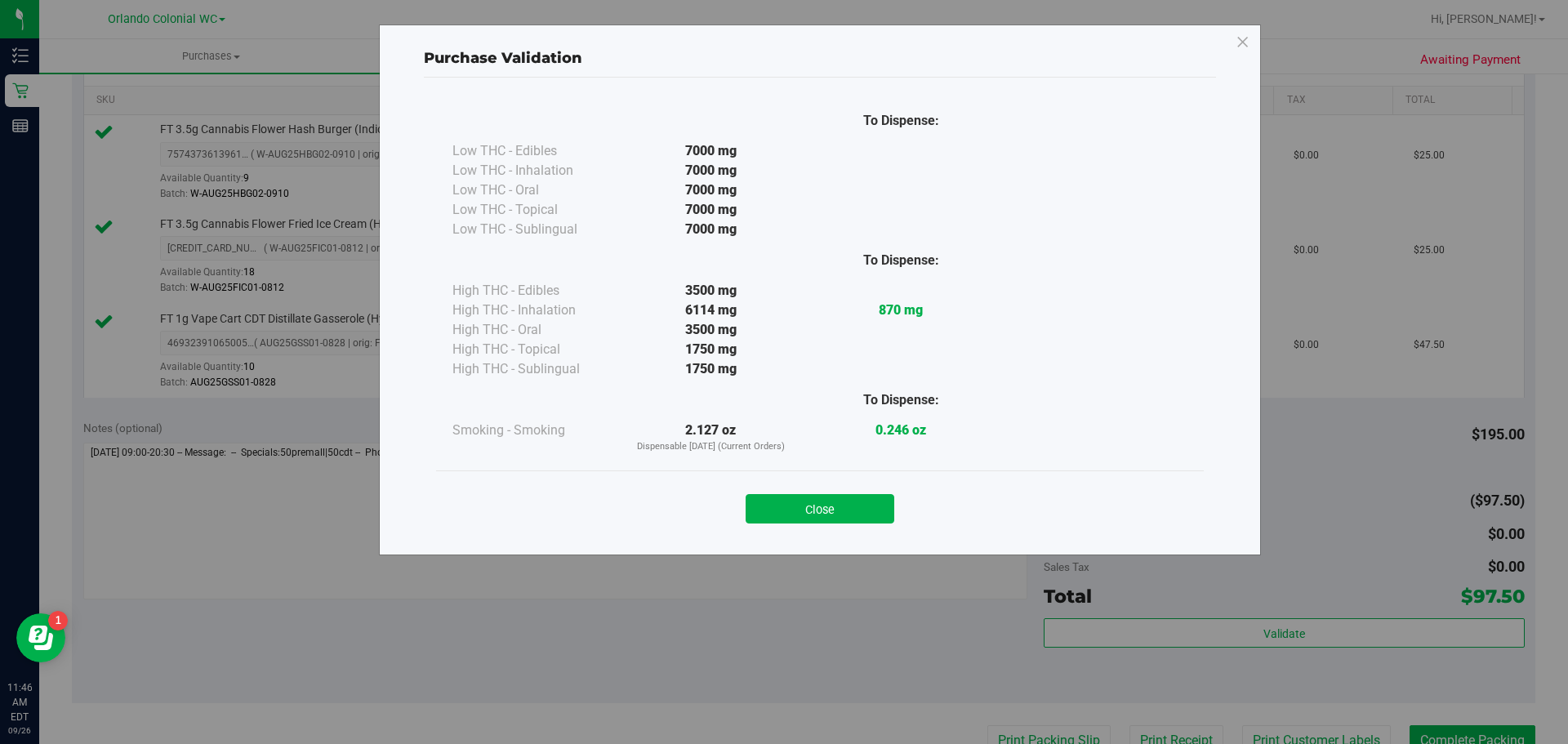
click at [864, 491] on div "Close" at bounding box center [820, 504] width 743 height 41
drag, startPoint x: 865, startPoint y: 496, endPoint x: 888, endPoint y: 487, distance: 24.7
click at [865, 497] on button "Close" at bounding box center [820, 508] width 149 height 29
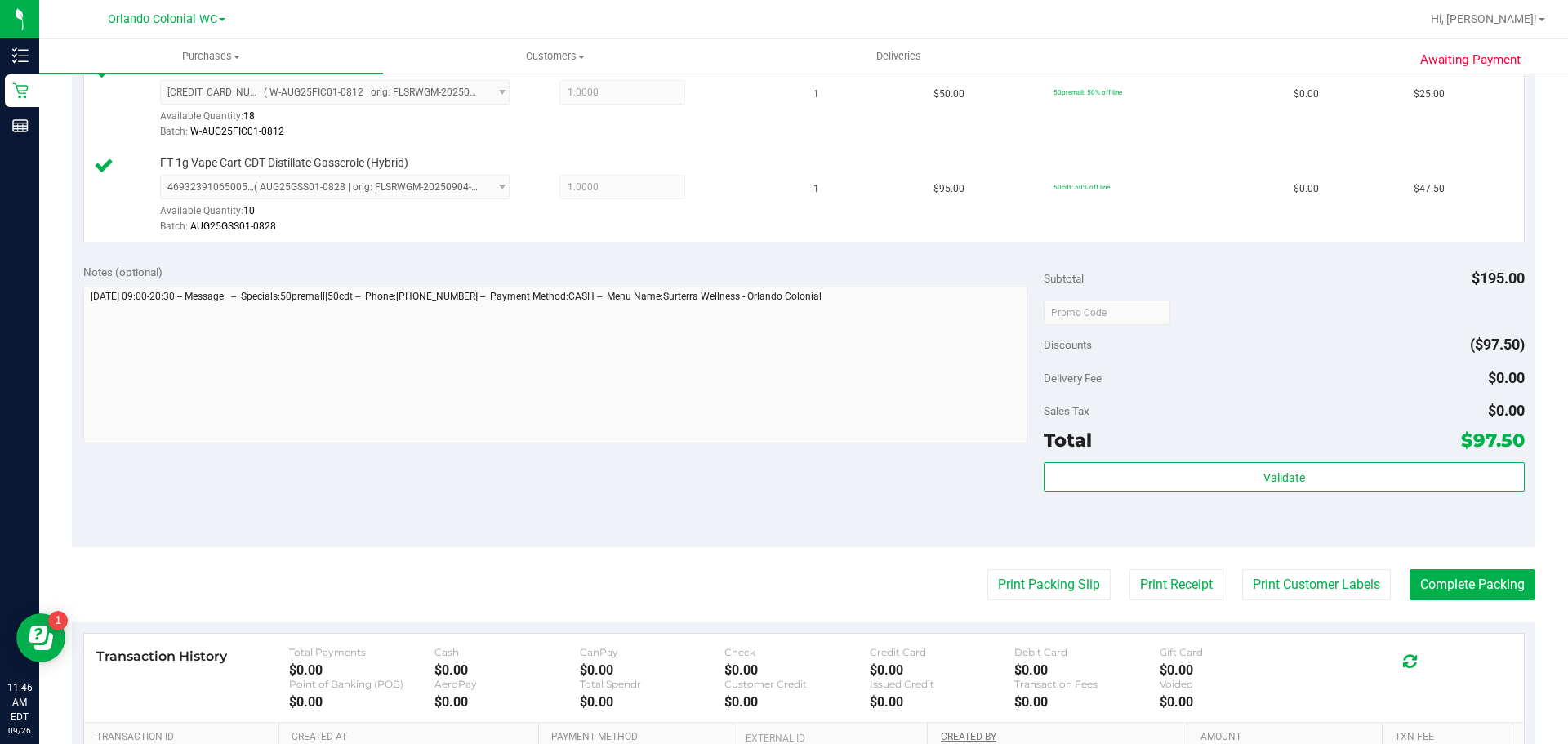
scroll to position [653, 0]
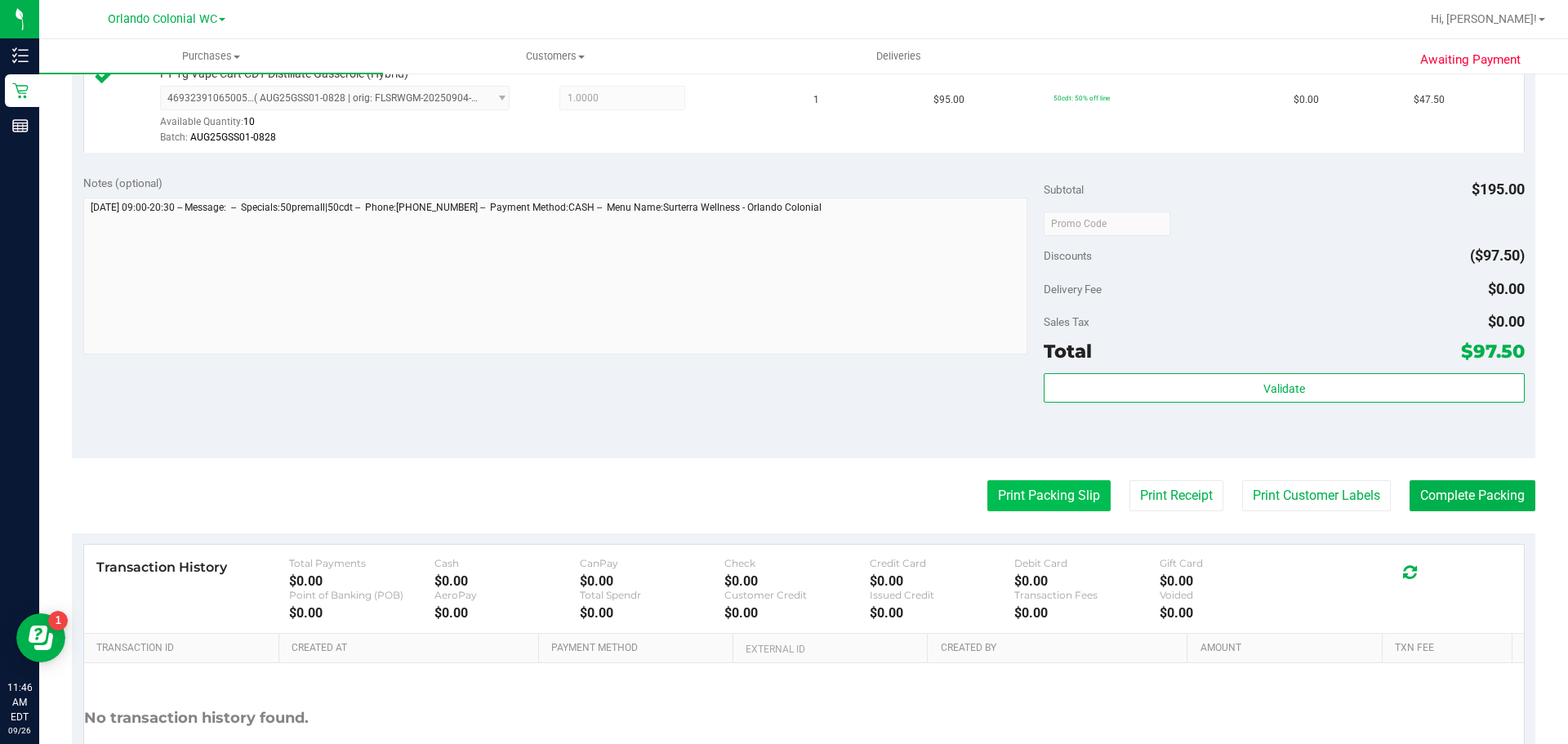
click at [1046, 489] on button "Print Packing Slip" at bounding box center [1049, 495] width 123 height 31
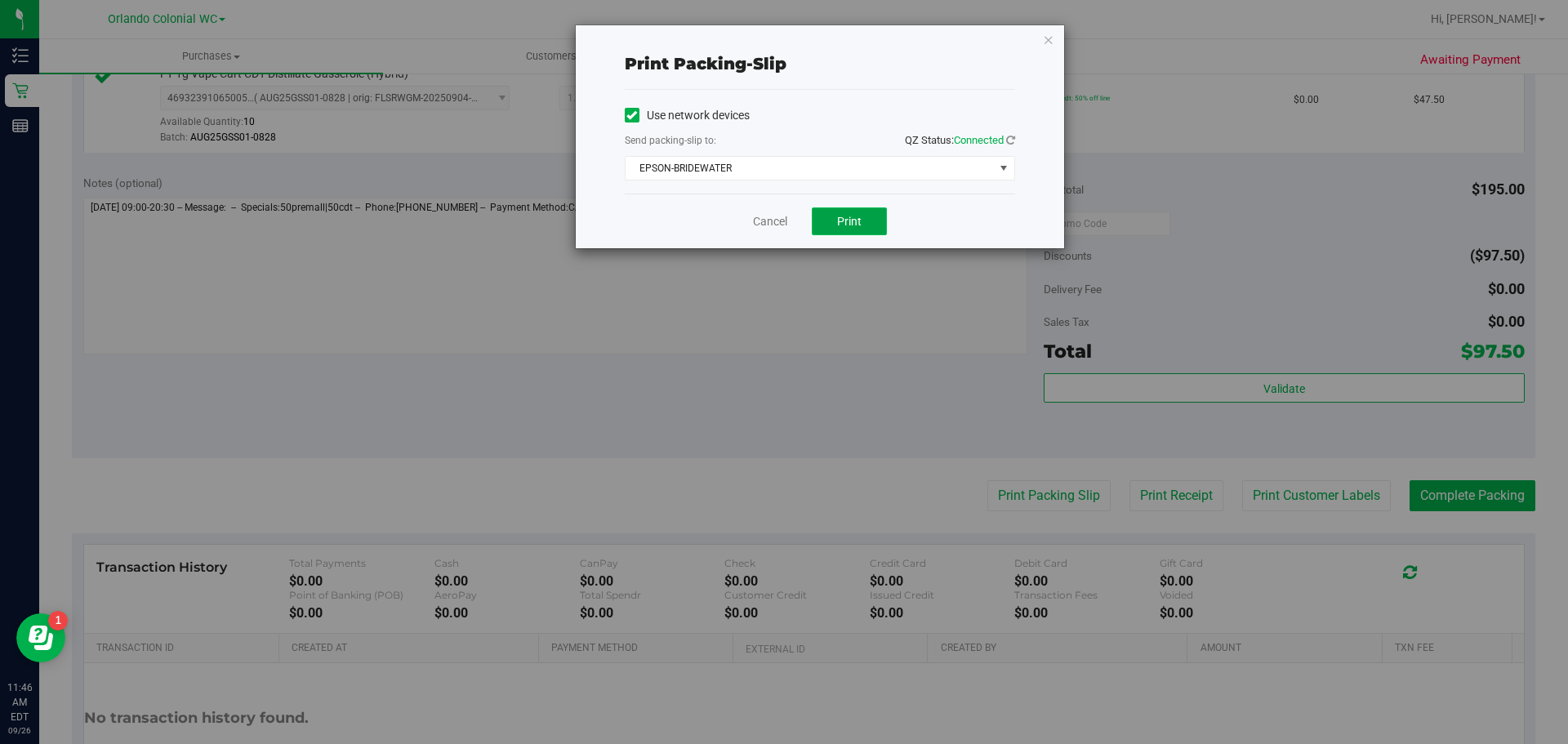
click at [842, 212] on button "Print" at bounding box center [849, 221] width 75 height 27
click at [1050, 45] on icon "button" at bounding box center [1049, 39] width 11 height 20
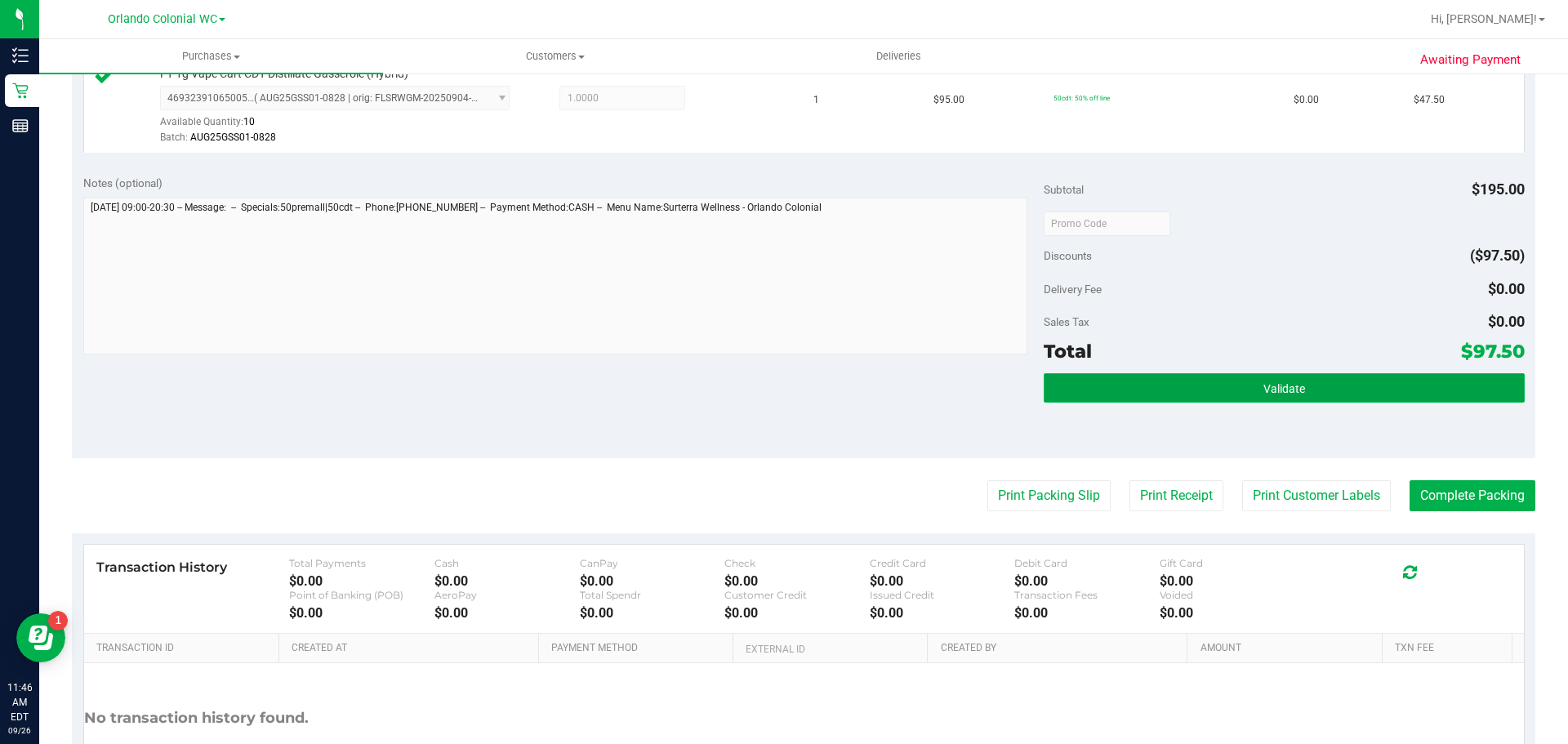
click at [1221, 393] on button "Validate" at bounding box center [1284, 387] width 480 height 29
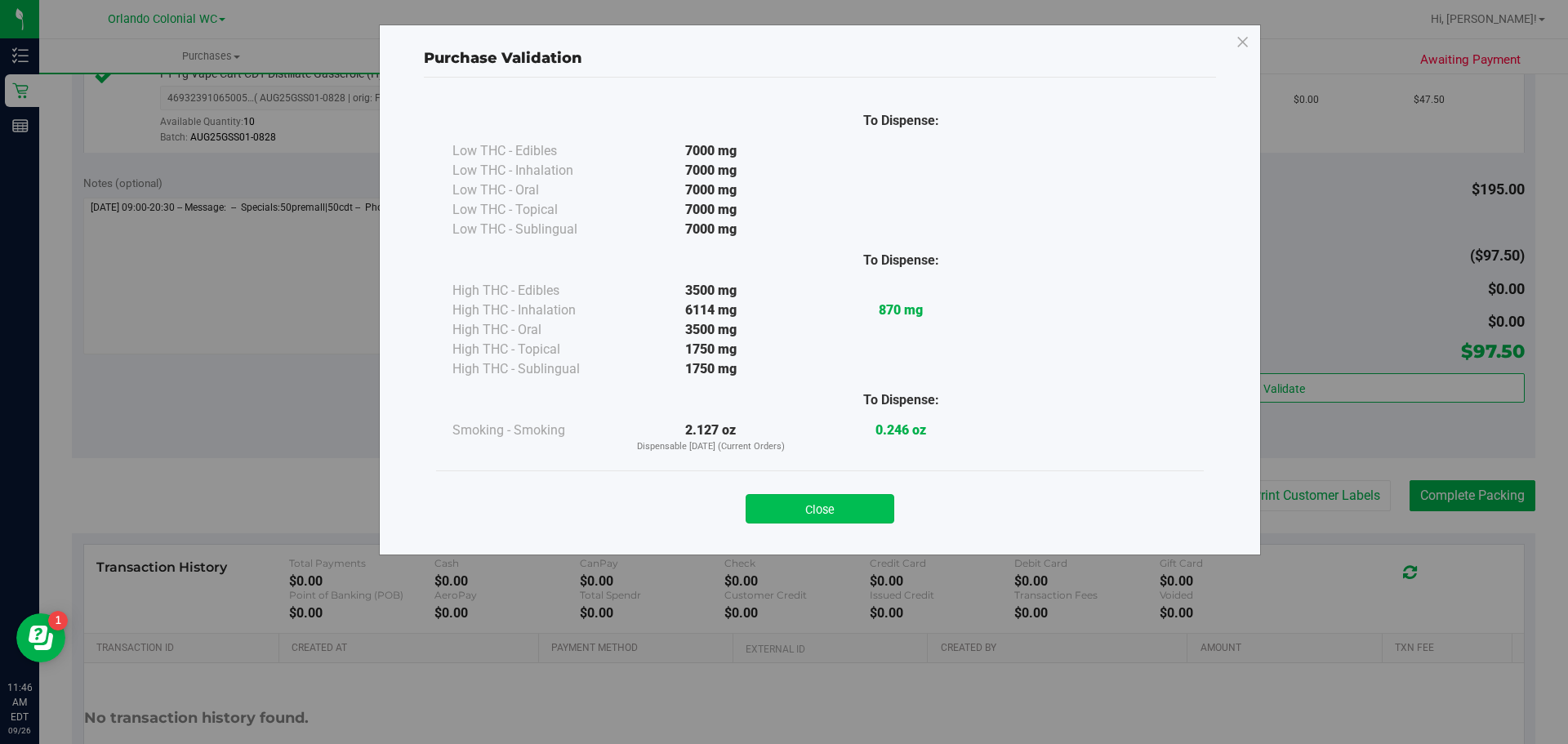
click at [819, 499] on button "Close" at bounding box center [820, 508] width 149 height 29
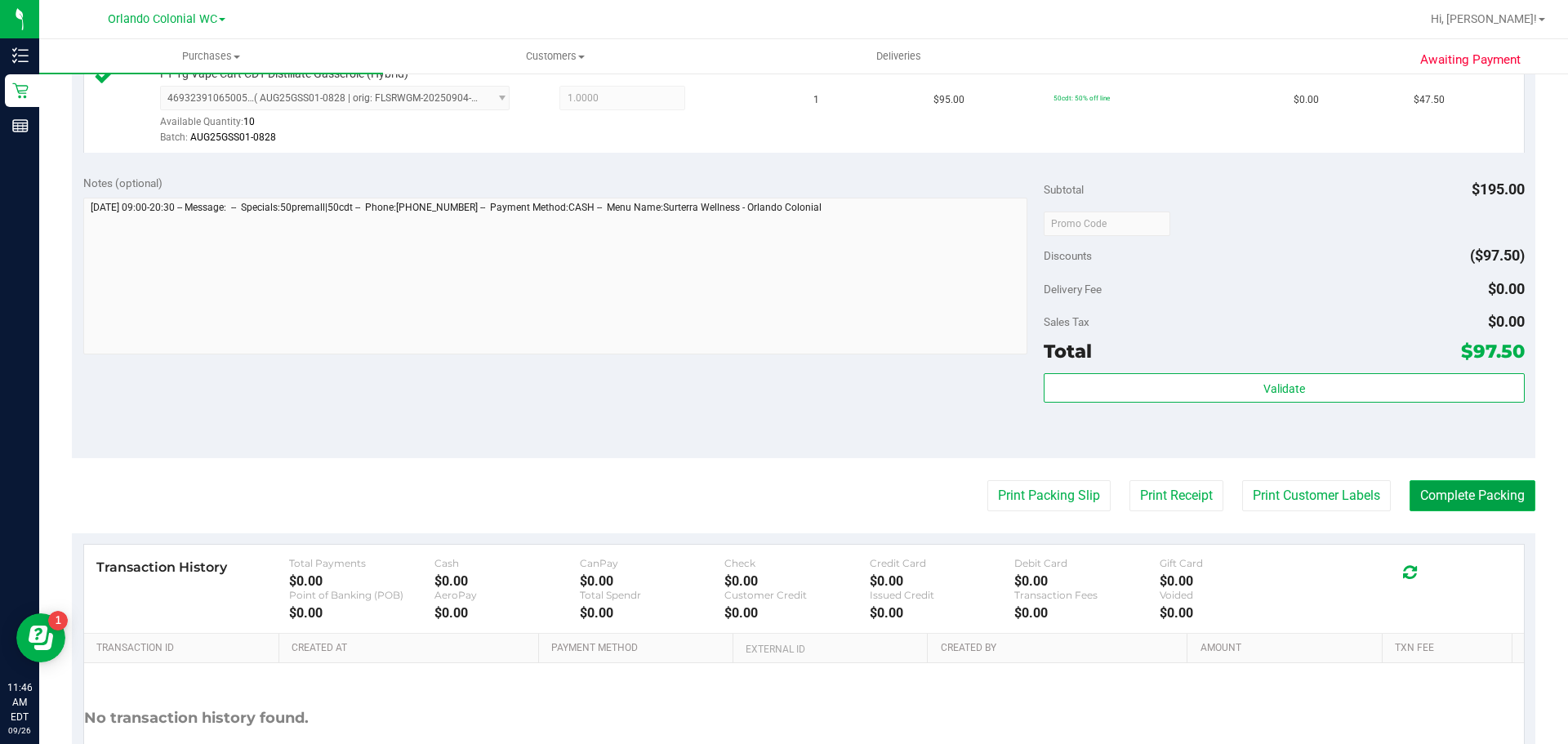
click at [1449, 505] on button "Complete Packing" at bounding box center [1472, 495] width 126 height 31
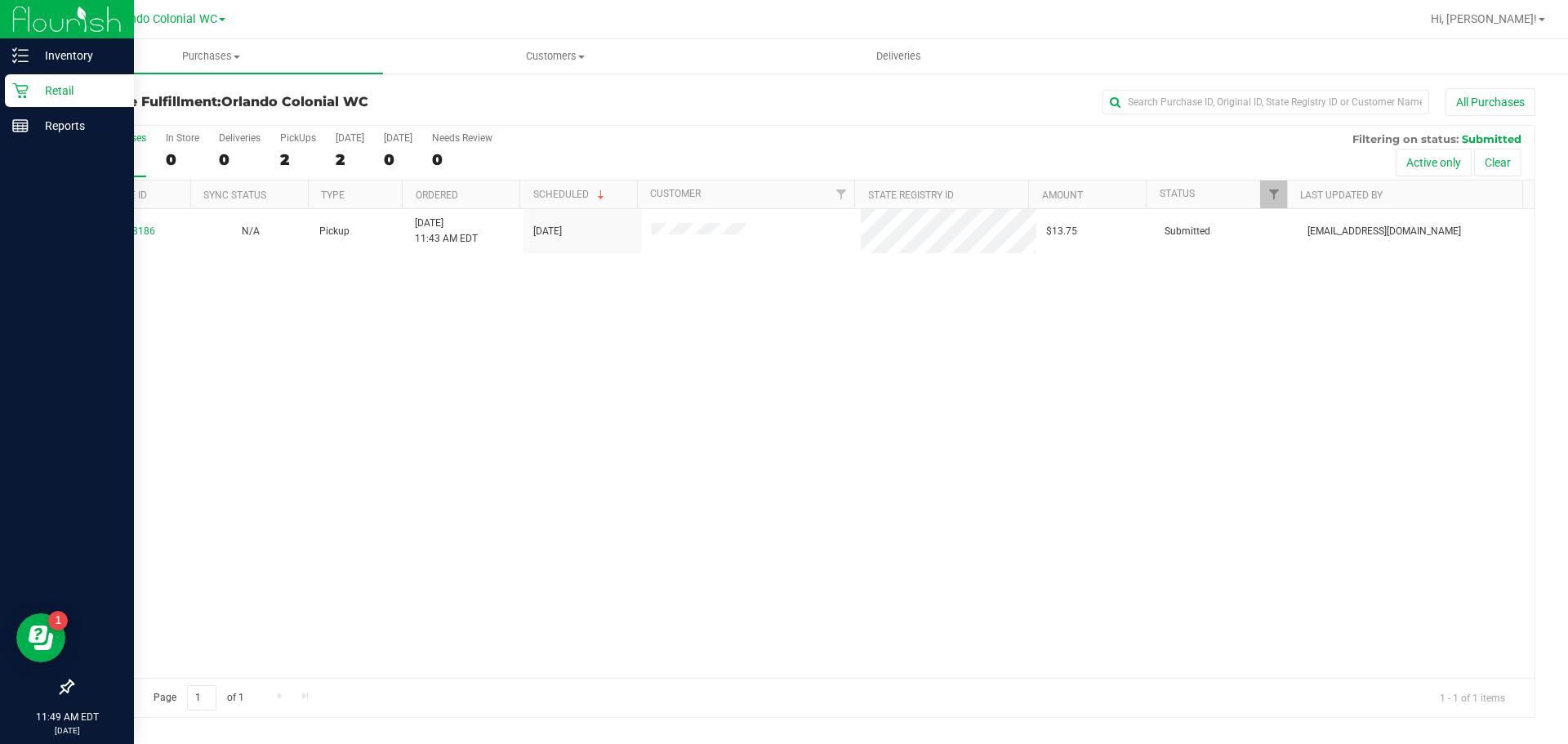
click at [25, 81] on div "Retail" at bounding box center [69, 91] width 129 height 33
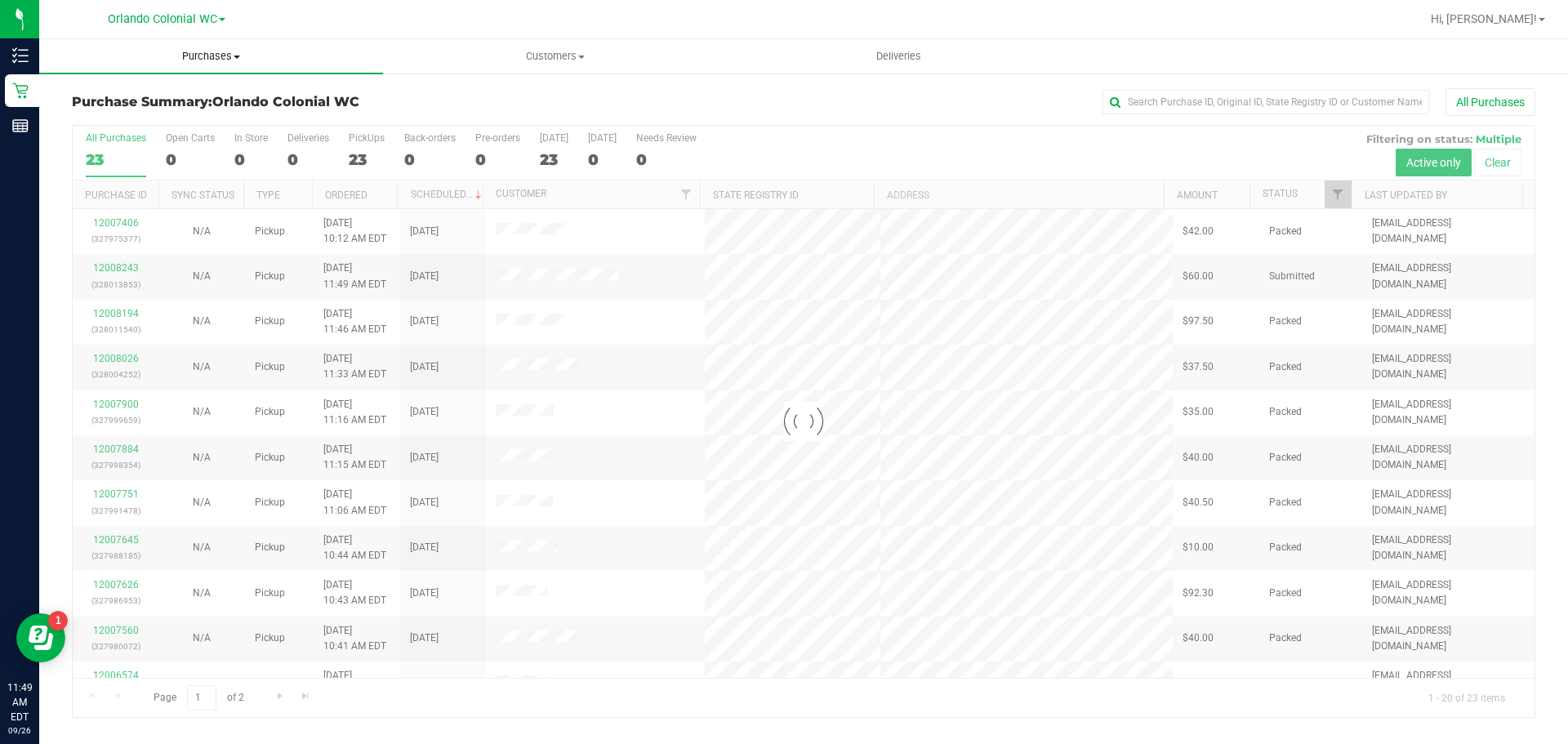
click at [201, 57] on span "Purchases" at bounding box center [210, 57] width 344 height 15
click at [144, 90] on li "Summary of purchases" at bounding box center [210, 98] width 344 height 20
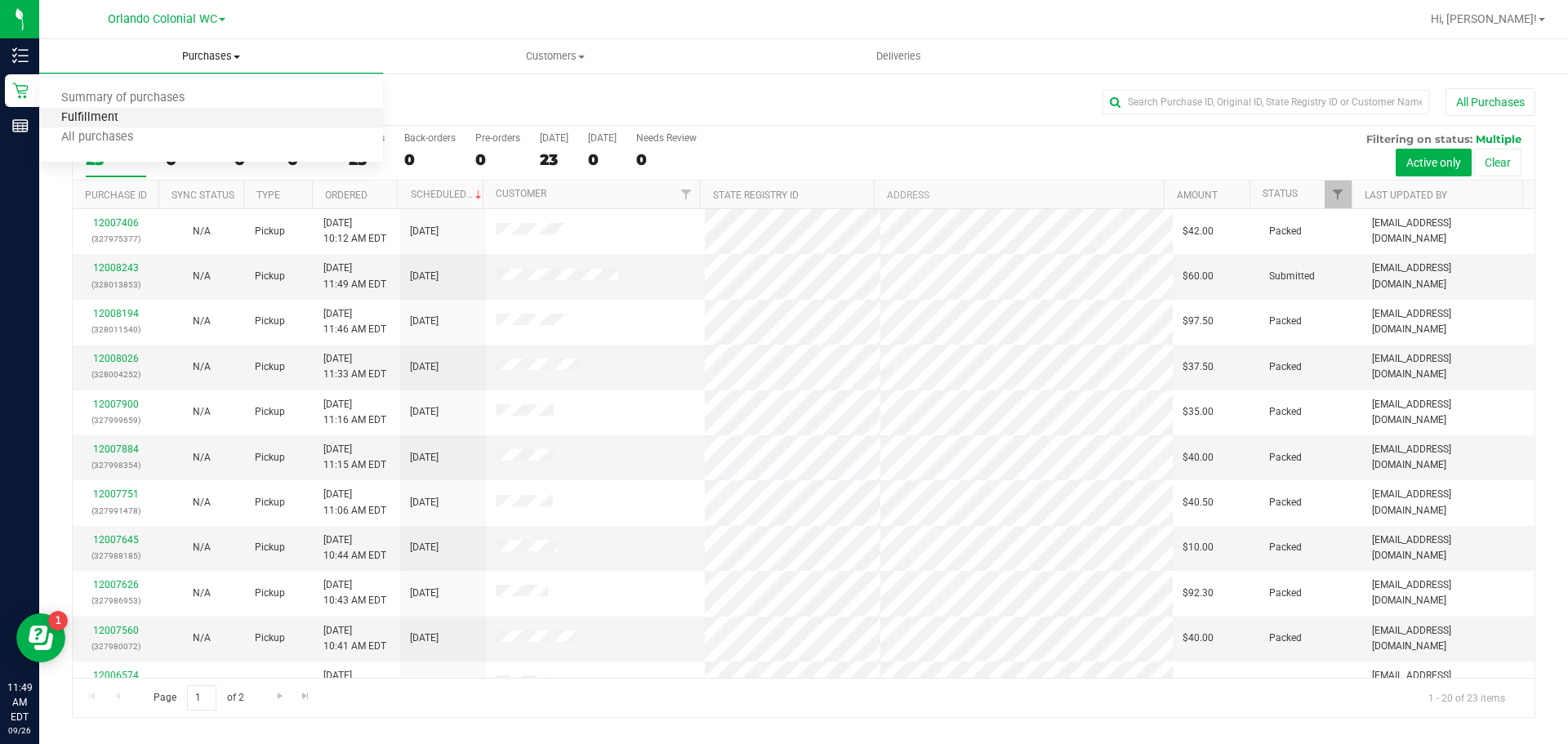
click at [127, 115] on span "Fulfillment" at bounding box center [89, 117] width 101 height 14
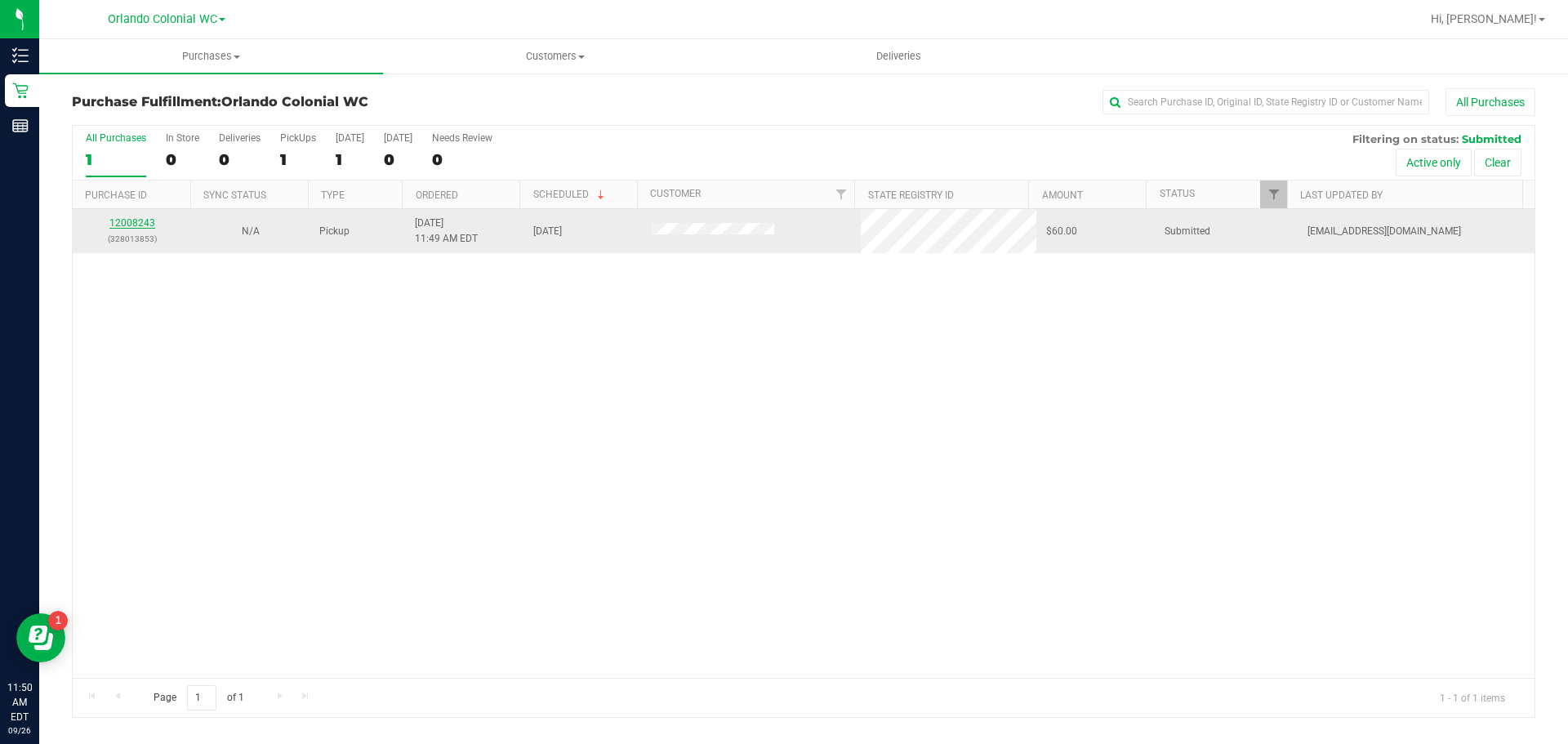
click at [125, 221] on link "12008243" at bounding box center [133, 222] width 45 height 11
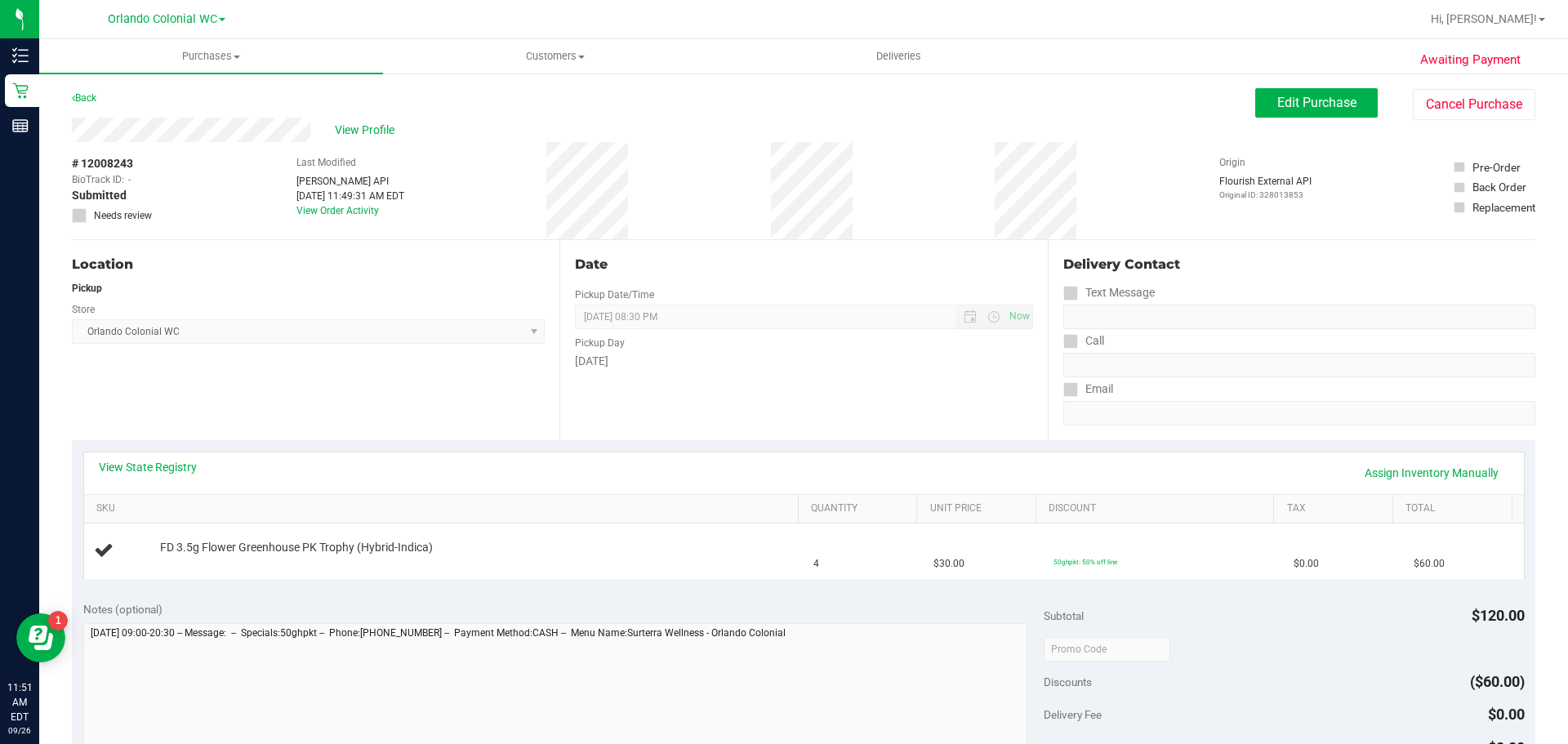
click at [101, 97] on div "Back Edit Purchase Cancel Purchase" at bounding box center [804, 102] width 1464 height 29
click at [92, 97] on link "Back" at bounding box center [84, 97] width 25 height 11
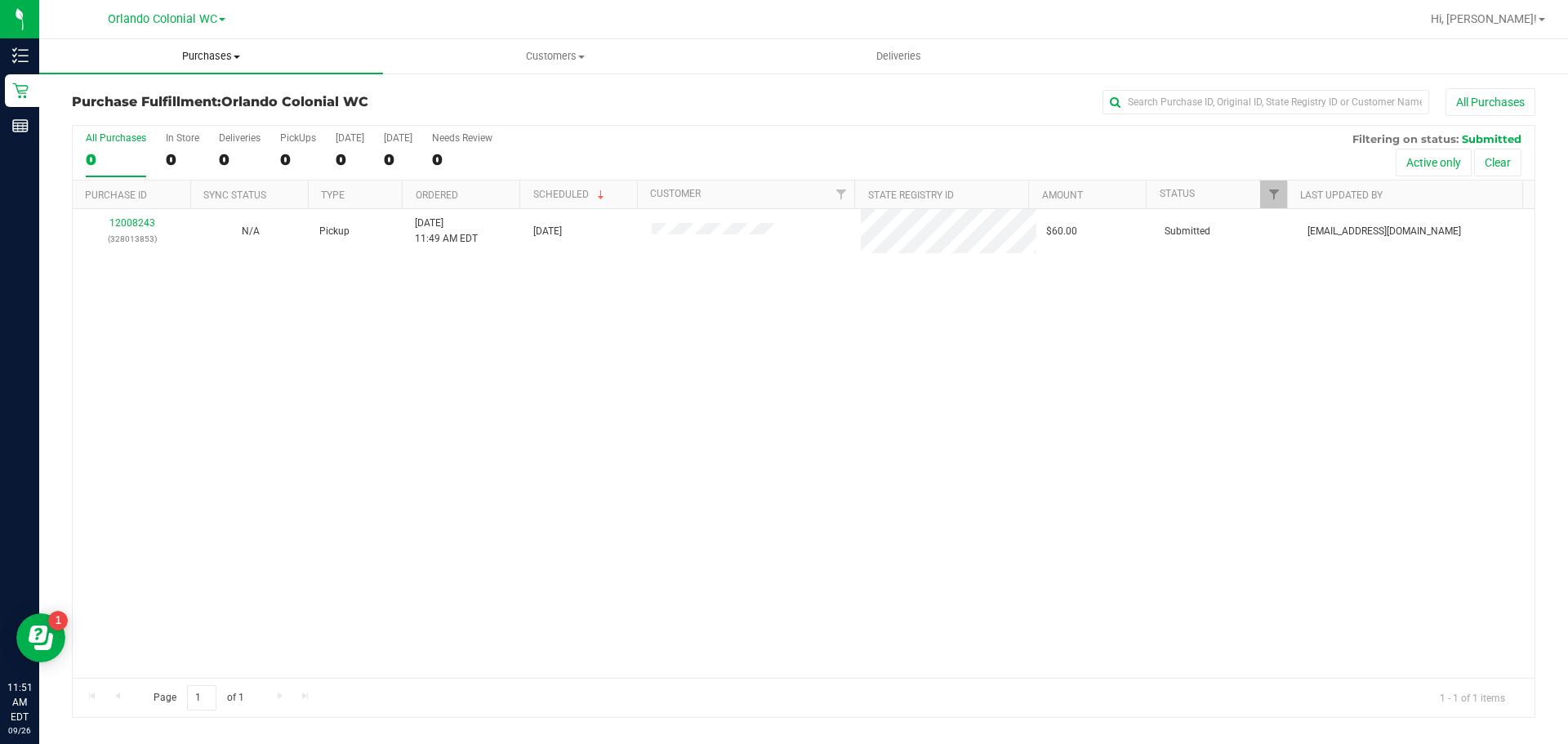
click at [202, 56] on span "Purchases" at bounding box center [210, 57] width 344 height 15
click at [181, 104] on span "Summary of purchases" at bounding box center [122, 98] width 168 height 14
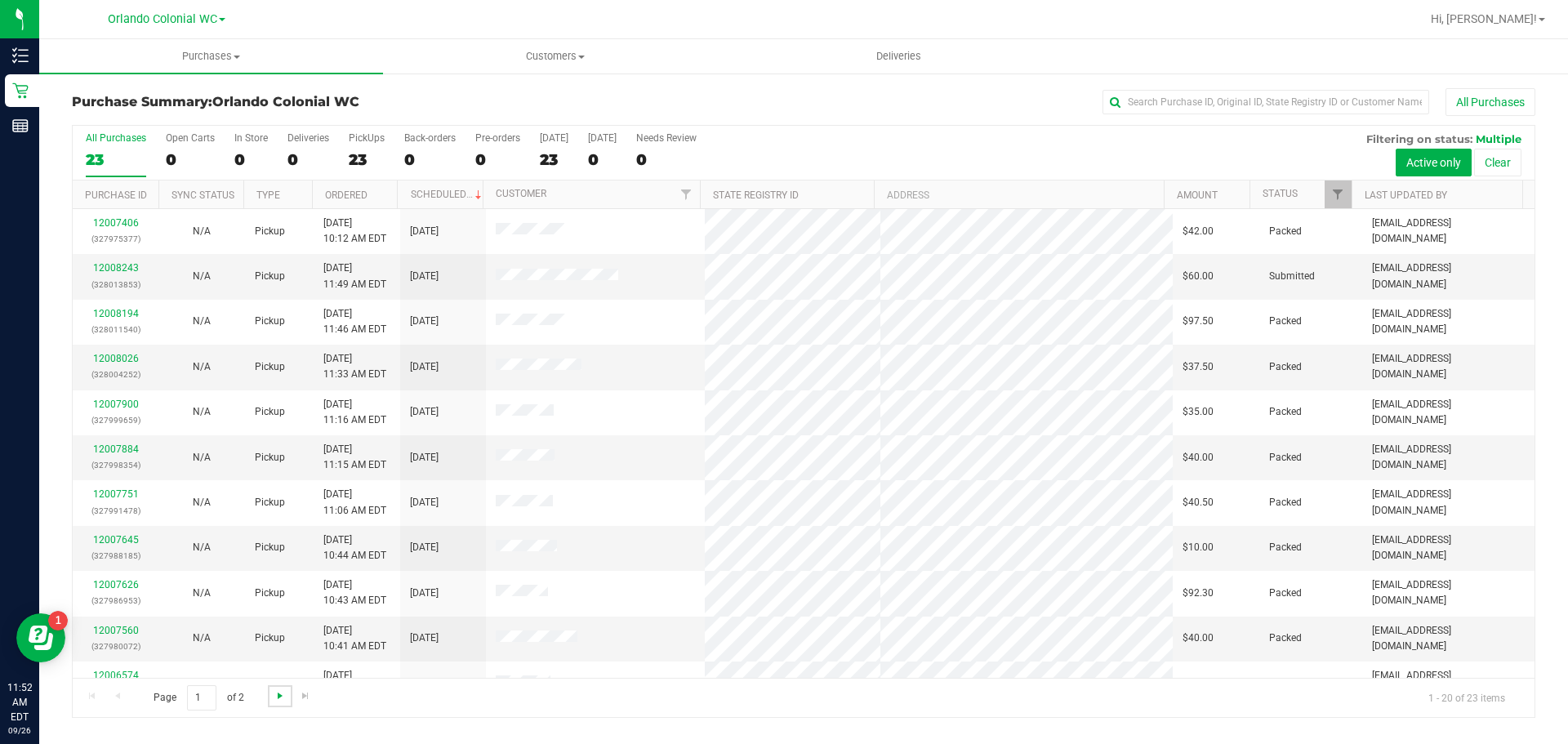
click at [282, 689] on span "Go to the next page" at bounding box center [280, 696] width 13 height 13
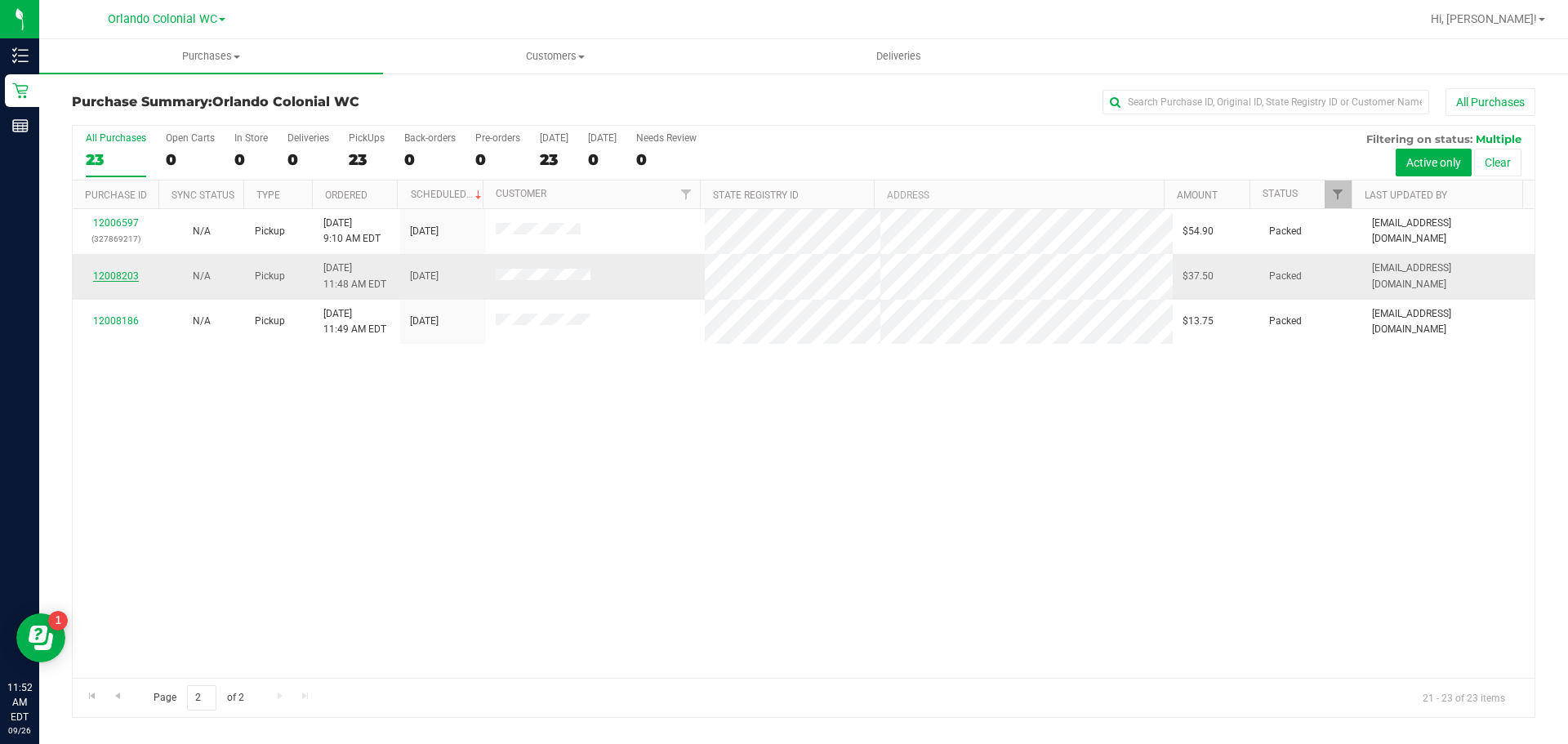
click at [122, 280] on link "12008203" at bounding box center [116, 276] width 45 height 11
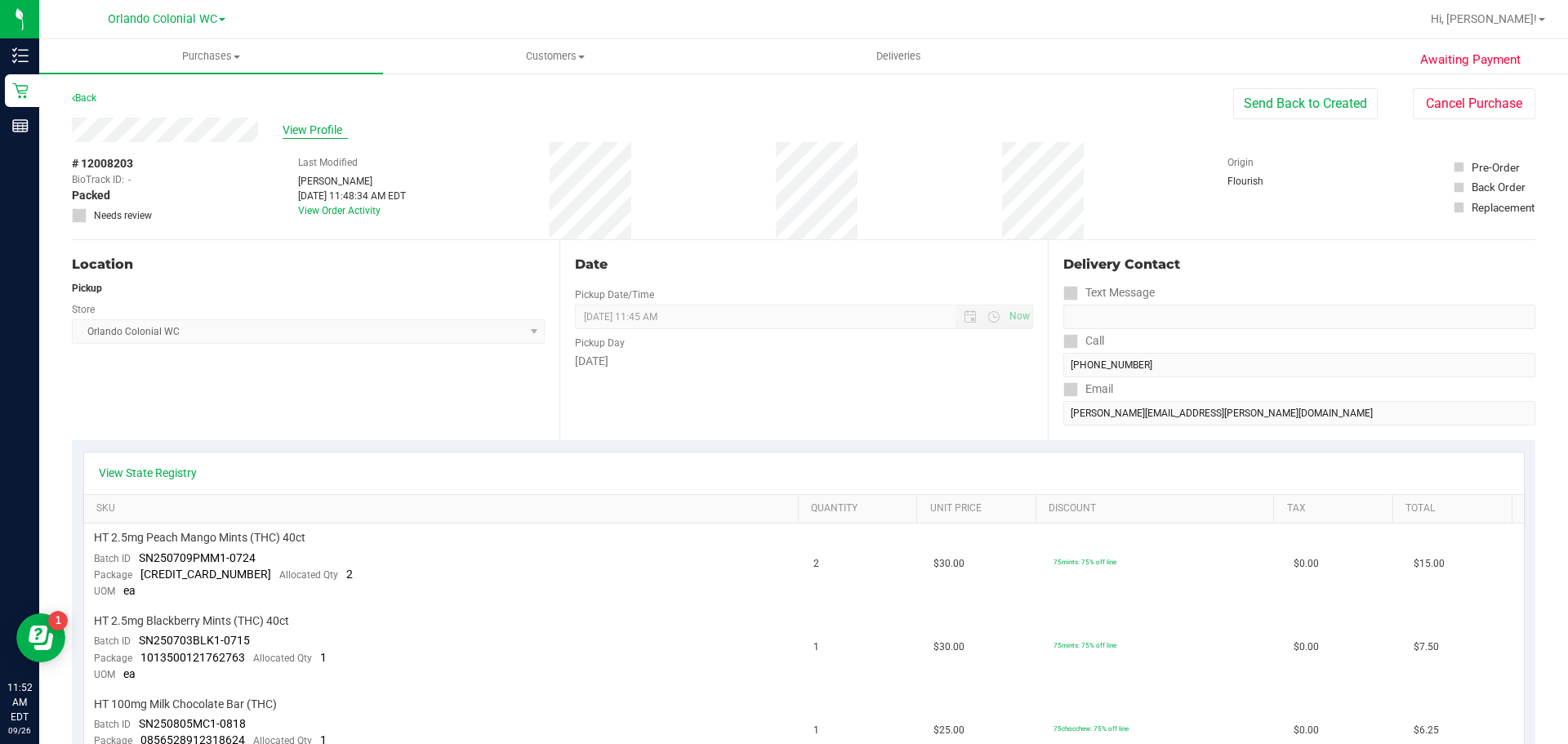
click at [307, 133] on span "View Profile" at bounding box center [315, 131] width 65 height 17
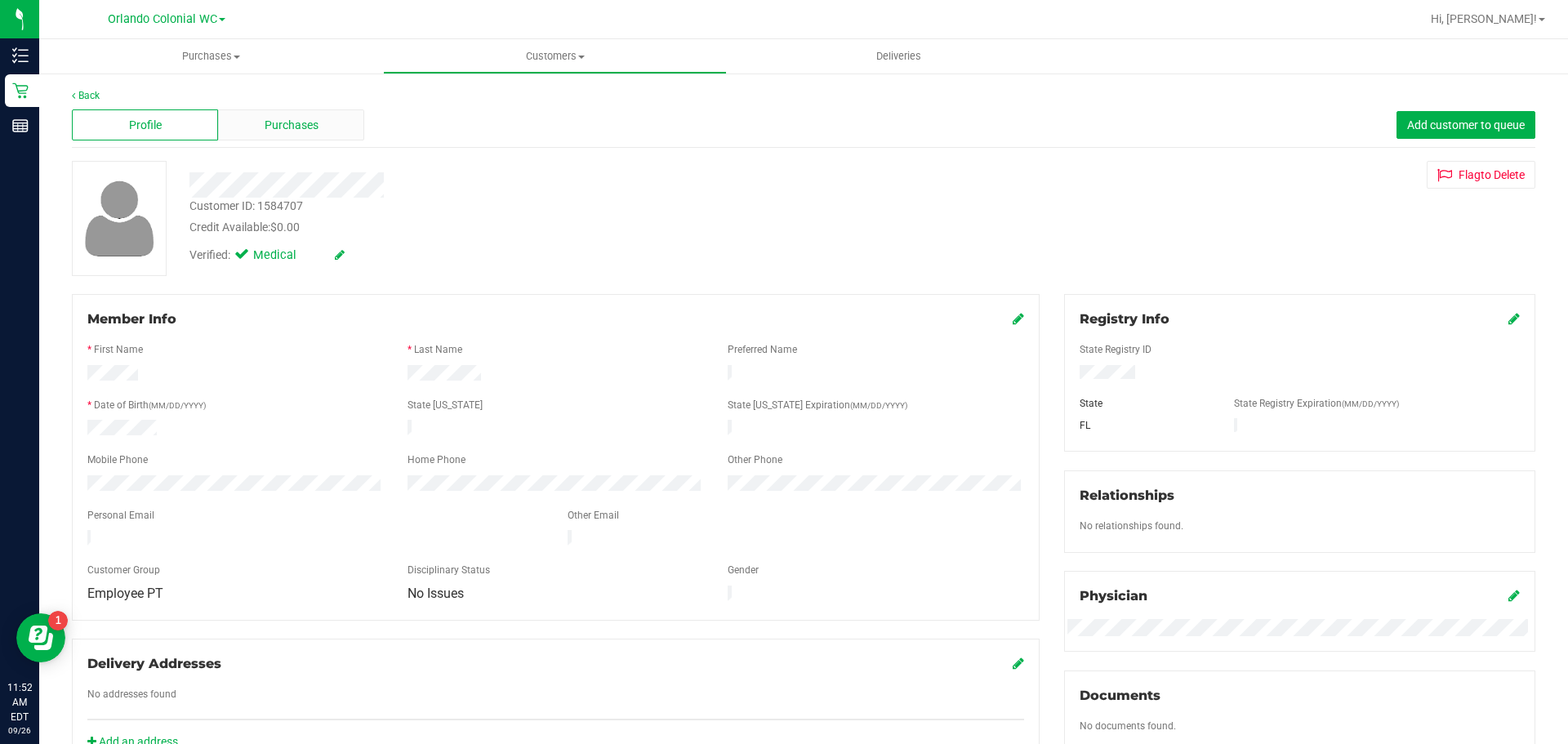
click at [317, 116] on div "Purchases" at bounding box center [291, 125] width 146 height 31
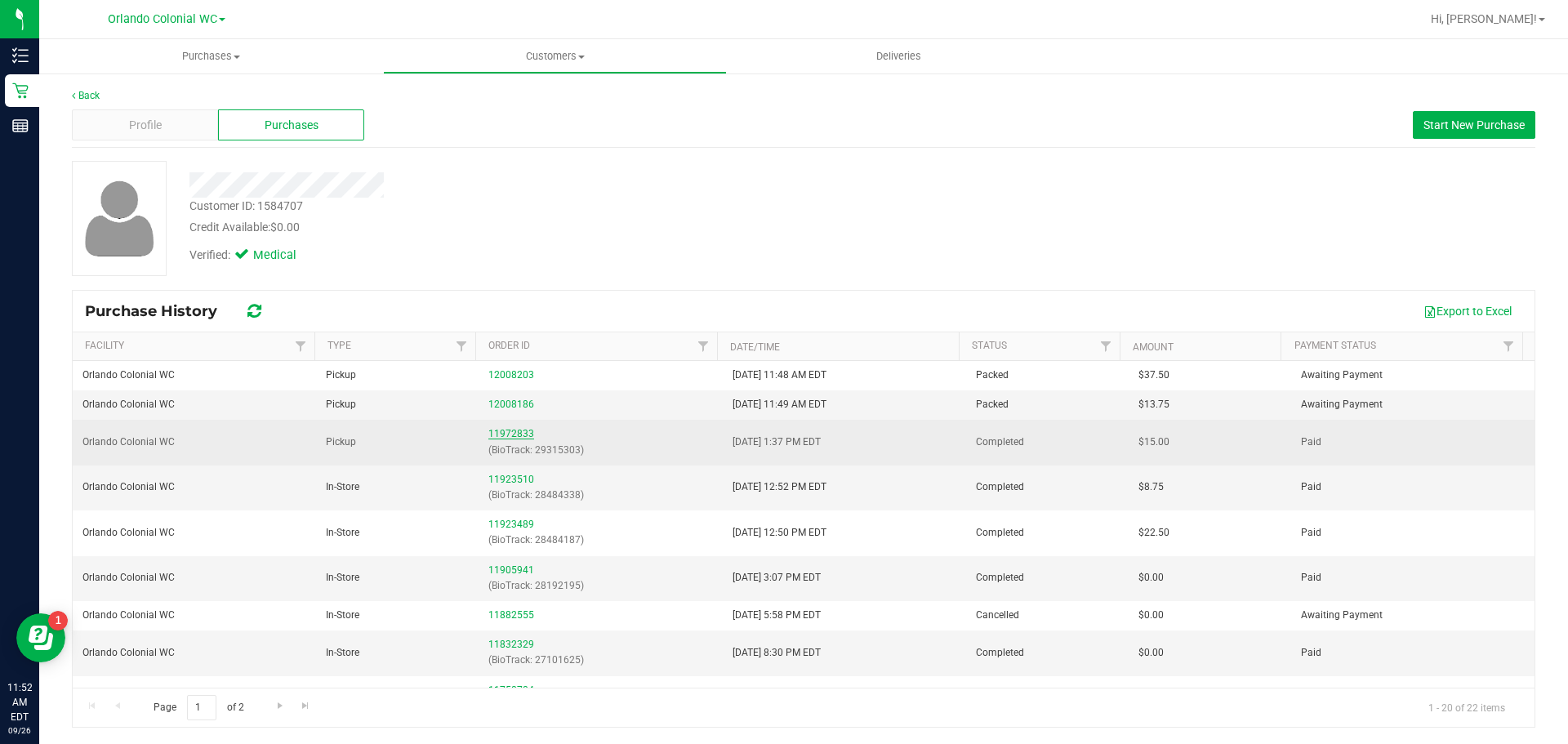
click at [508, 432] on link "11972833" at bounding box center [511, 434] width 45 height 11
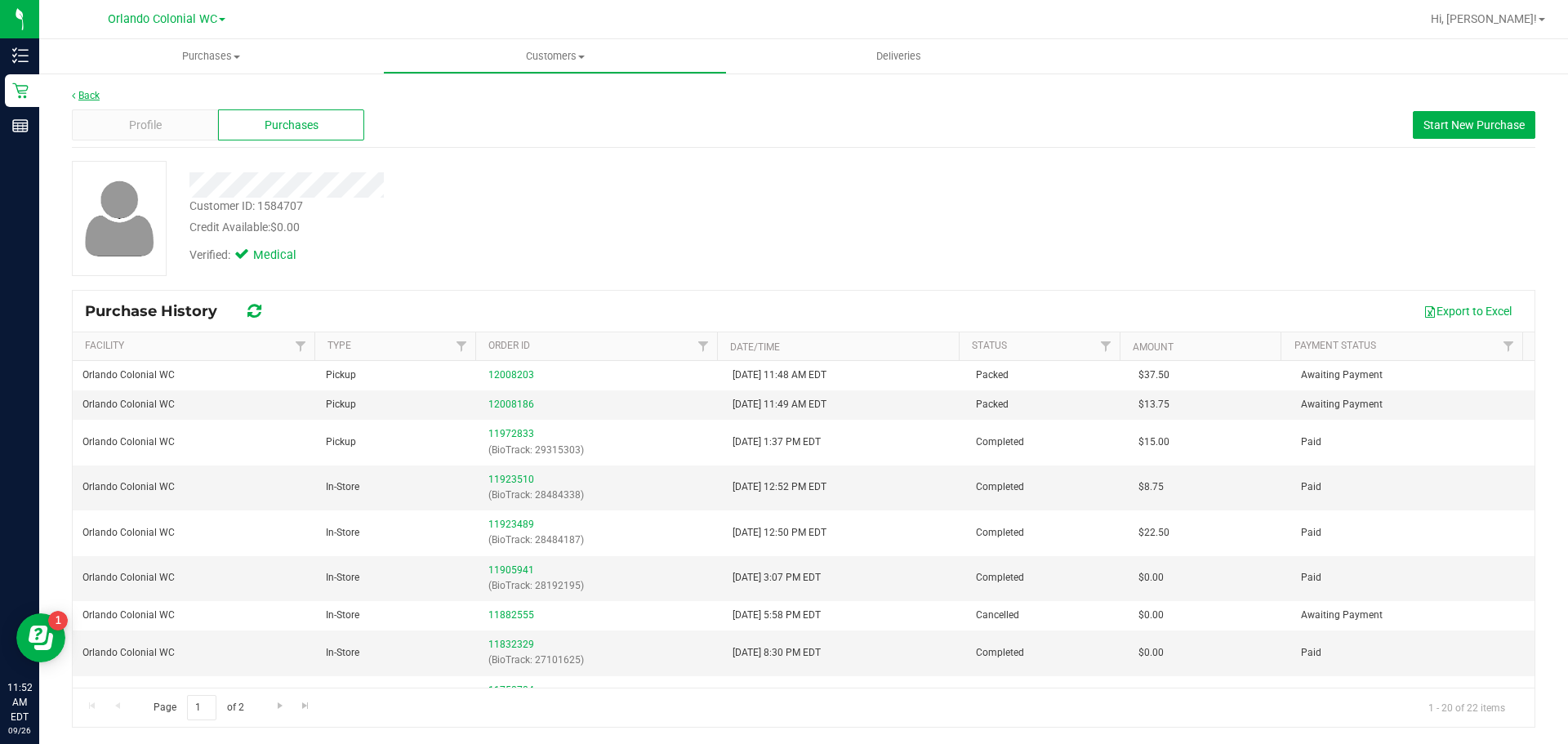
click at [90, 97] on link "Back" at bounding box center [85, 96] width 27 height 11
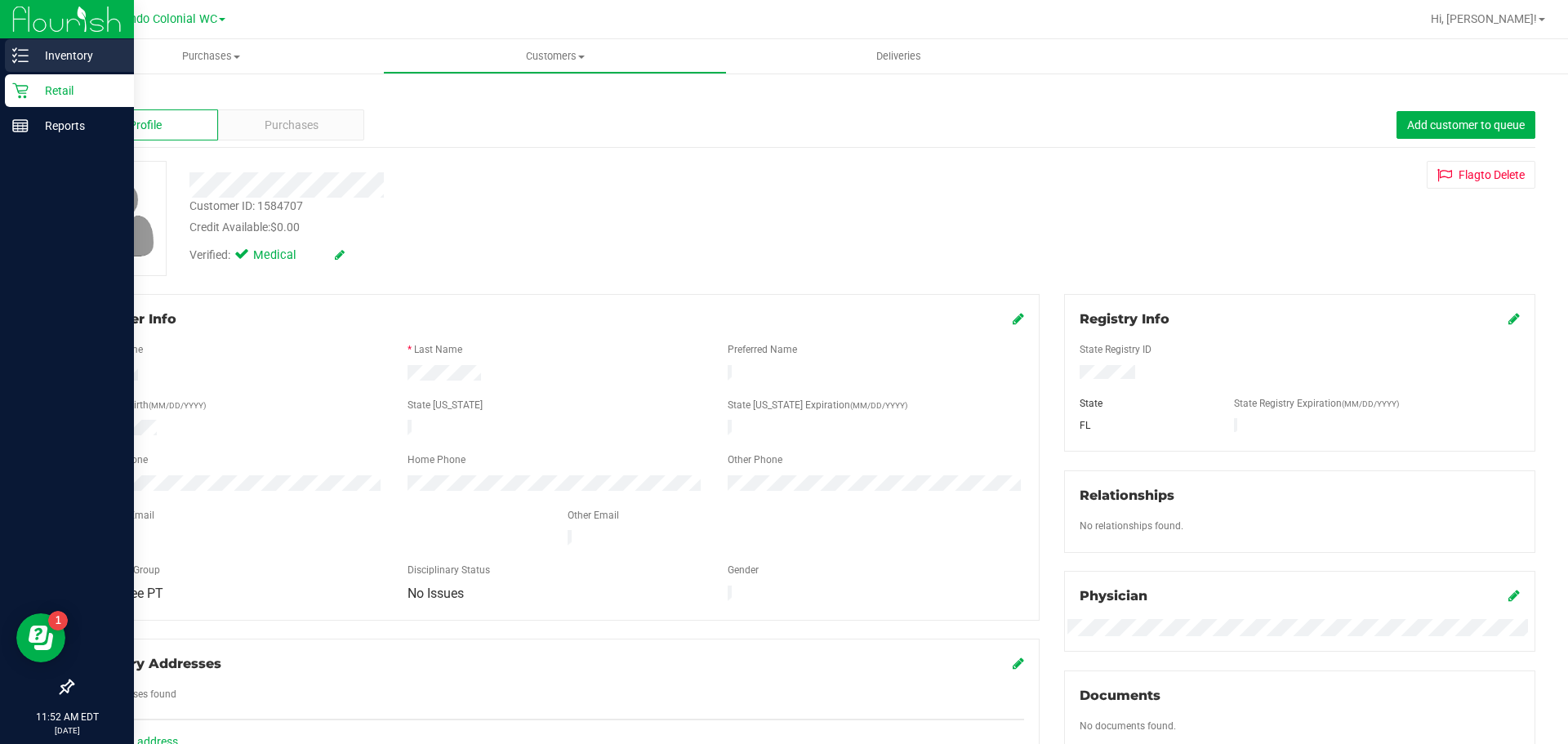
click at [26, 54] on icon at bounding box center [20, 55] width 16 height 16
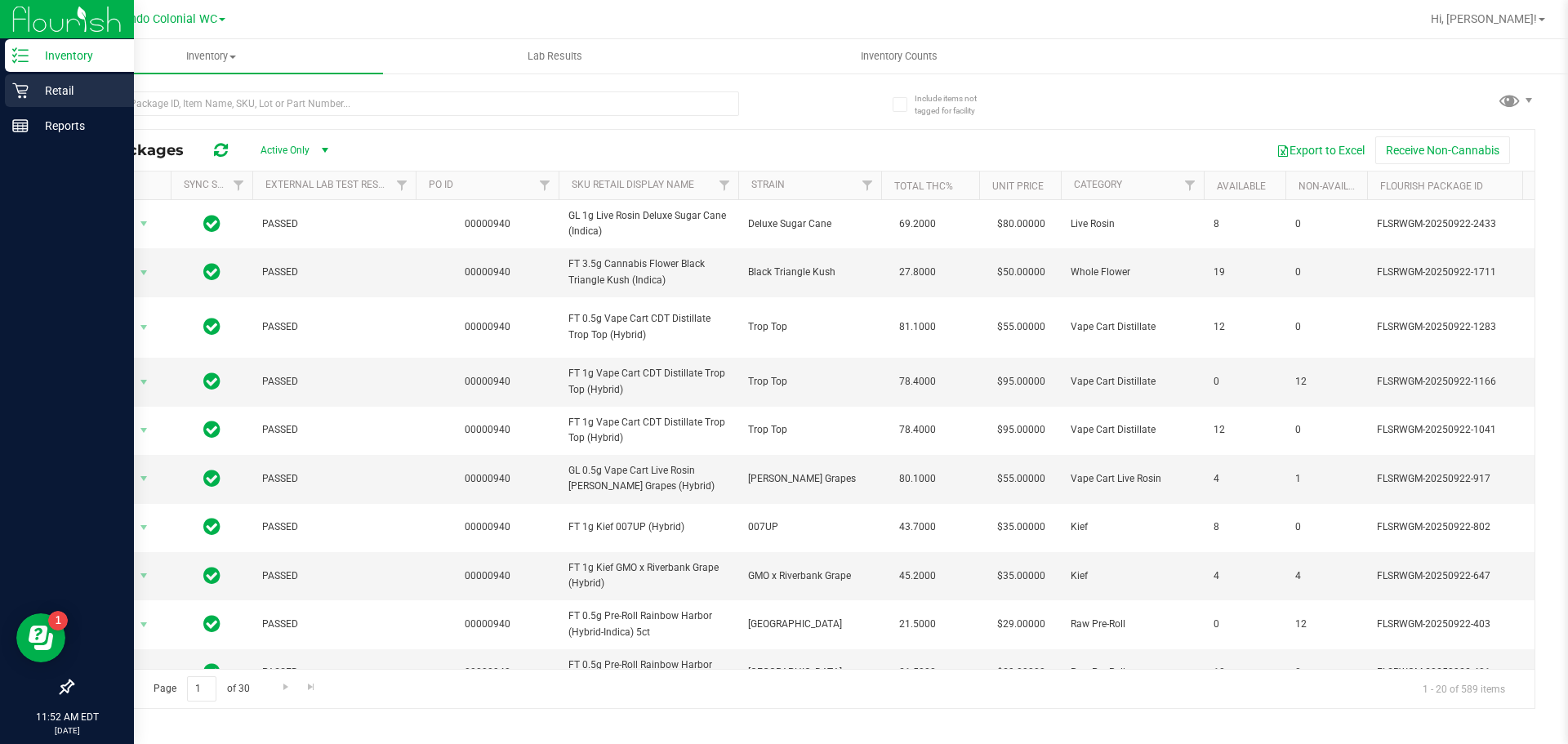
drag, startPoint x: 18, startPoint y: 81, endPoint x: 43, endPoint y: 84, distance: 25.2
click at [19, 84] on div "Retail" at bounding box center [69, 91] width 129 height 33
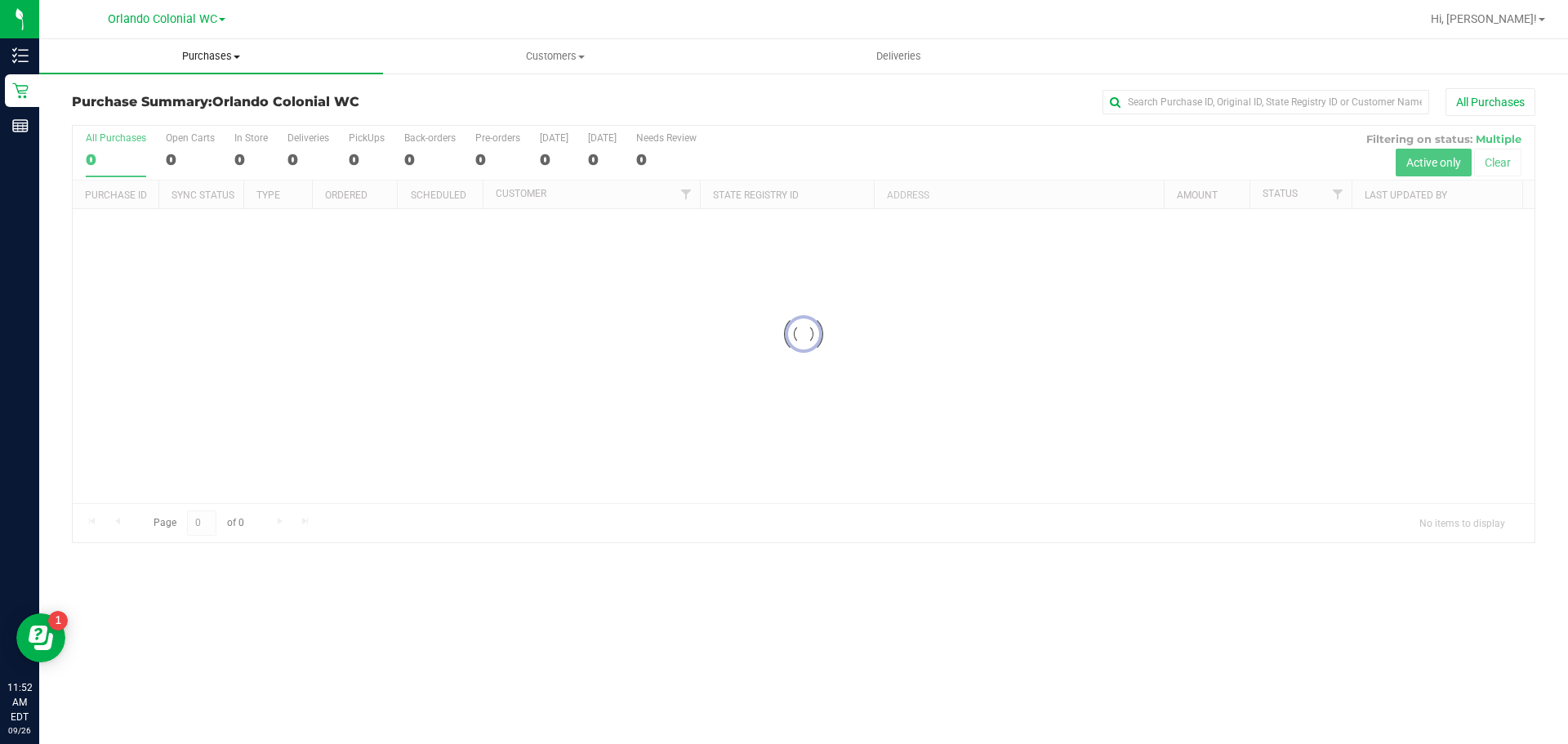
click at [210, 57] on span "Purchases" at bounding box center [210, 57] width 344 height 15
click at [159, 124] on li "Fulfillment" at bounding box center [210, 118] width 344 height 20
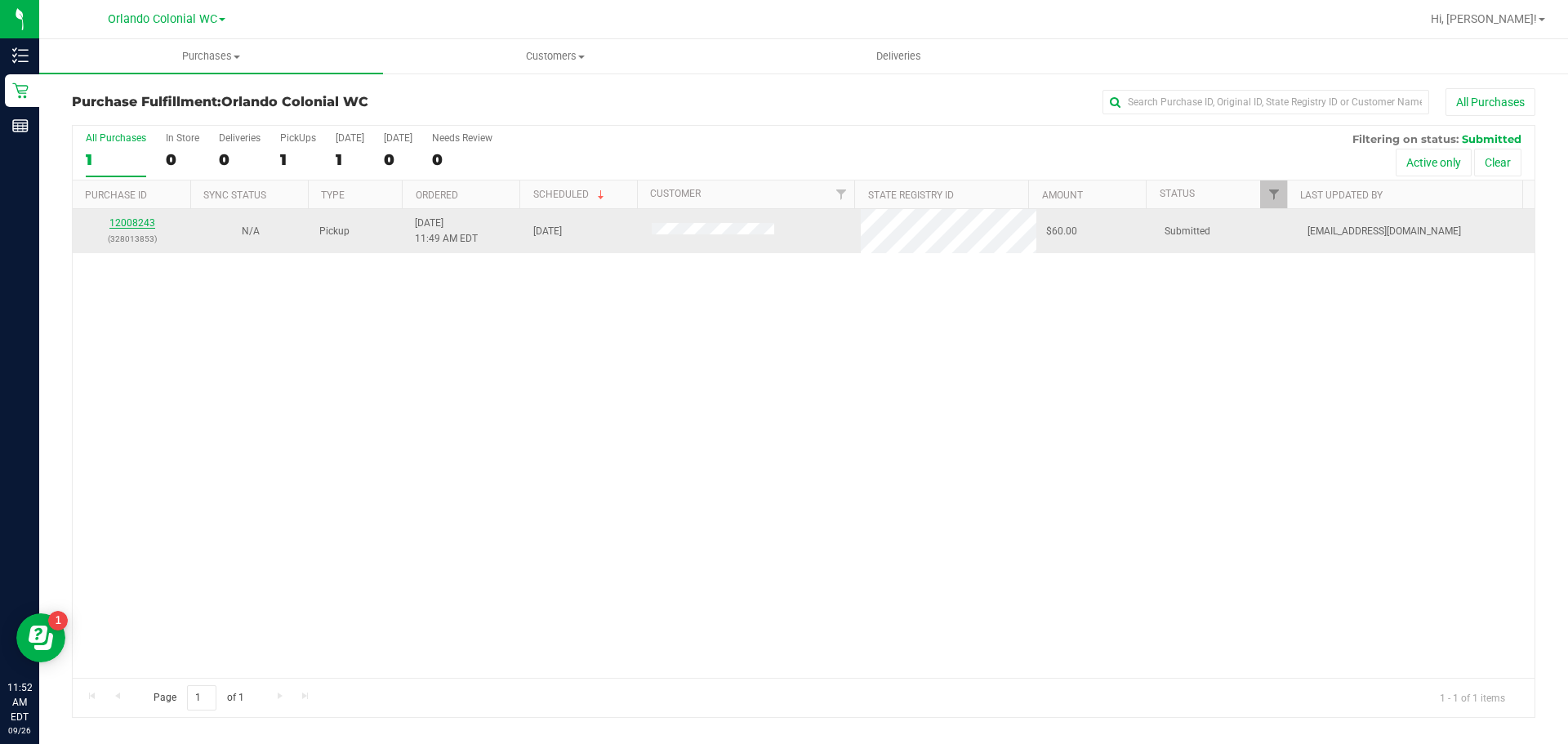
click at [144, 225] on link "12008243" at bounding box center [133, 222] width 45 height 11
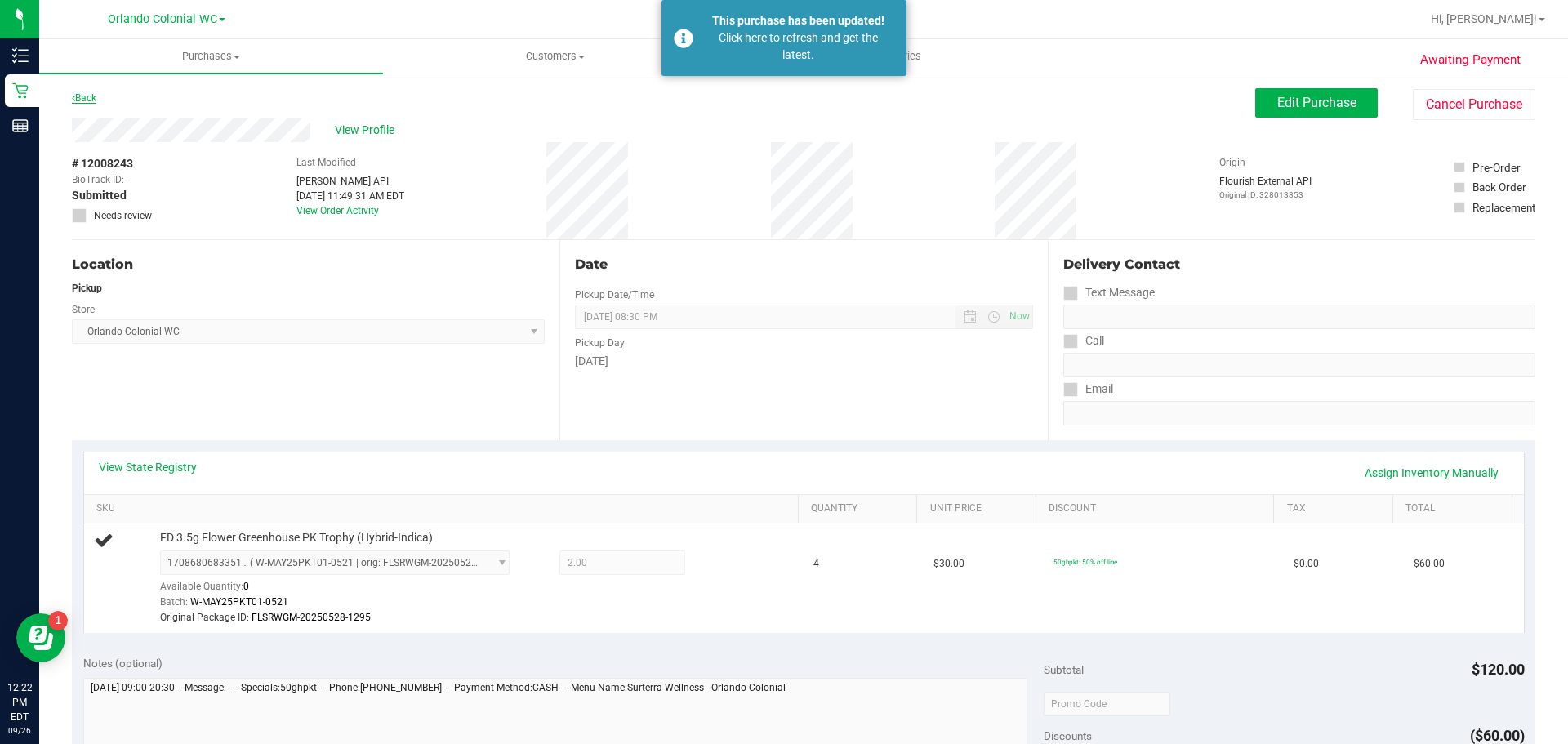
click at [91, 100] on link "Back" at bounding box center [84, 97] width 25 height 11
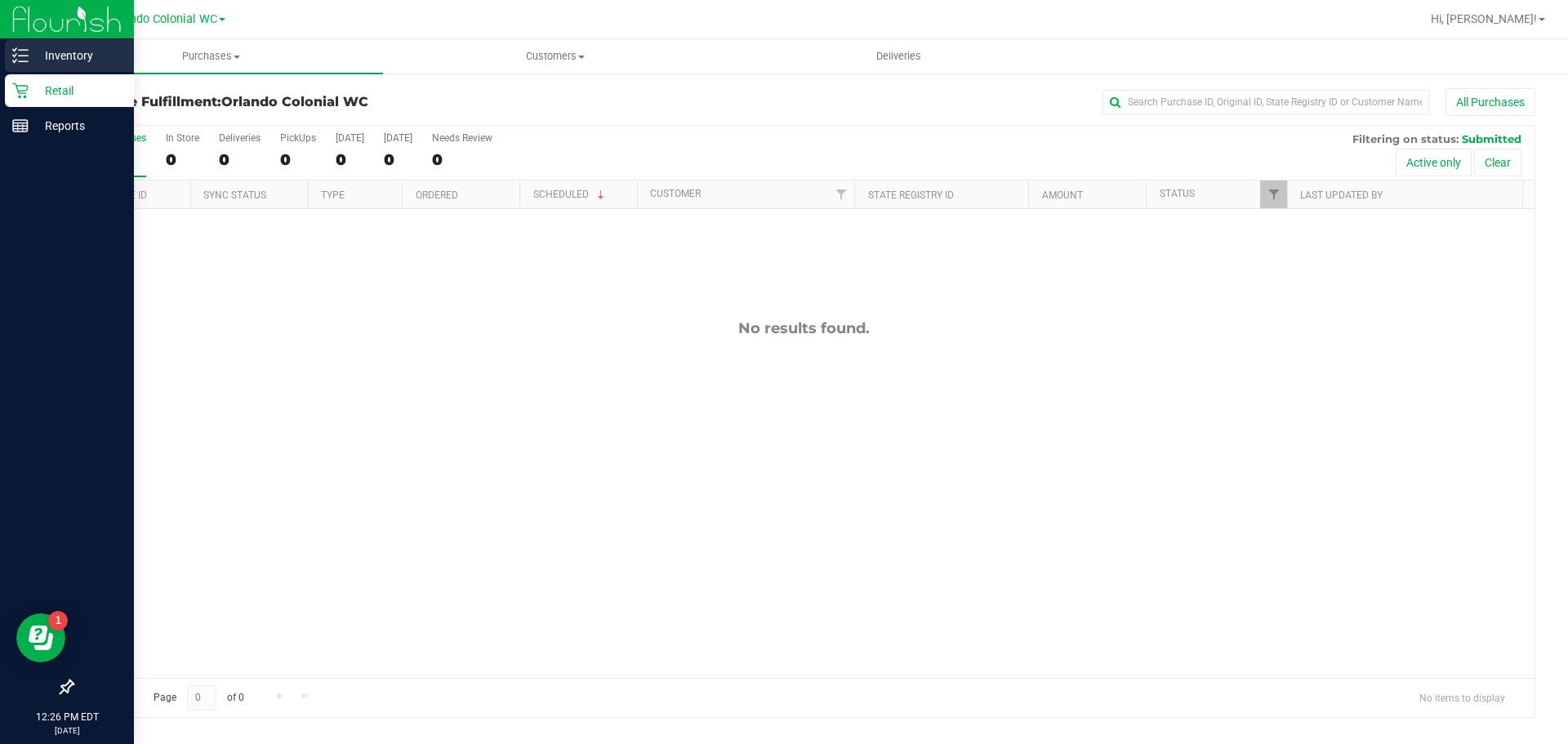
click at [19, 54] on icon at bounding box center [20, 55] width 16 height 16
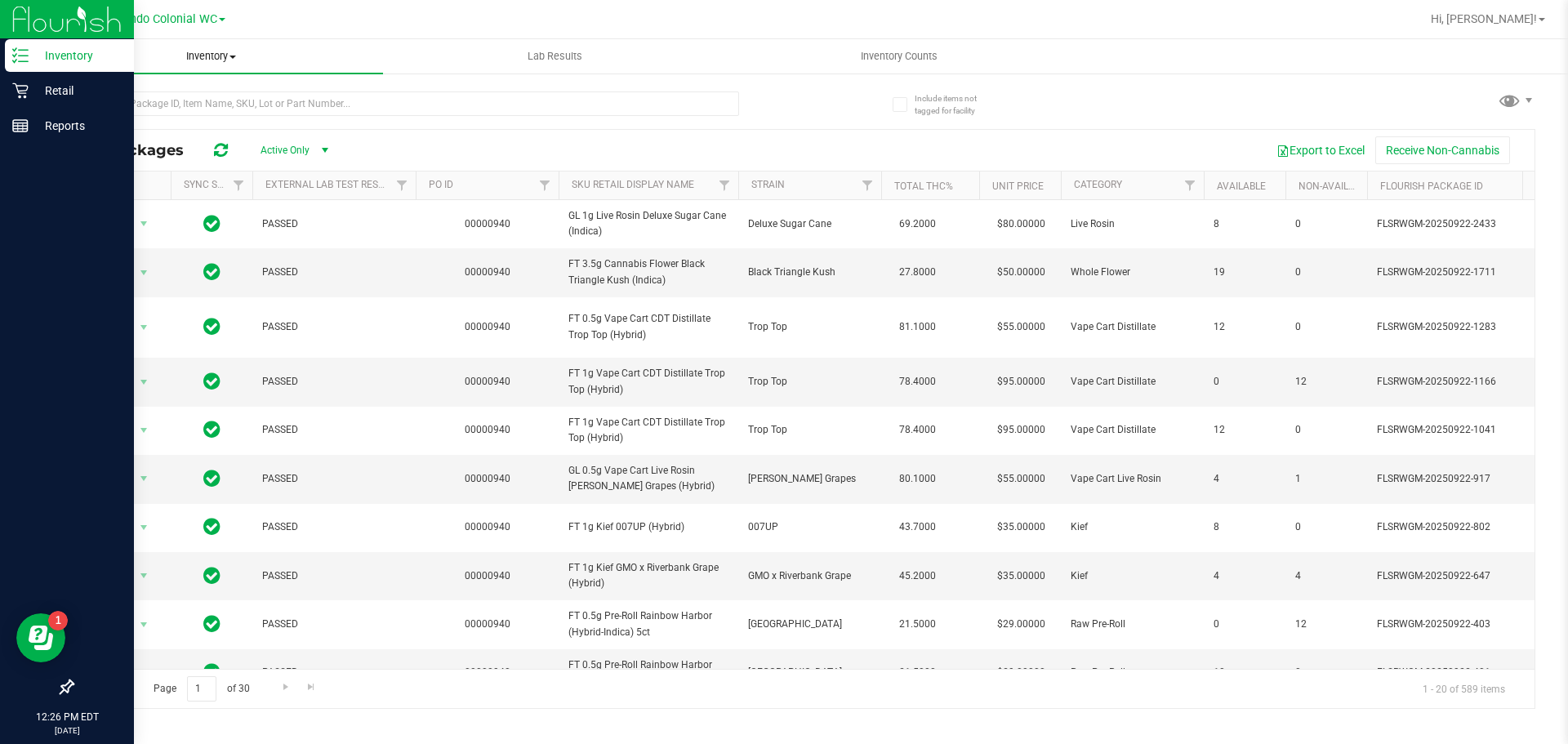
click at [220, 59] on span "Inventory" at bounding box center [210, 57] width 344 height 15
click at [193, 121] on li "All inventory" at bounding box center [210, 118] width 344 height 20
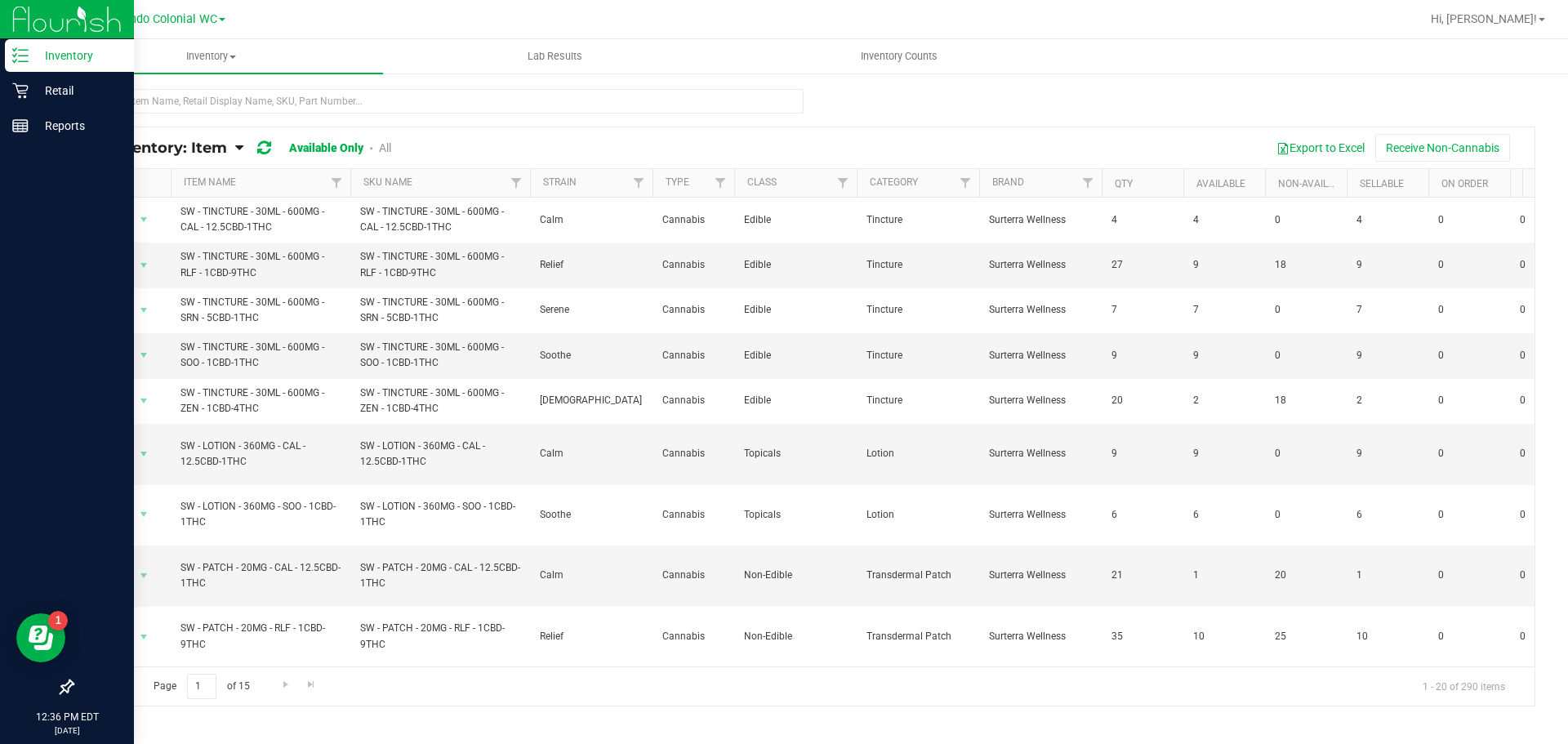
click at [19, 45] on div "Inventory" at bounding box center [69, 55] width 129 height 33
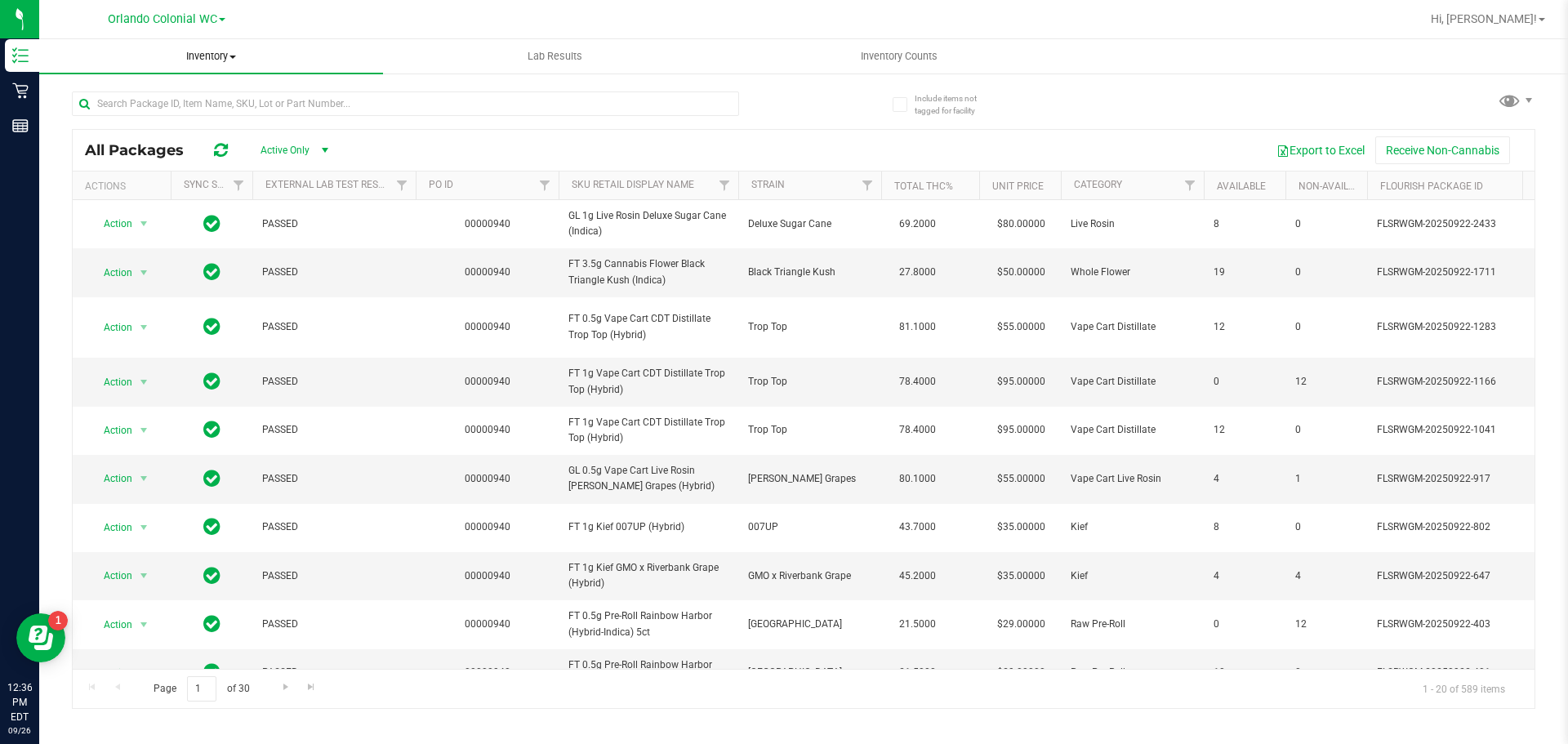
click at [217, 46] on uib-tab-heading "Inventory All packages All inventory Waste log" at bounding box center [210, 56] width 344 height 34
click at [152, 123] on li "All inventory" at bounding box center [210, 118] width 344 height 20
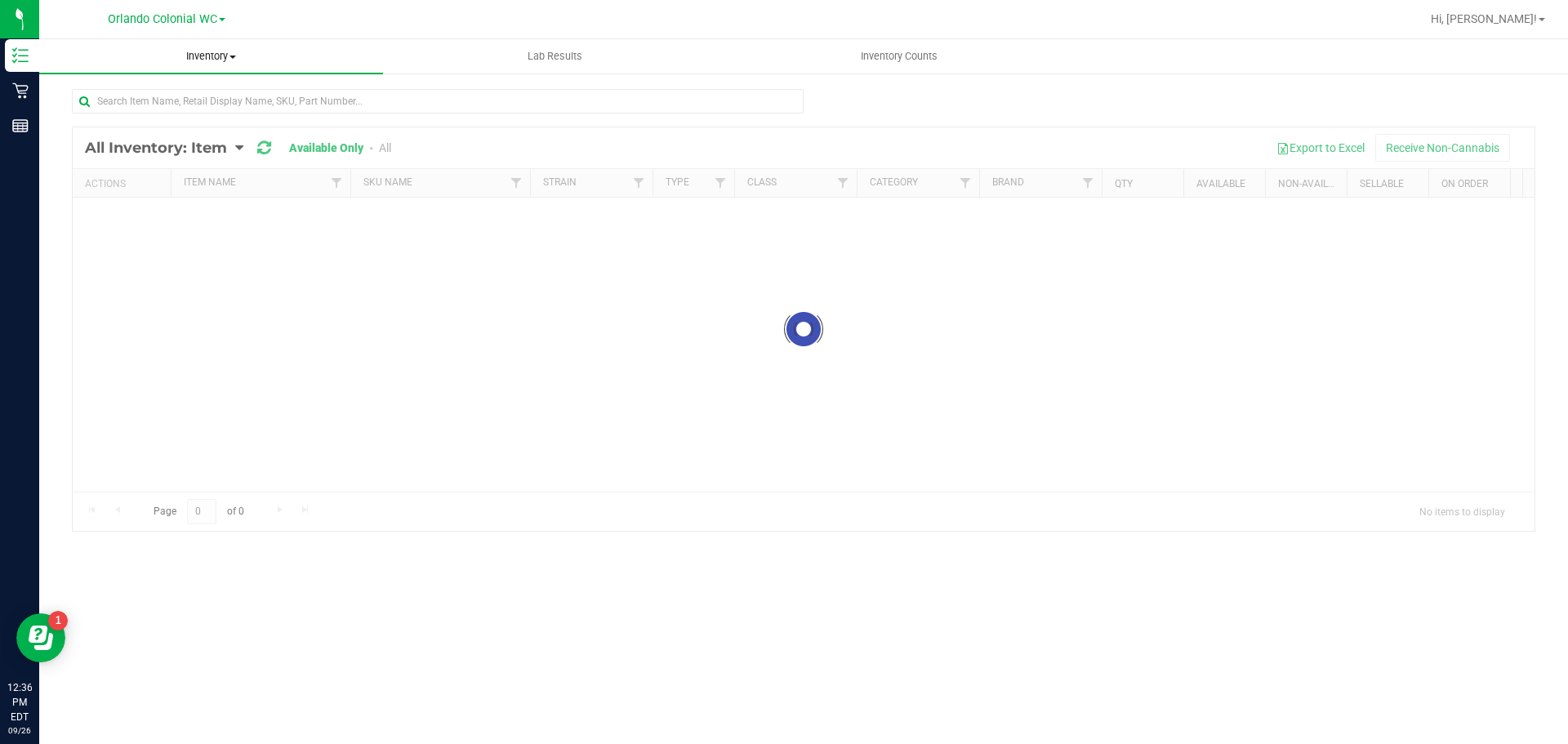
click at [202, 57] on span "Inventory" at bounding box center [210, 57] width 344 height 15
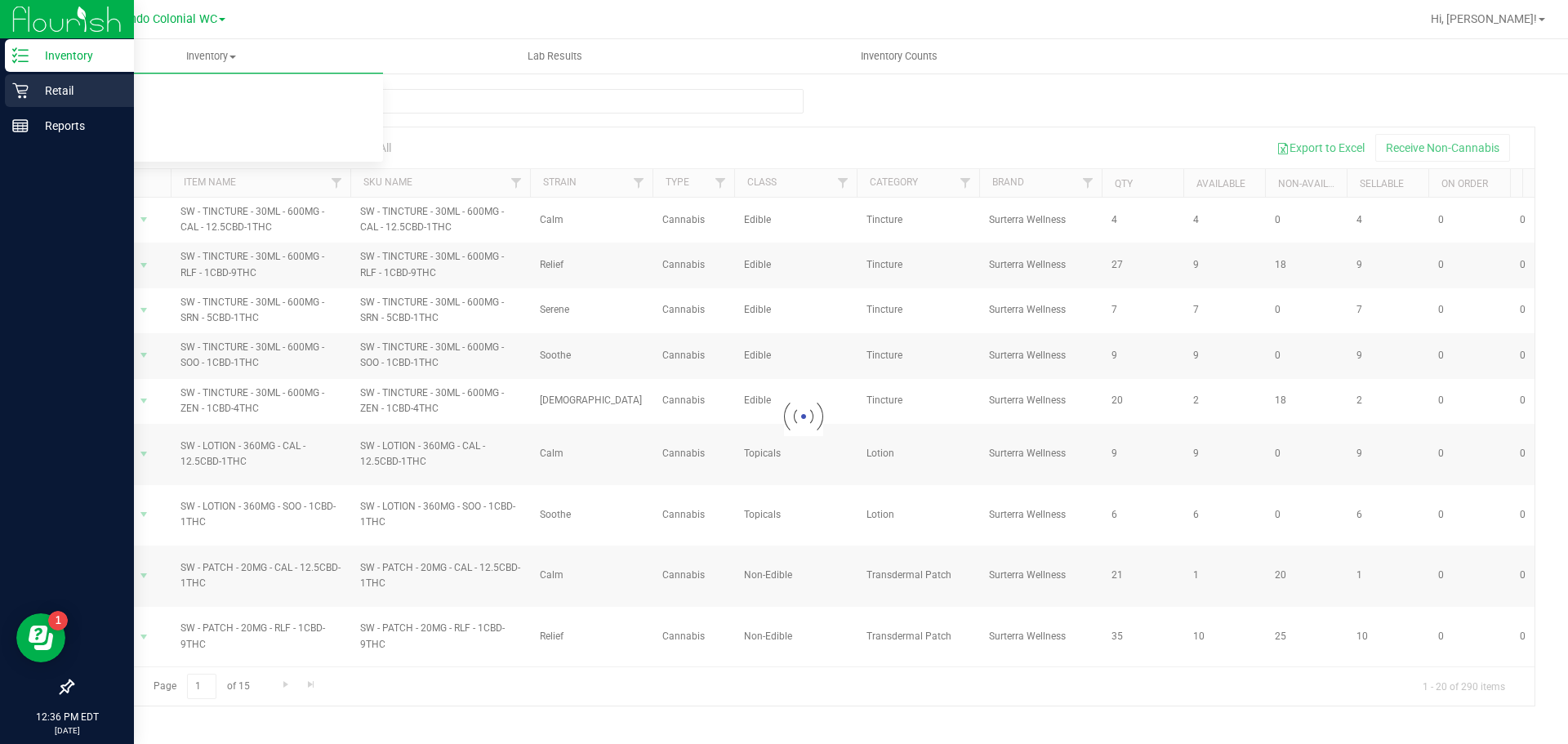
click at [29, 86] on p "Retail" at bounding box center [78, 90] width 98 height 20
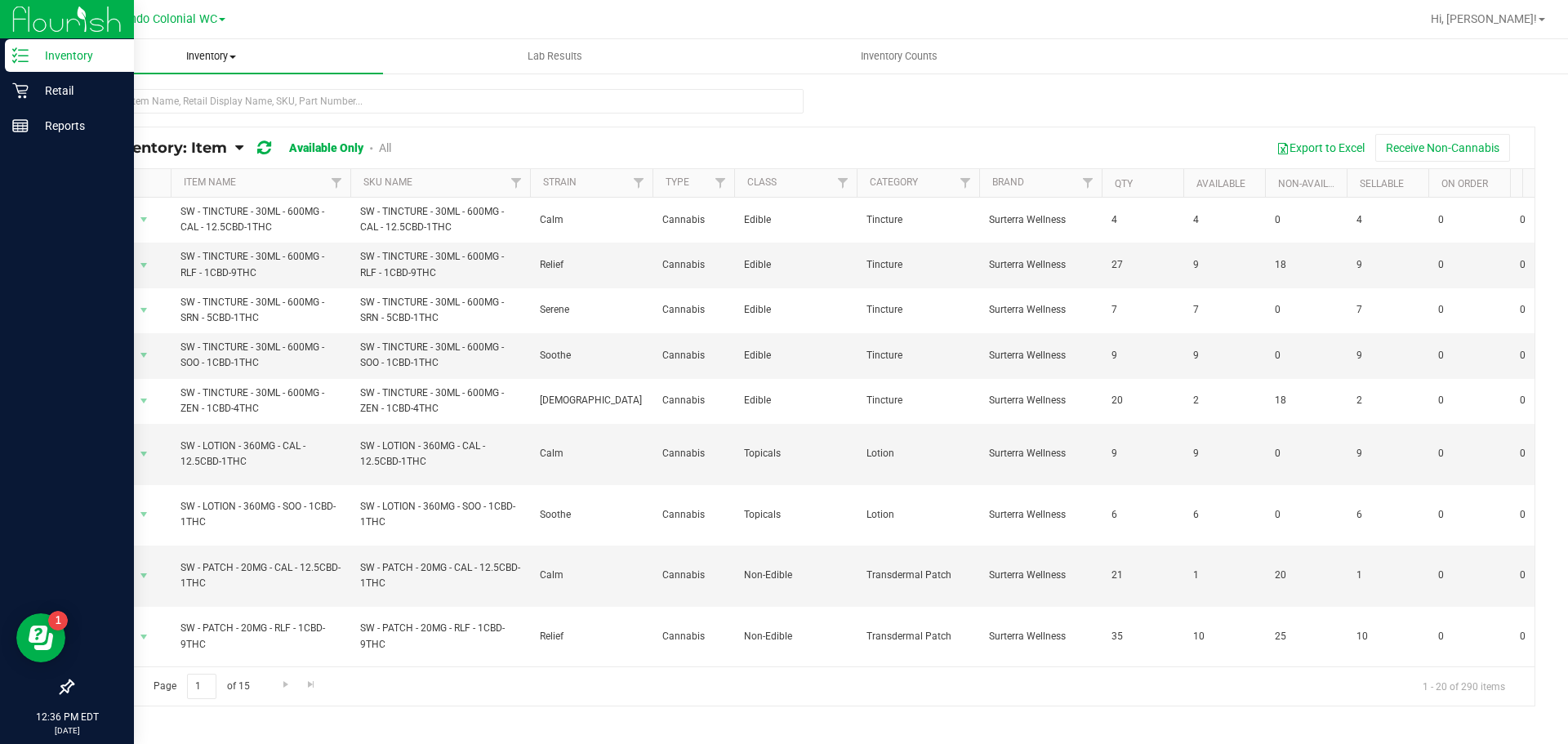
click at [201, 54] on span "Inventory" at bounding box center [210, 57] width 344 height 15
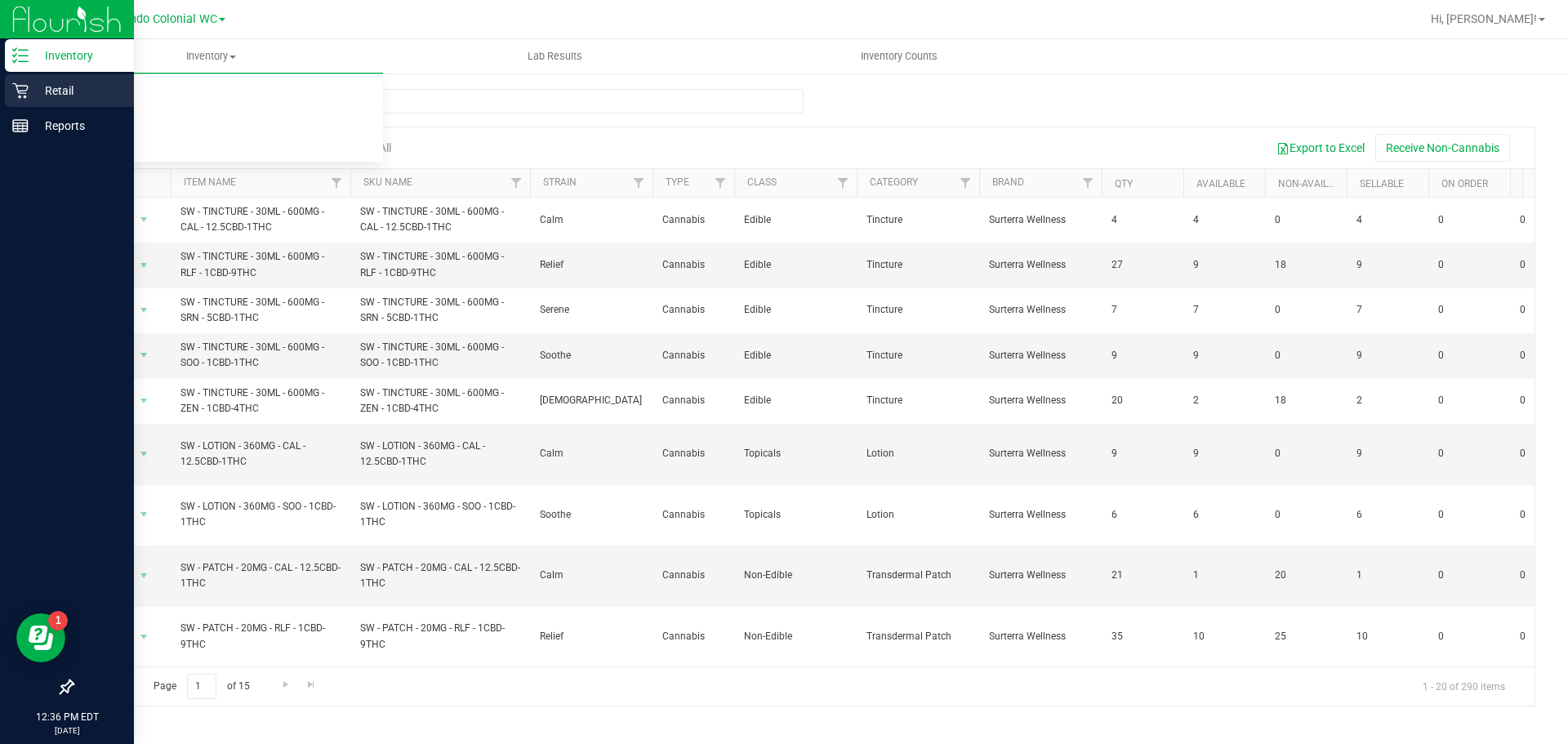
click at [25, 93] on icon at bounding box center [20, 91] width 15 height 15
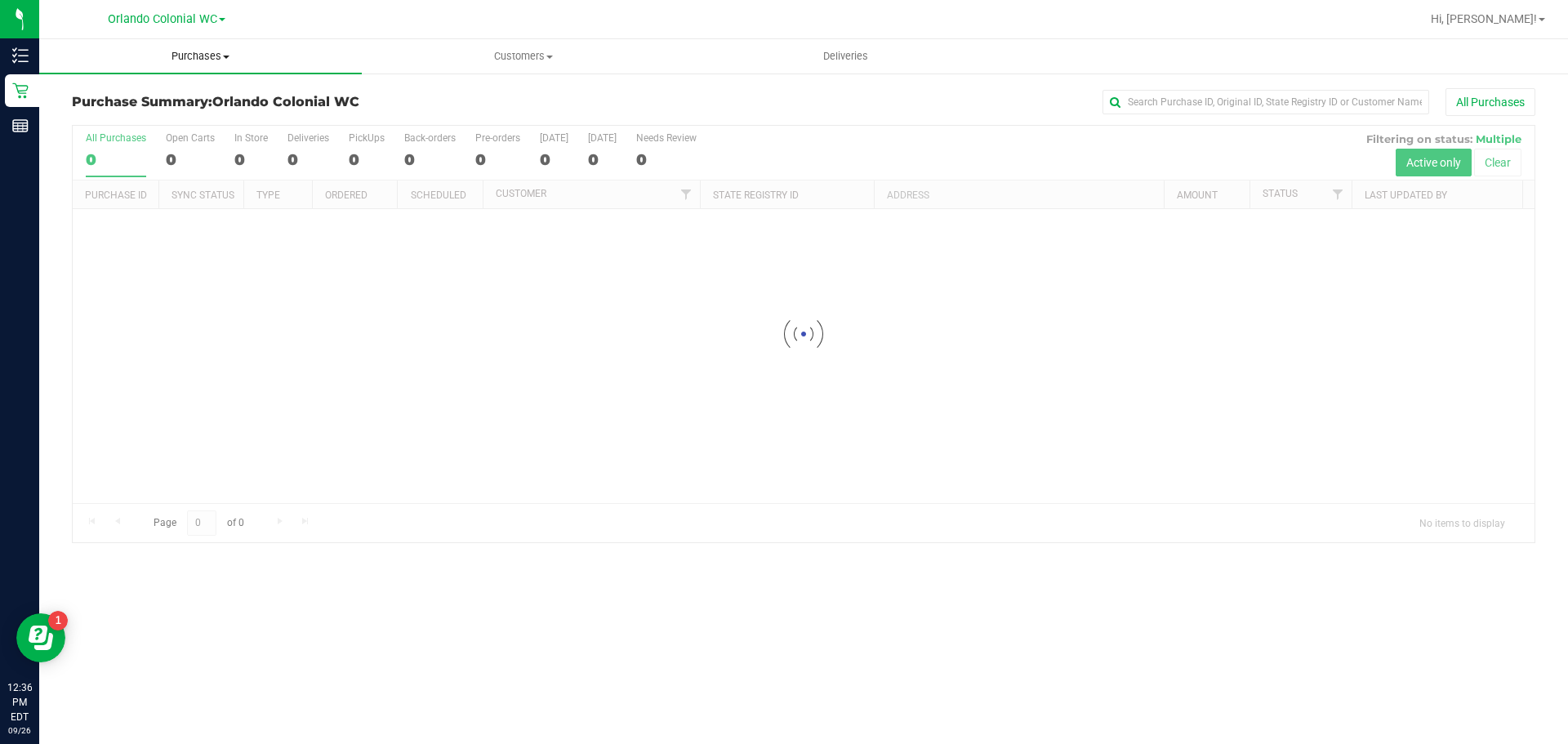
click at [171, 53] on span "Purchases" at bounding box center [200, 57] width 323 height 15
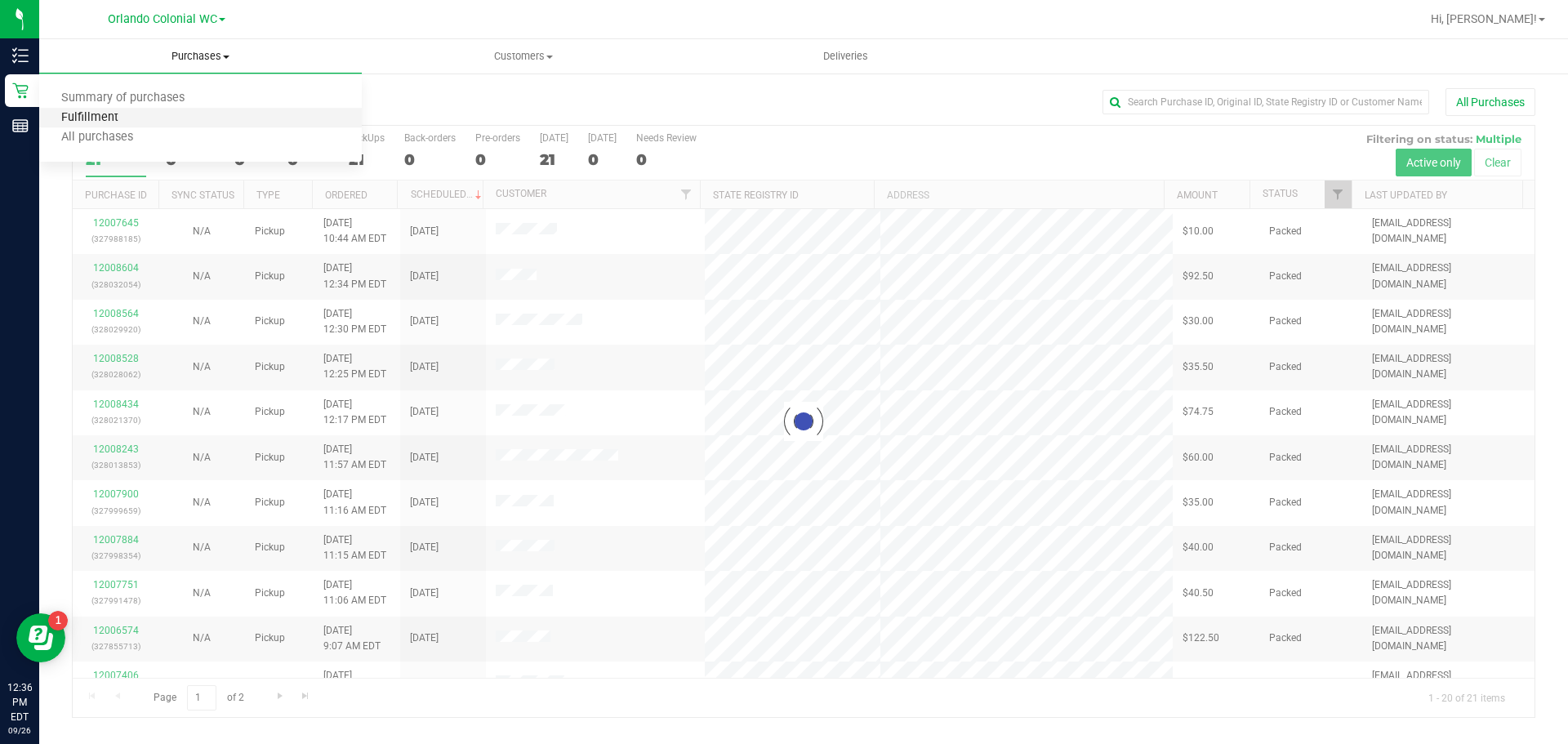
click at [134, 121] on span "Fulfillment" at bounding box center [89, 117] width 101 height 14
